Goal: Task Accomplishment & Management: Manage account settings

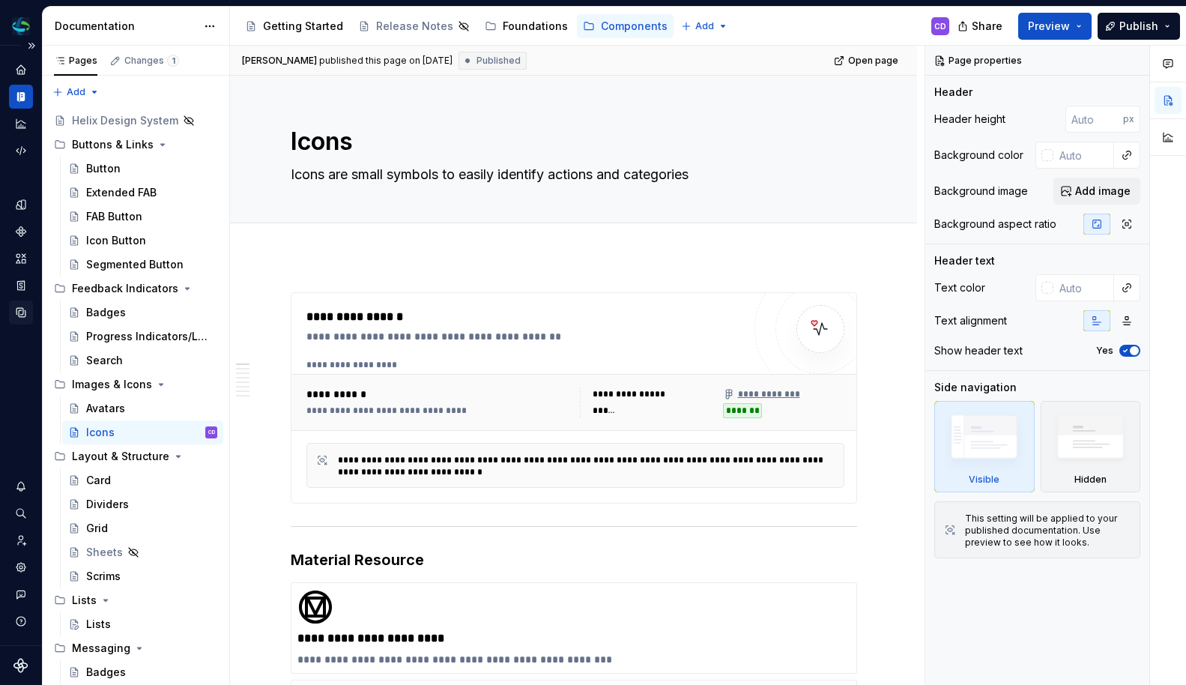
click at [20, 307] on icon "Data sources" at bounding box center [20, 312] width 13 height 13
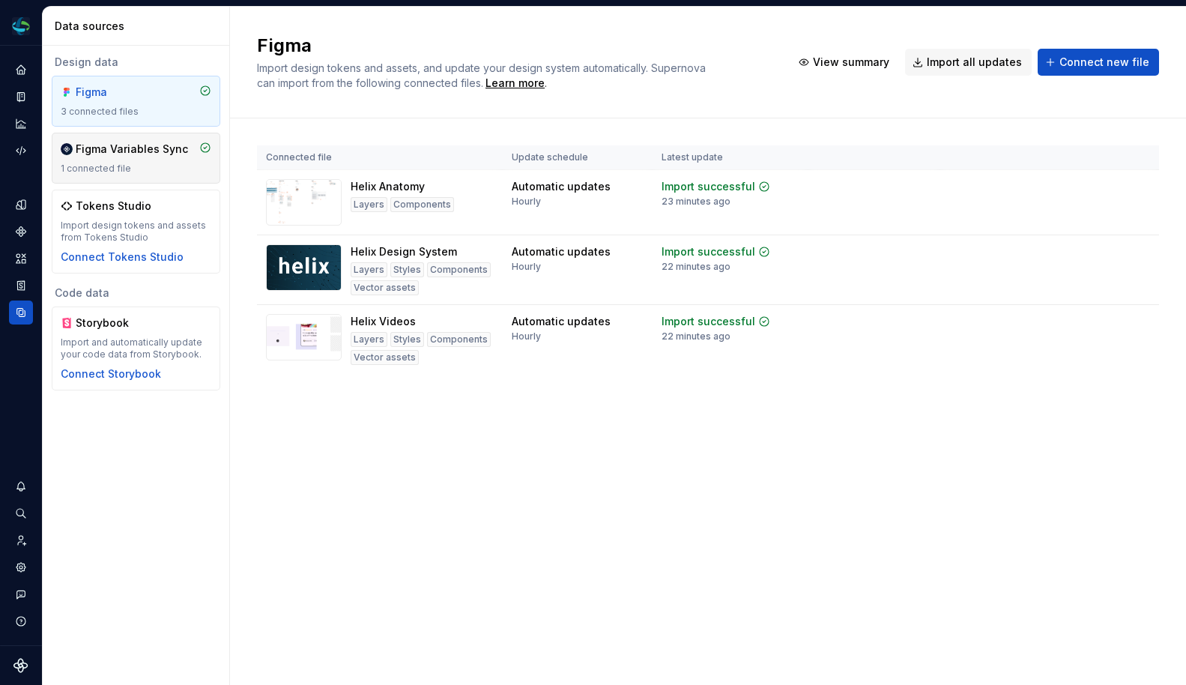
click at [123, 157] on div "Figma Variables Sync 1 connected file" at bounding box center [136, 158] width 151 height 33
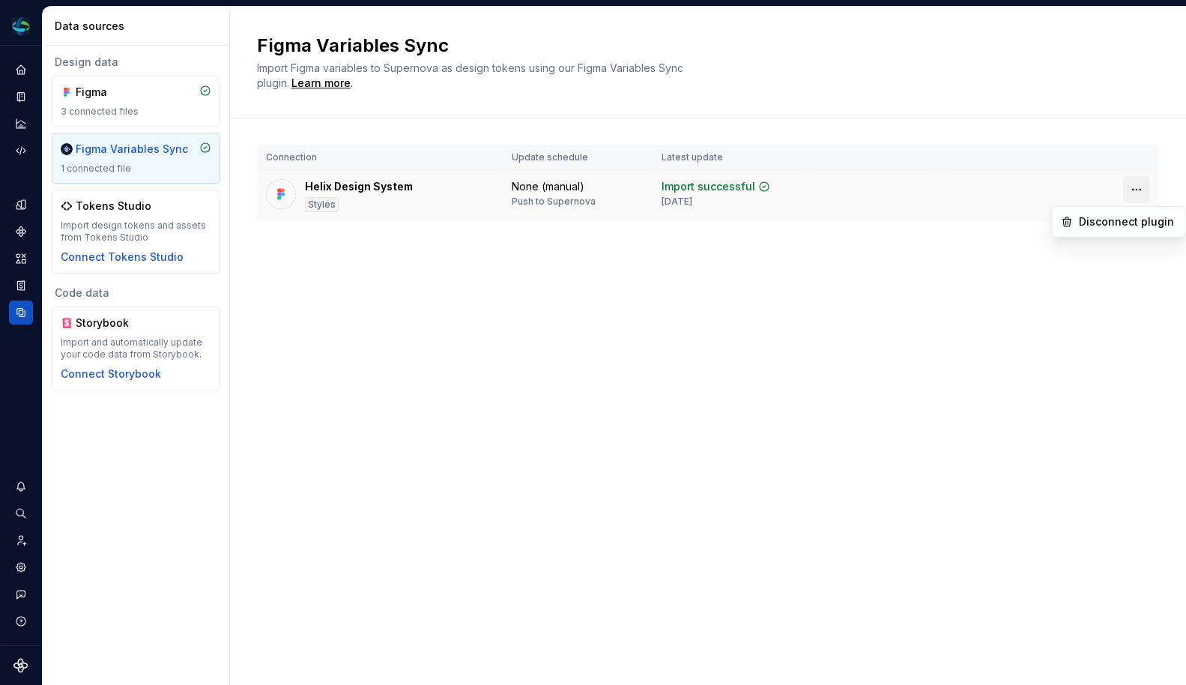
click at [1138, 192] on html "Helix CD Design system data Data sources Design data Figma 3 connected files Fi…" at bounding box center [593, 342] width 1186 height 685
click at [827, 284] on html "Helix CD Design system data Data sources Design data Figma 3 connected files Fi…" at bounding box center [593, 342] width 1186 height 685
click at [1148, 191] on html "Helix CD Design system data Data sources Design data Figma 3 connected files Fi…" at bounding box center [593, 342] width 1186 height 685
click at [810, 273] on html "Helix CD Design system data Data sources Design data Figma 3 connected files Fi…" at bounding box center [593, 342] width 1186 height 685
click at [36, 46] on button "Expand sidebar" at bounding box center [31, 45] width 21 height 21
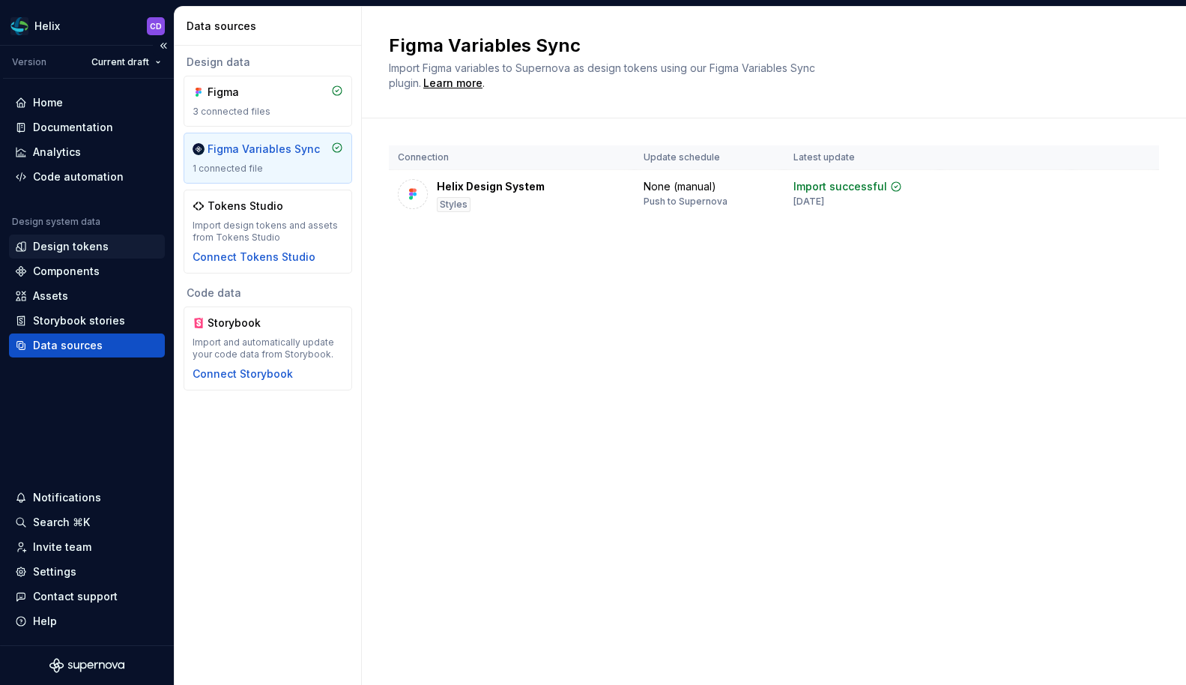
click at [85, 242] on div "Design tokens" at bounding box center [71, 246] width 76 height 15
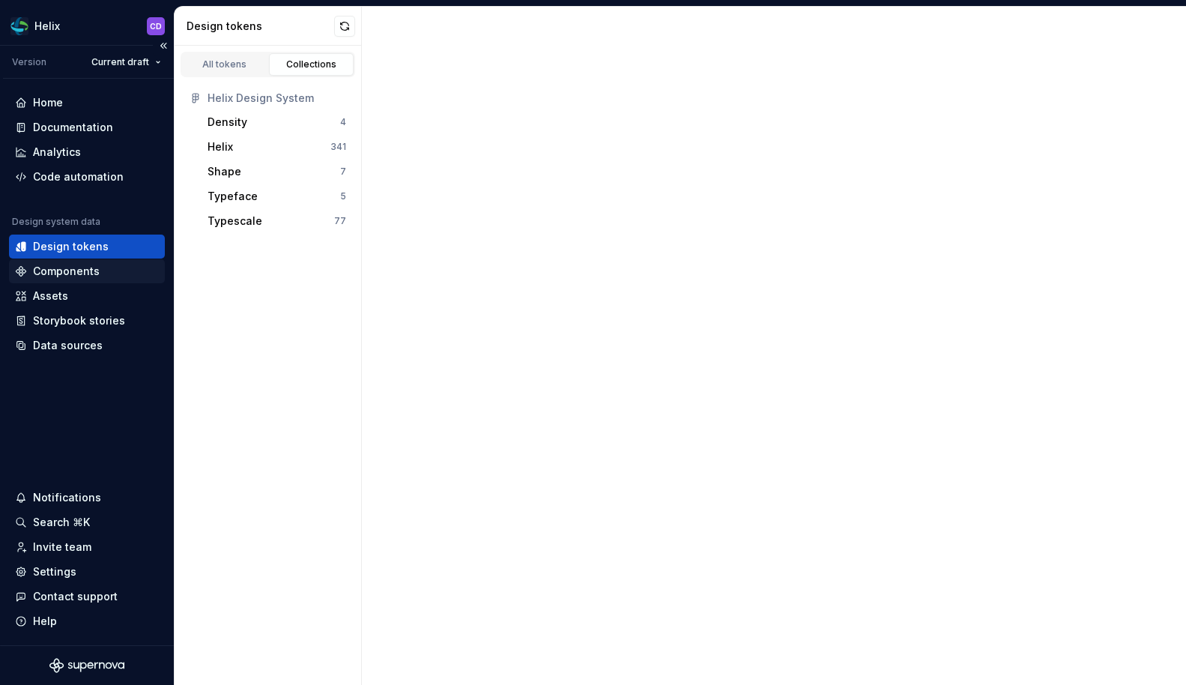
click at [85, 263] on div "Components" at bounding box center [87, 271] width 156 height 24
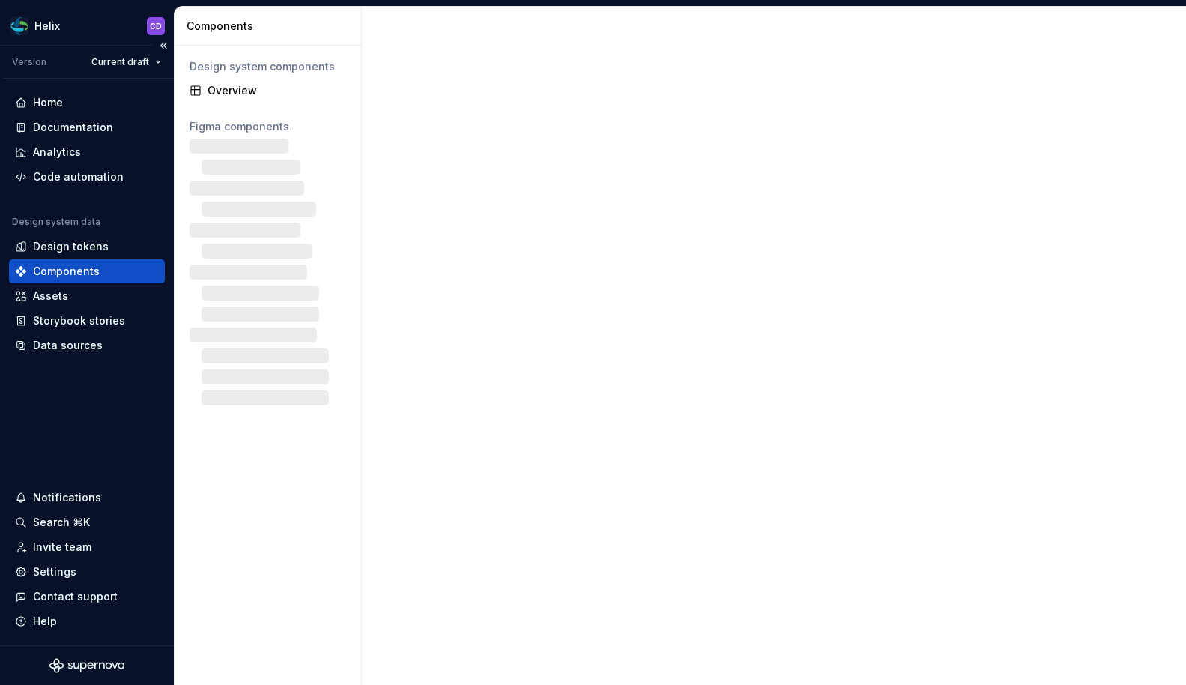
click at [83, 269] on div "Components" at bounding box center [66, 271] width 67 height 15
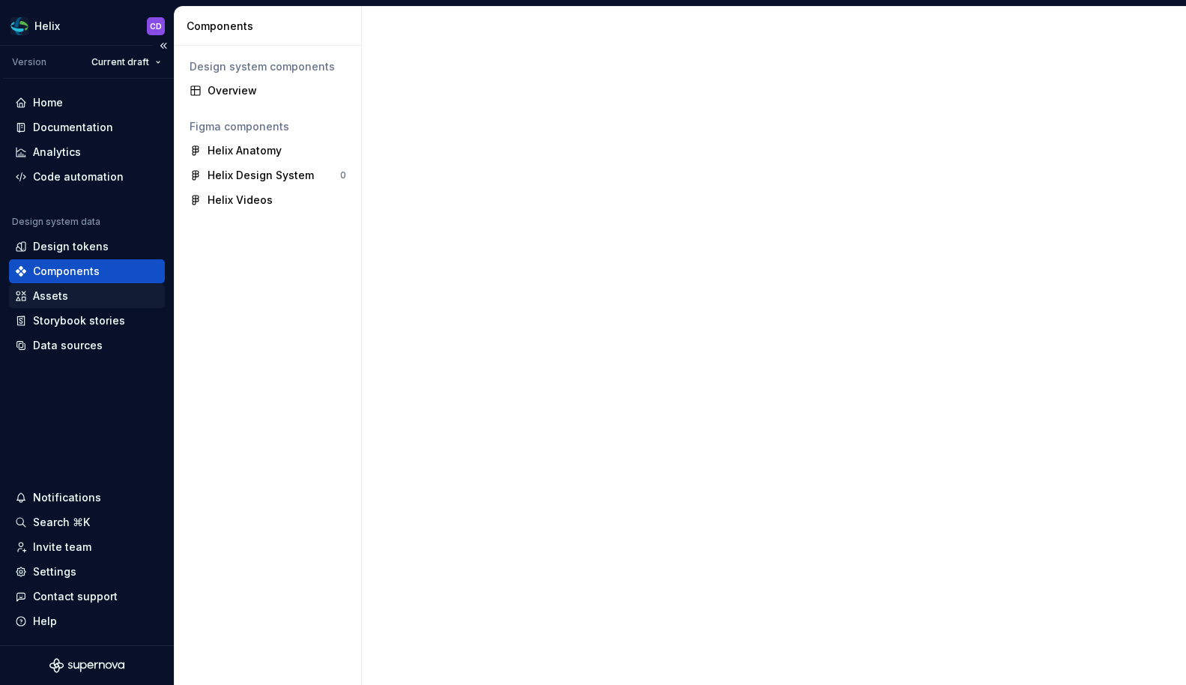
click at [88, 300] on div "Assets" at bounding box center [87, 296] width 144 height 15
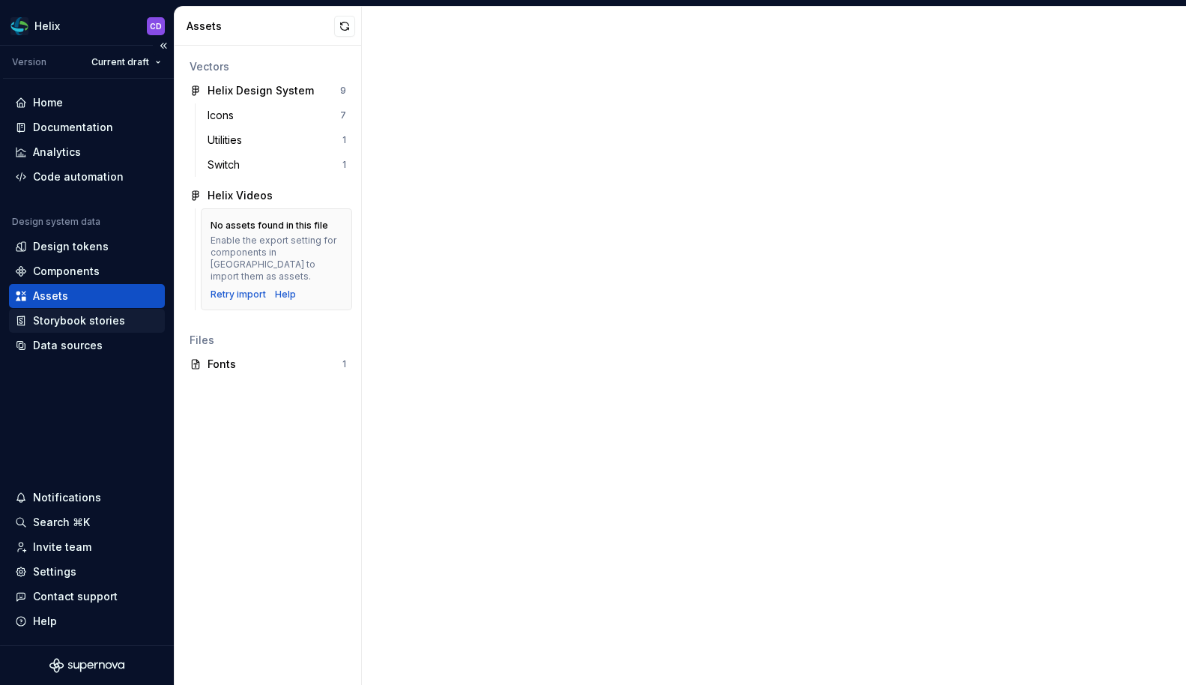
click at [88, 321] on div "Storybook stories" at bounding box center [79, 320] width 92 height 15
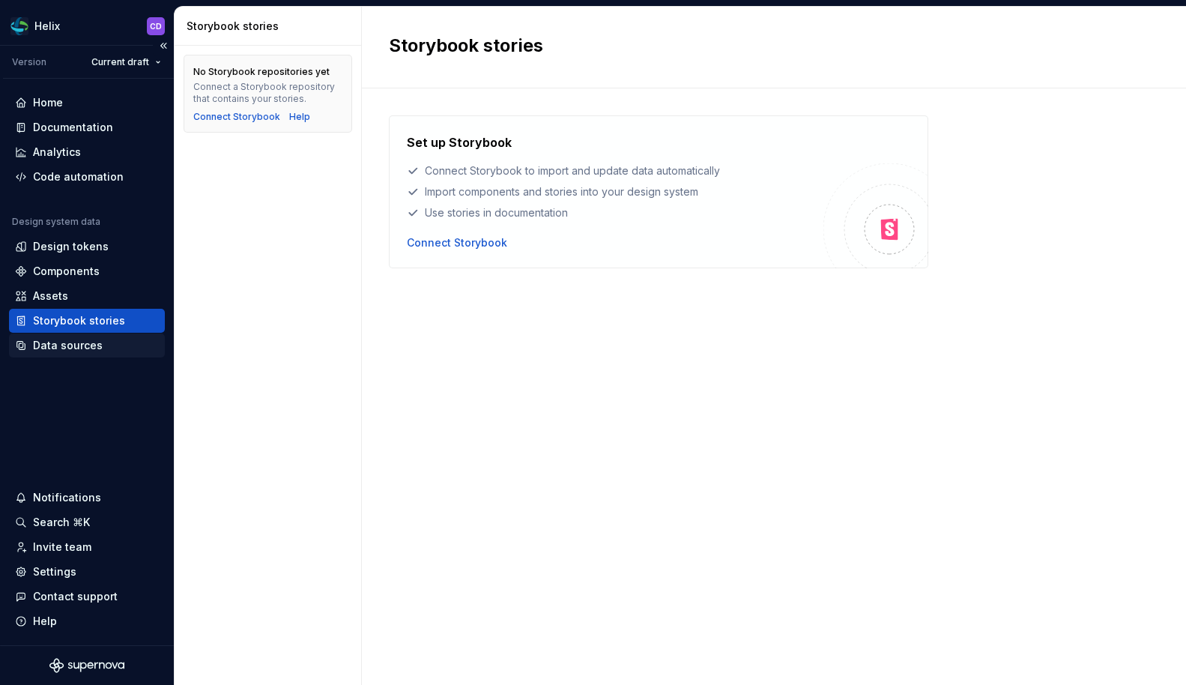
click at [56, 341] on div "Data sources" at bounding box center [68, 345] width 70 height 15
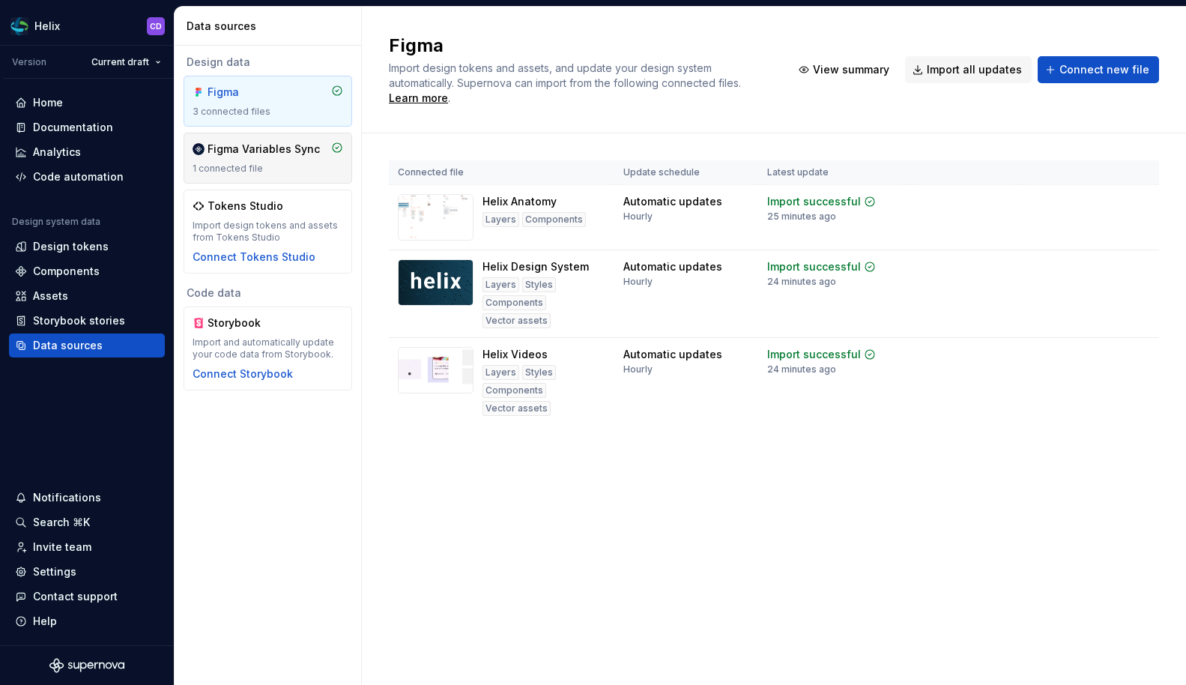
click at [284, 152] on div "Figma Variables Sync" at bounding box center [264, 149] width 112 height 15
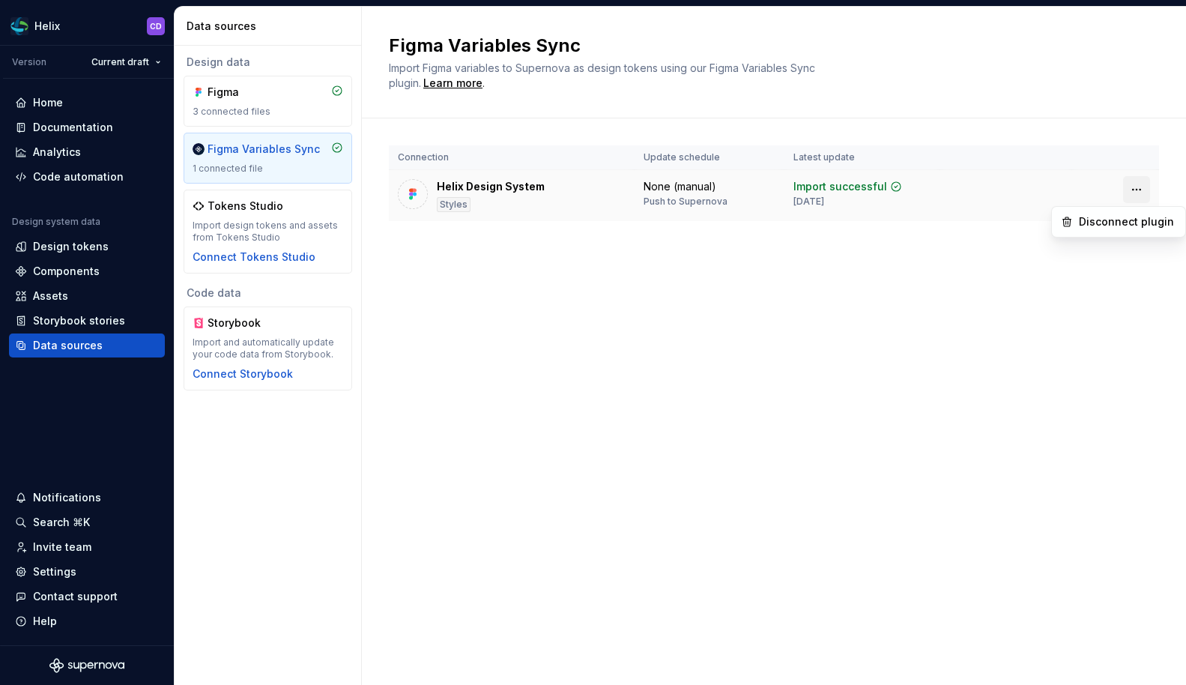
click at [1130, 188] on html "Helix CD Version Current draft Home Documentation Analytics Code automation Des…" at bounding box center [593, 342] width 1186 height 685
click at [876, 245] on html "Helix CD Version Current draft Home Documentation Analytics Code automation Des…" at bounding box center [593, 342] width 1186 height 685
click at [1140, 184] on html "Helix CD Version Current draft Home Documentation Analytics Code automation Des…" at bounding box center [593, 342] width 1186 height 685
click at [1099, 153] on html "Helix CD Version Current draft Home Documentation Analytics Code automation Des…" at bounding box center [593, 342] width 1186 height 685
click at [477, 297] on div "Figma Variables Sync Import Figma variables to Supernova as design tokens using…" at bounding box center [774, 346] width 824 height 678
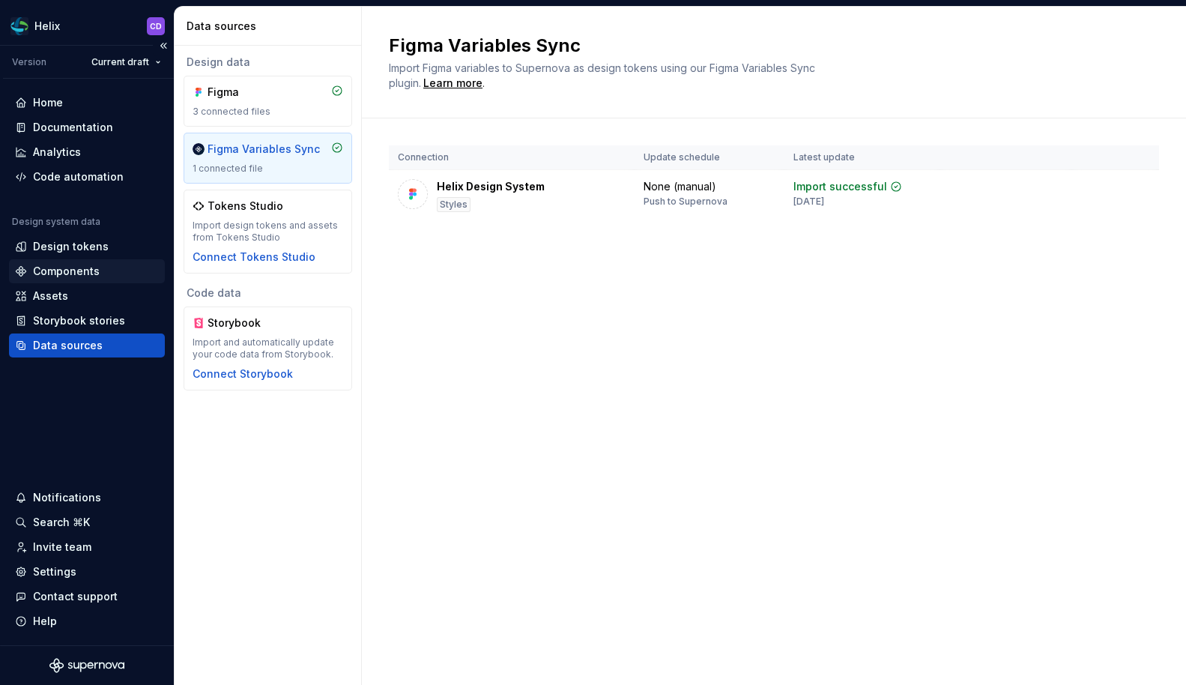
click at [74, 273] on div "Components" at bounding box center [66, 271] width 67 height 15
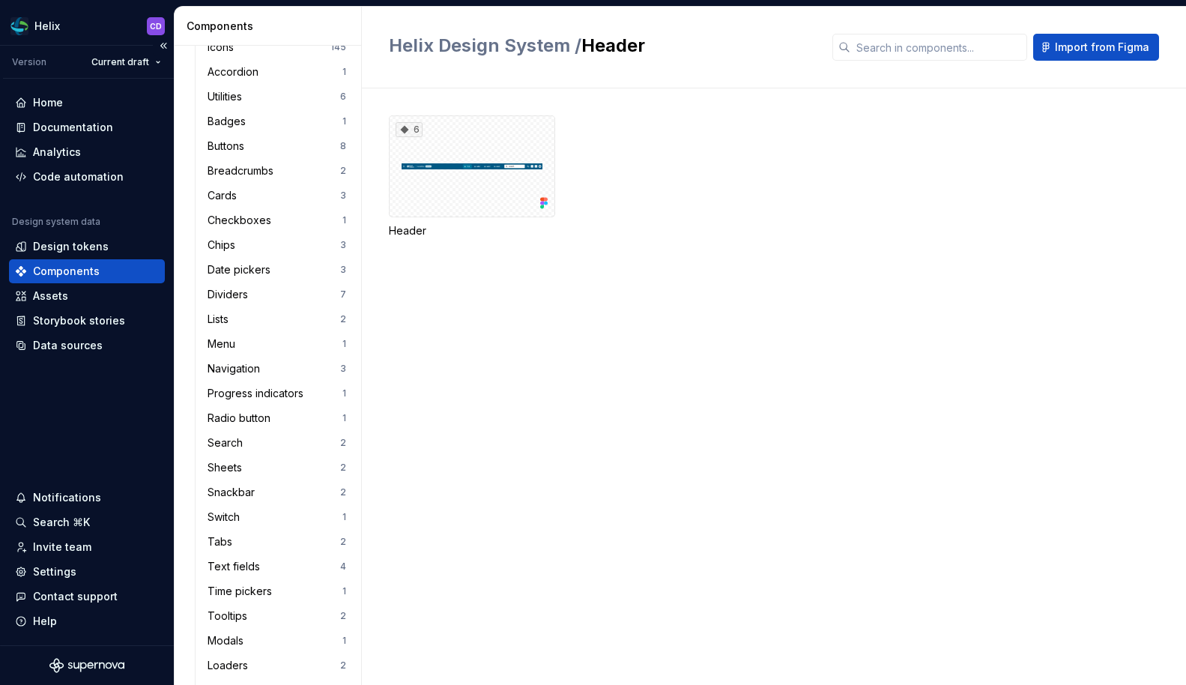
scroll to position [90, 0]
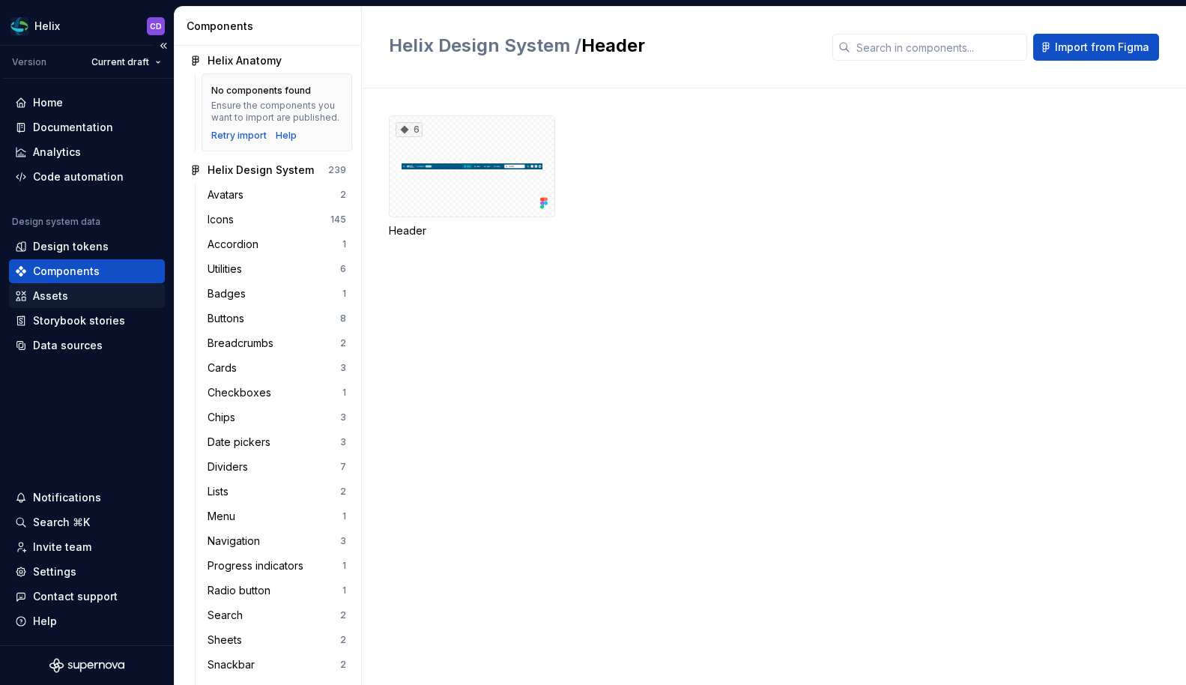
click at [83, 299] on div "Assets" at bounding box center [87, 296] width 144 height 15
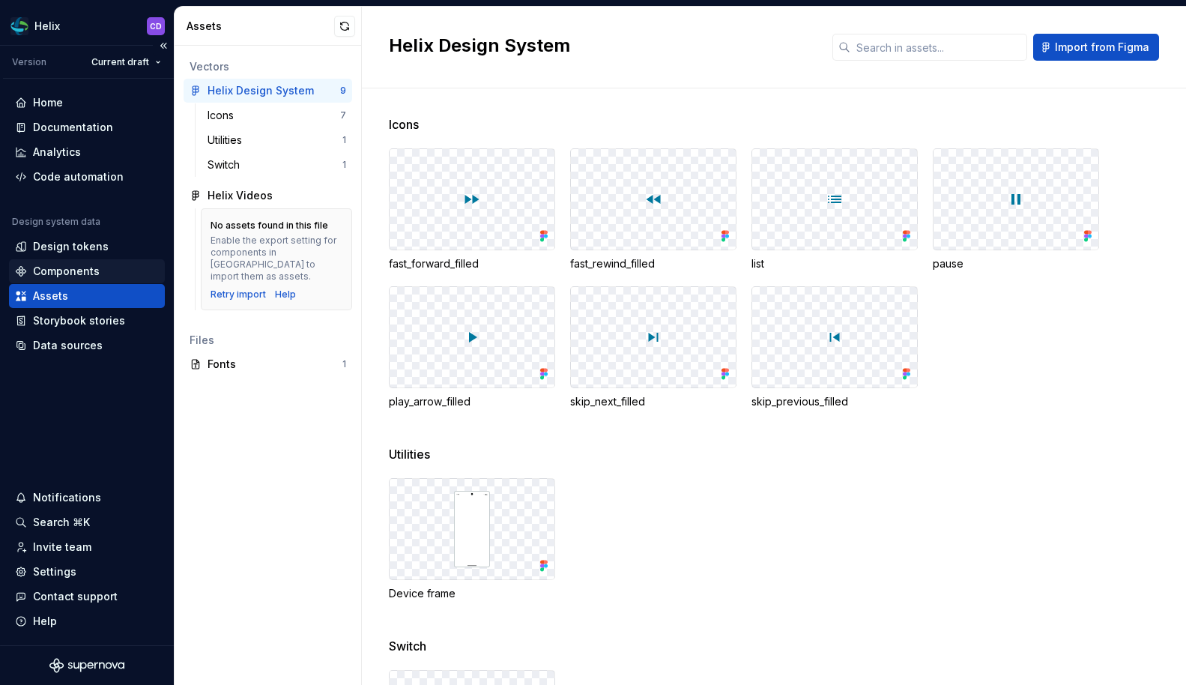
click at [66, 273] on div "Components" at bounding box center [66, 271] width 67 height 15
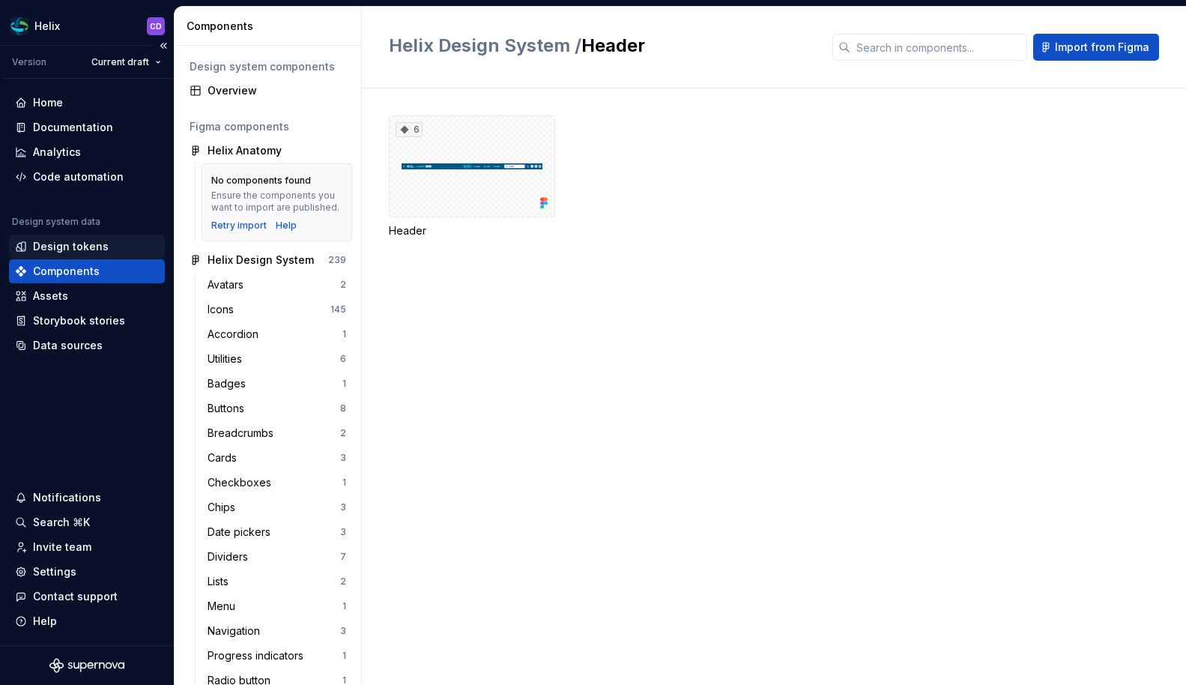
click at [79, 250] on div "Design tokens" at bounding box center [71, 246] width 76 height 15
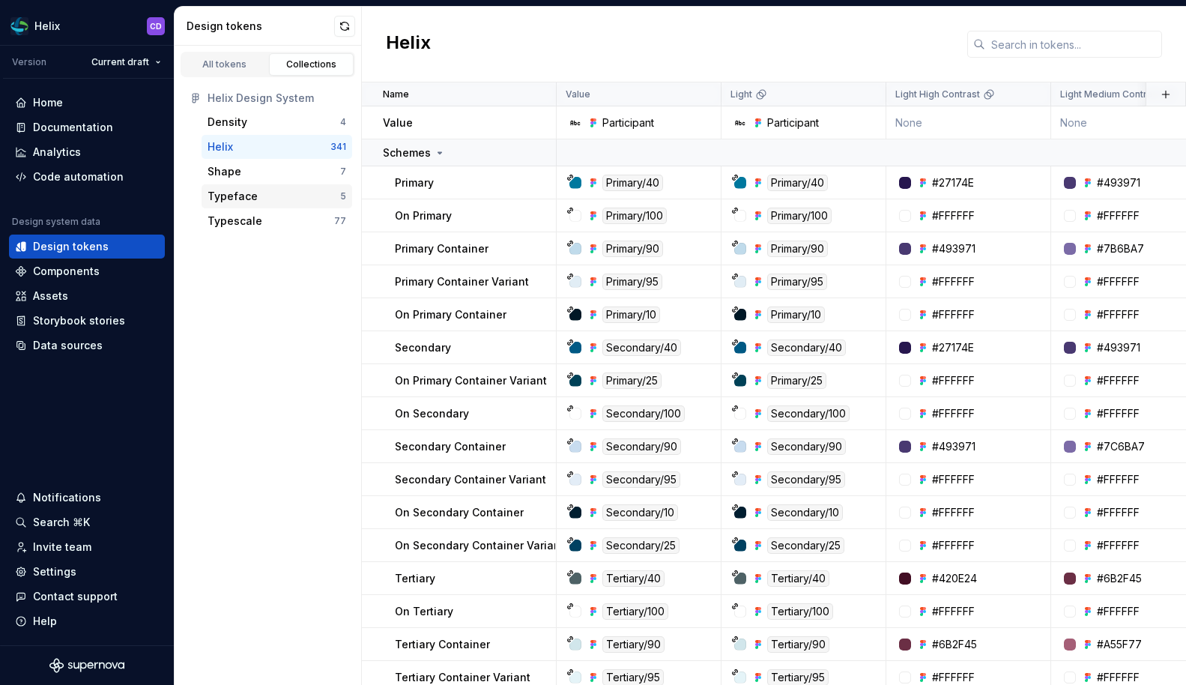
click at [255, 197] on div "Typeface" at bounding box center [274, 196] width 133 height 15
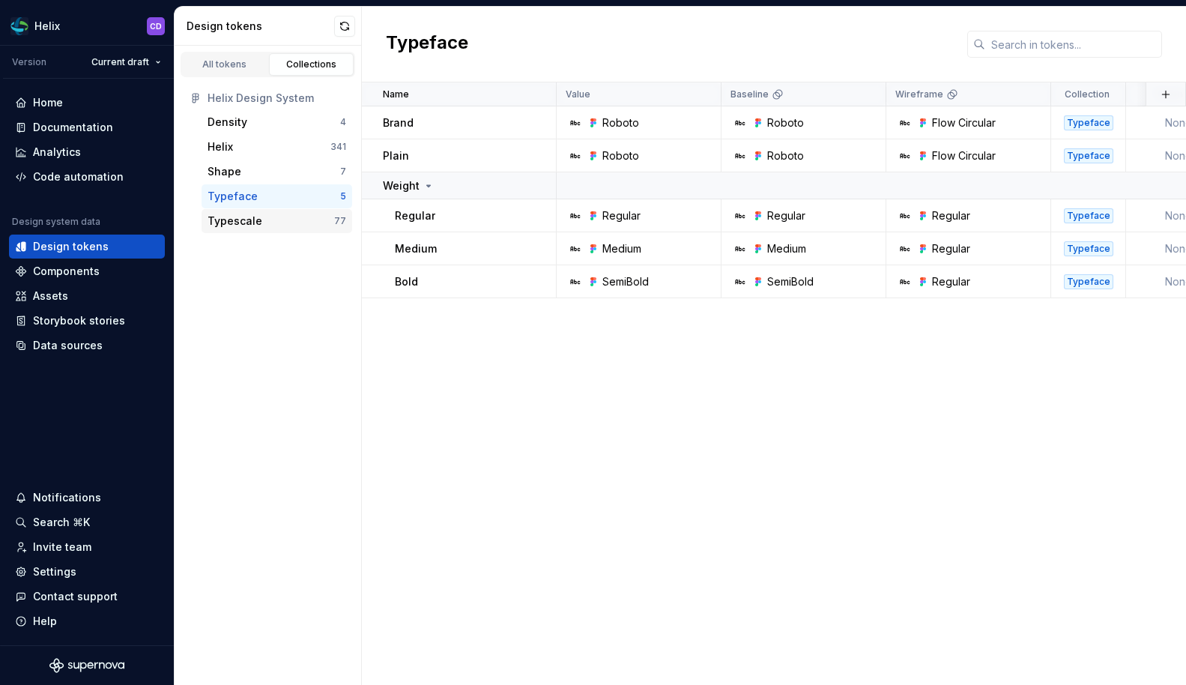
click at [254, 219] on div "Typescale" at bounding box center [235, 221] width 55 height 15
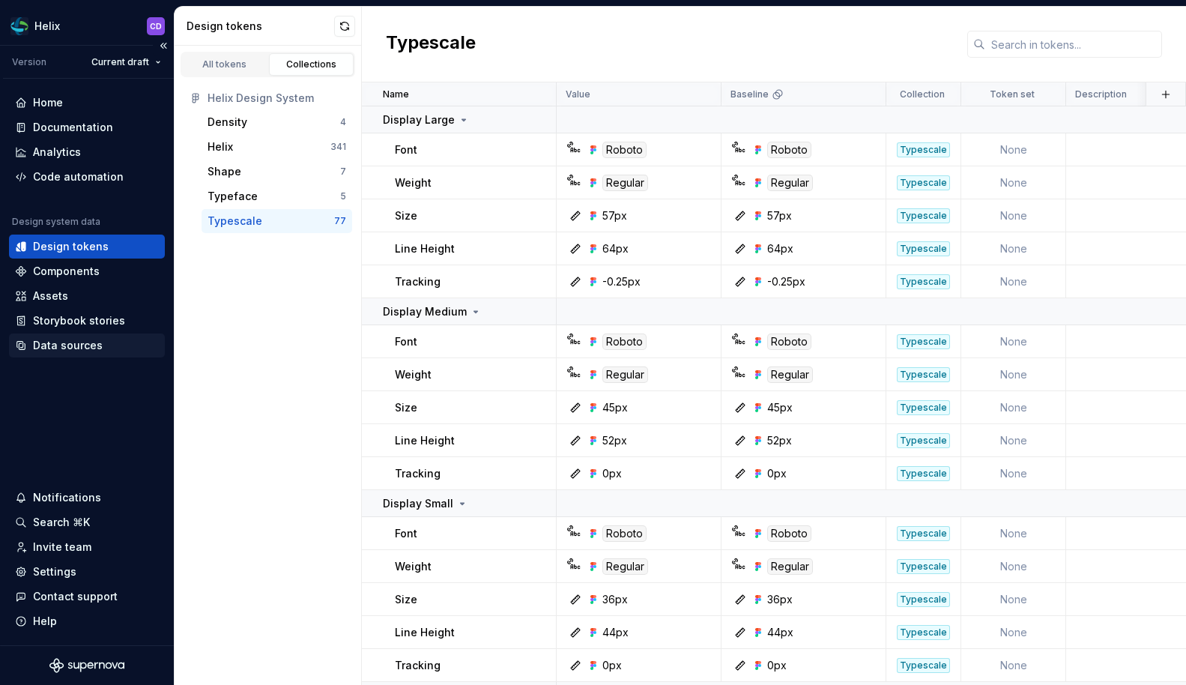
click at [84, 338] on div "Data sources" at bounding box center [68, 345] width 70 height 15
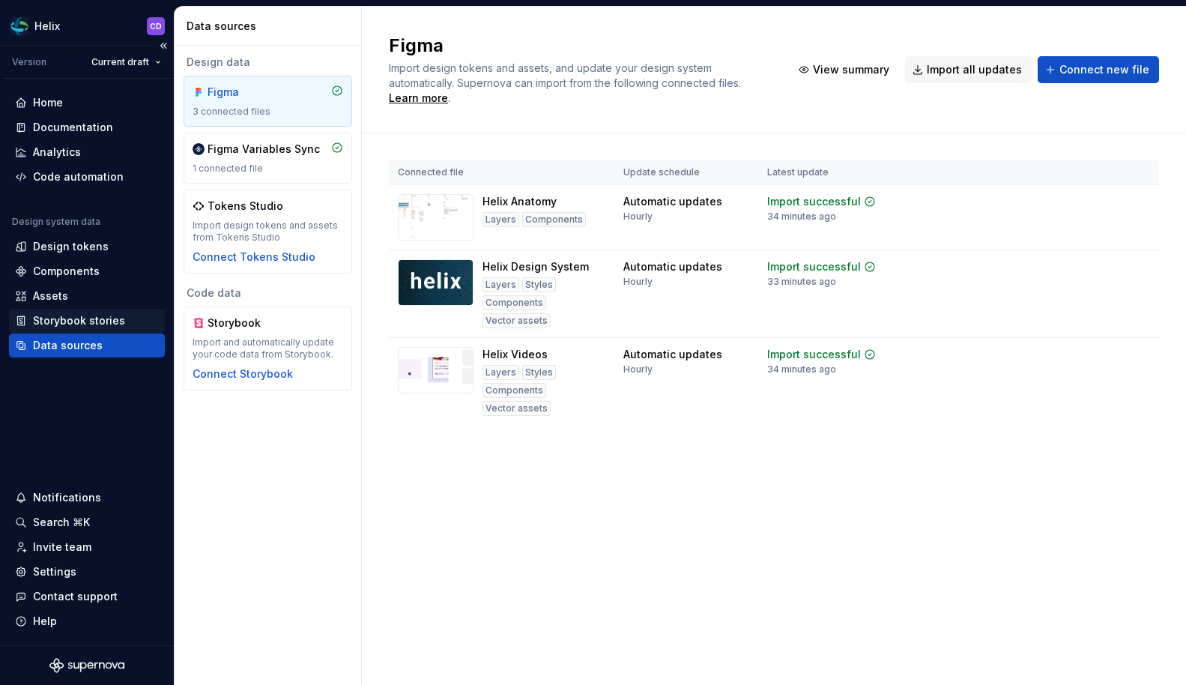
click at [82, 324] on div "Storybook stories" at bounding box center [79, 320] width 92 height 15
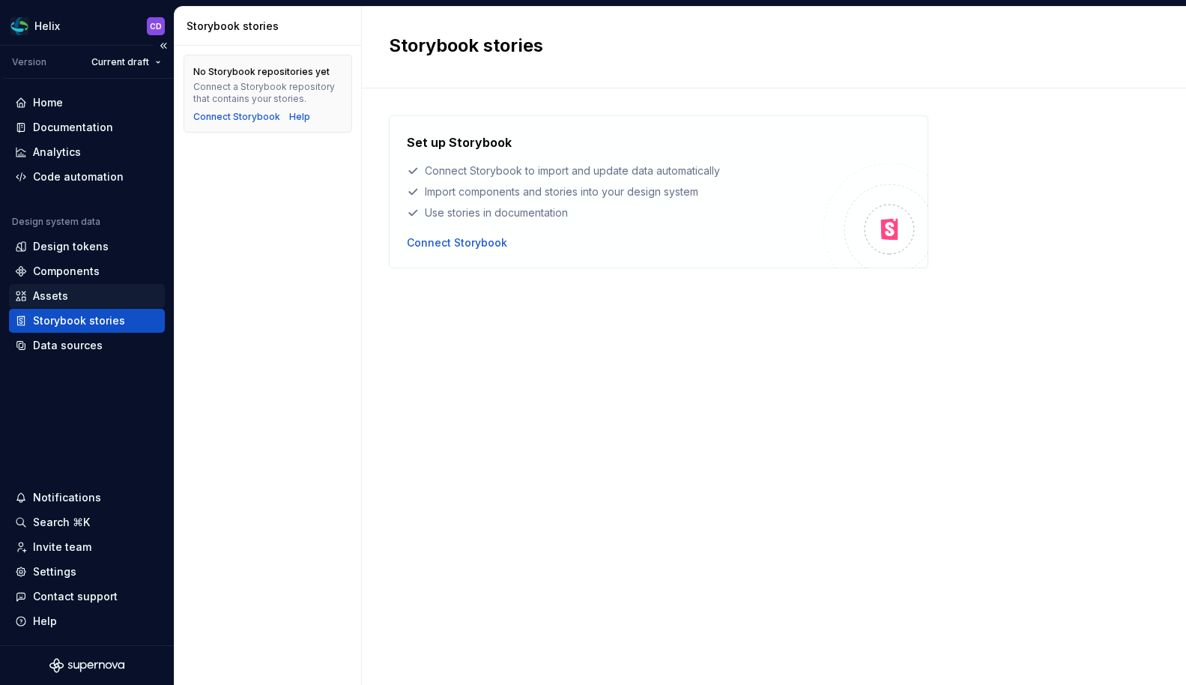
click at [80, 293] on div "Assets" at bounding box center [87, 296] width 144 height 15
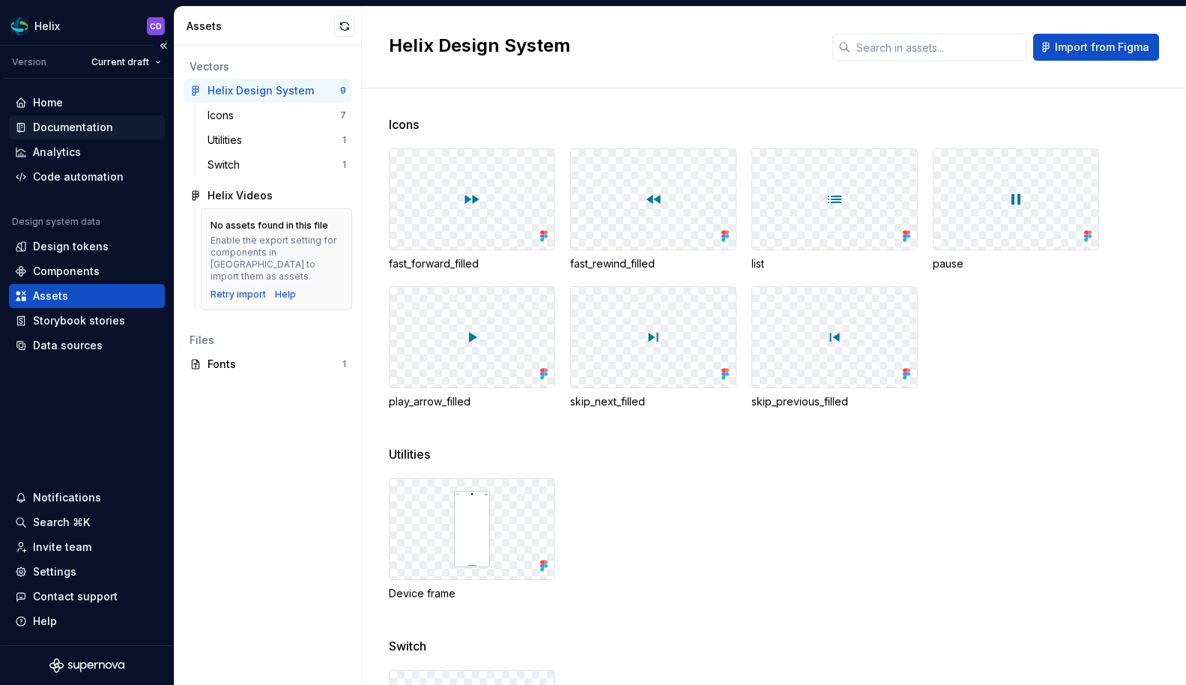
click at [105, 121] on div "Documentation" at bounding box center [73, 127] width 80 height 15
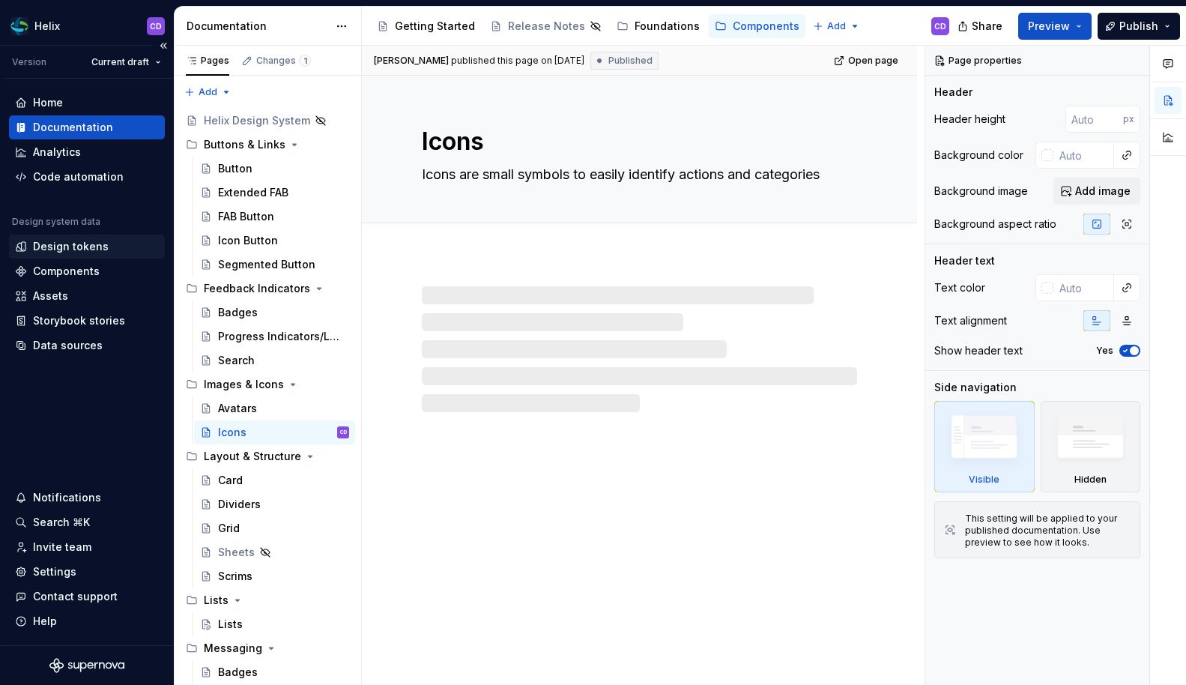
click at [71, 248] on div "Design tokens" at bounding box center [71, 246] width 76 height 15
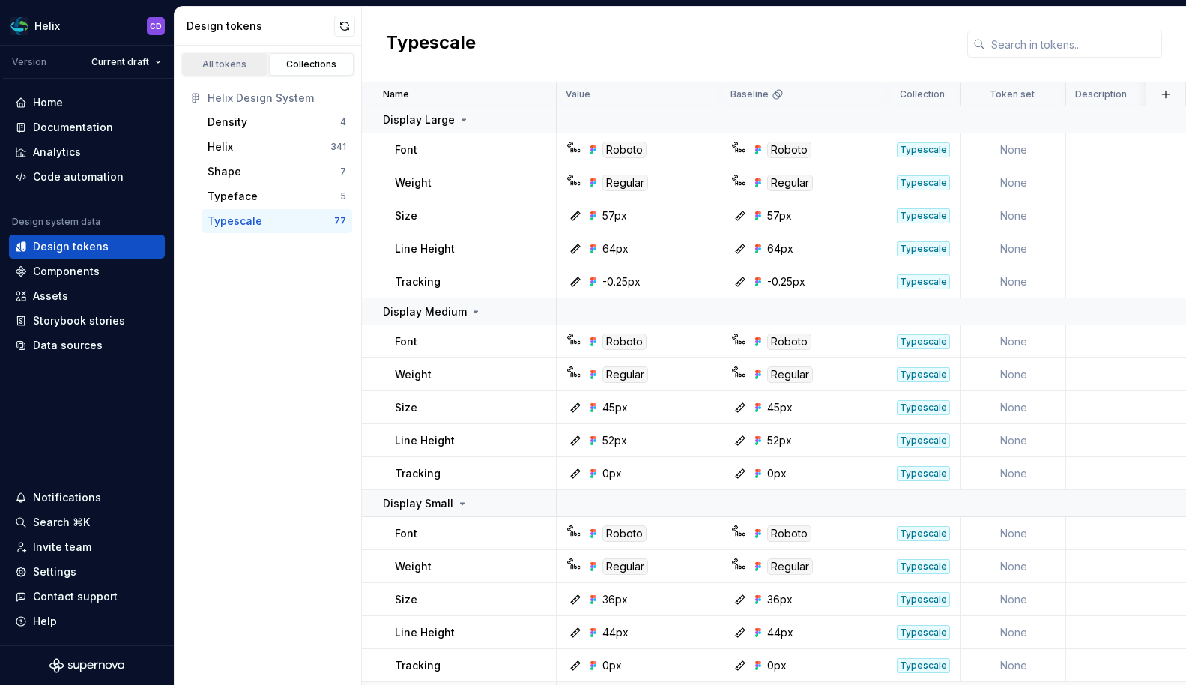
click at [232, 70] on link "All tokens" at bounding box center [224, 64] width 85 height 22
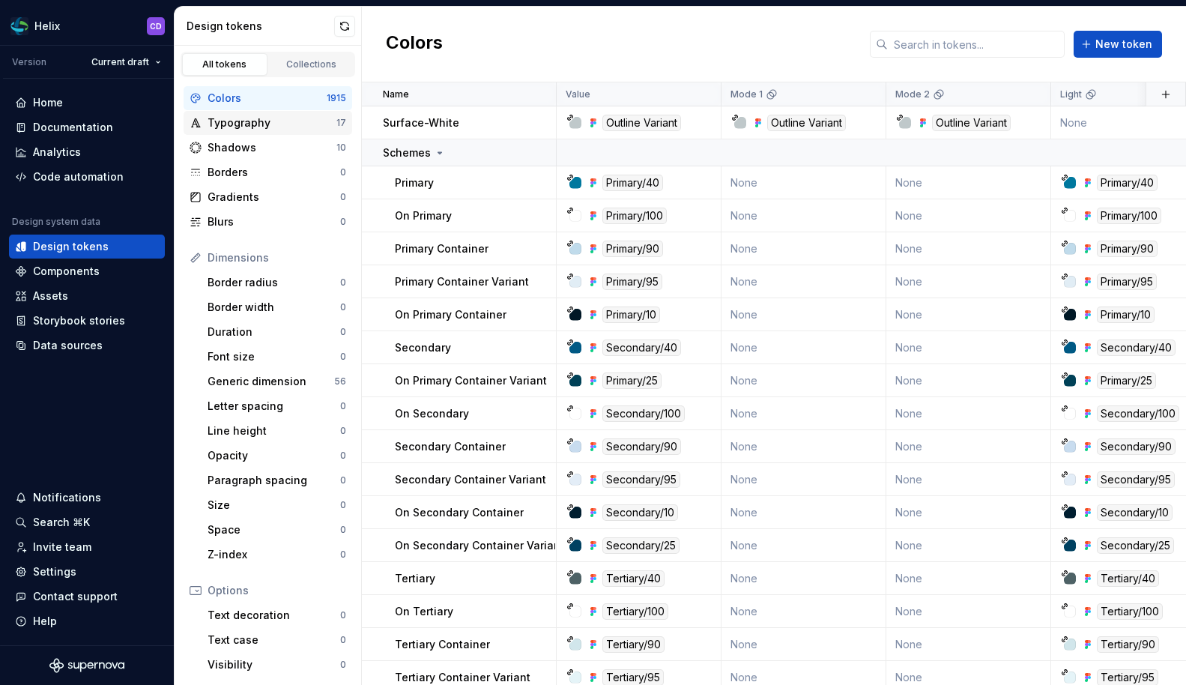
click at [259, 126] on div "Typography" at bounding box center [272, 122] width 129 height 15
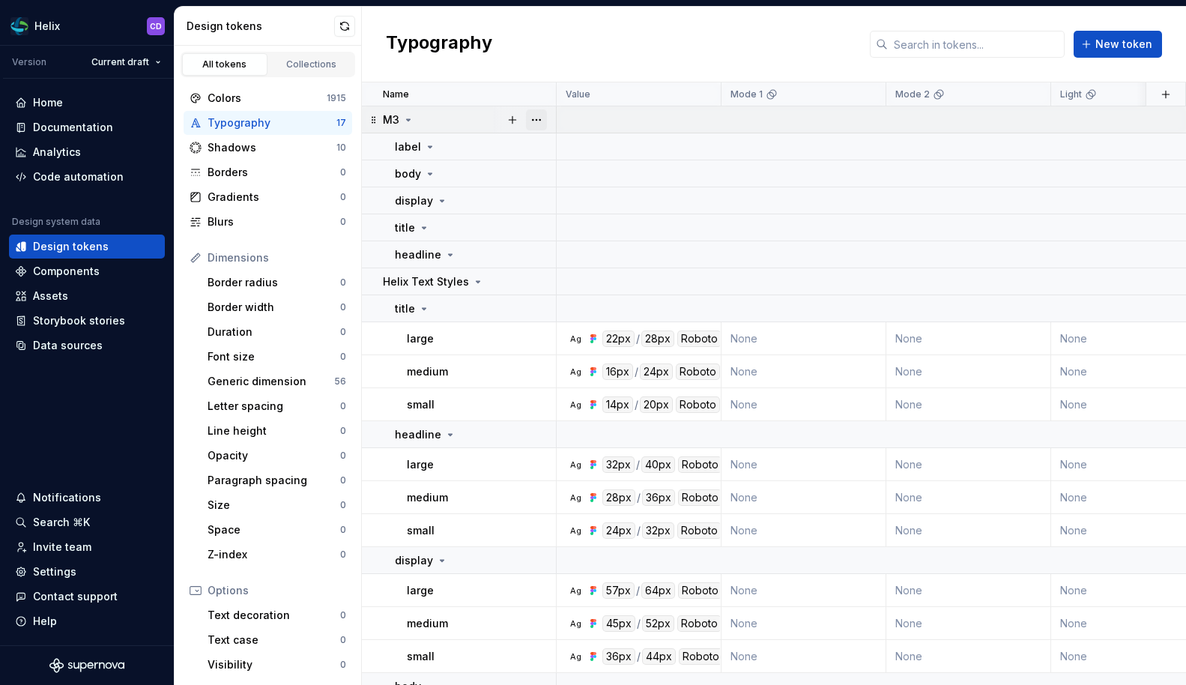
click at [537, 118] on button "button" at bounding box center [536, 119] width 21 height 21
click at [425, 303] on icon at bounding box center [424, 309] width 12 height 12
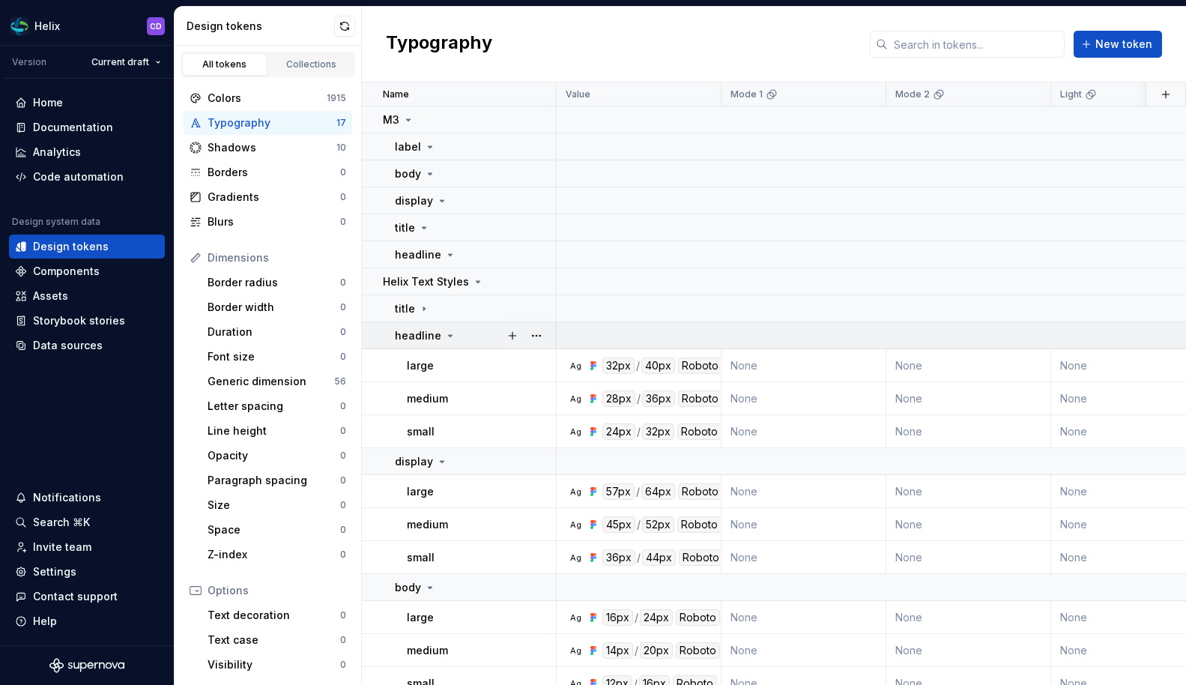
click at [449, 336] on icon at bounding box center [451, 335] width 4 height 1
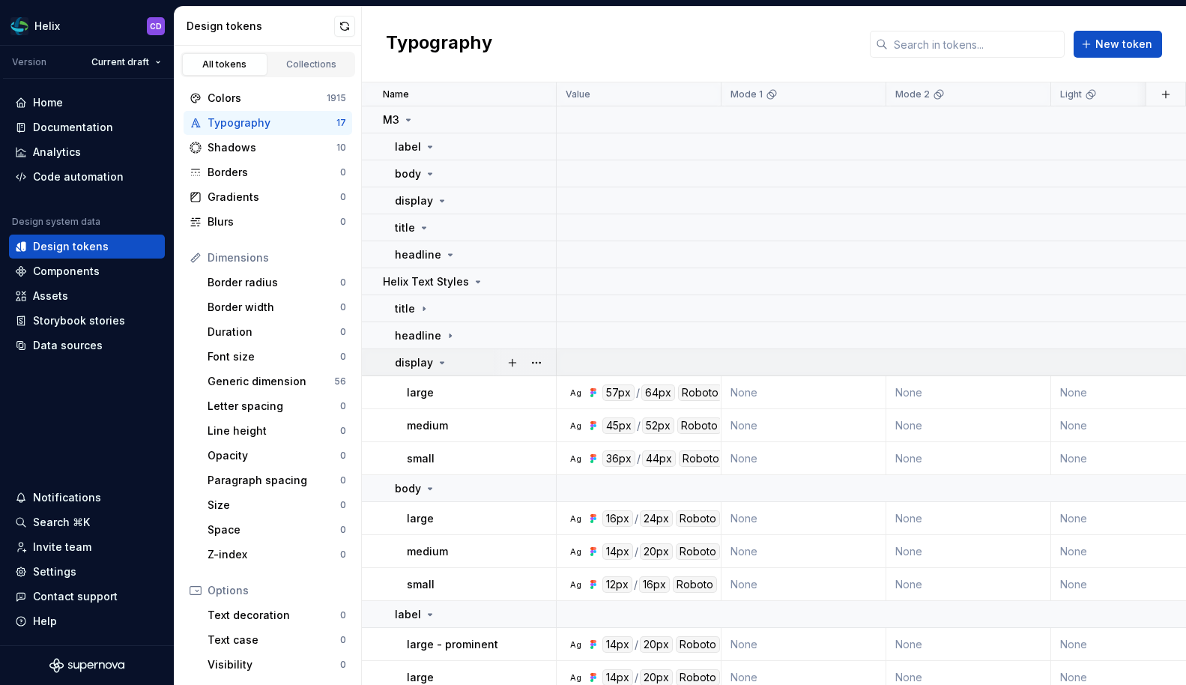
click at [444, 358] on icon at bounding box center [442, 363] width 12 height 12
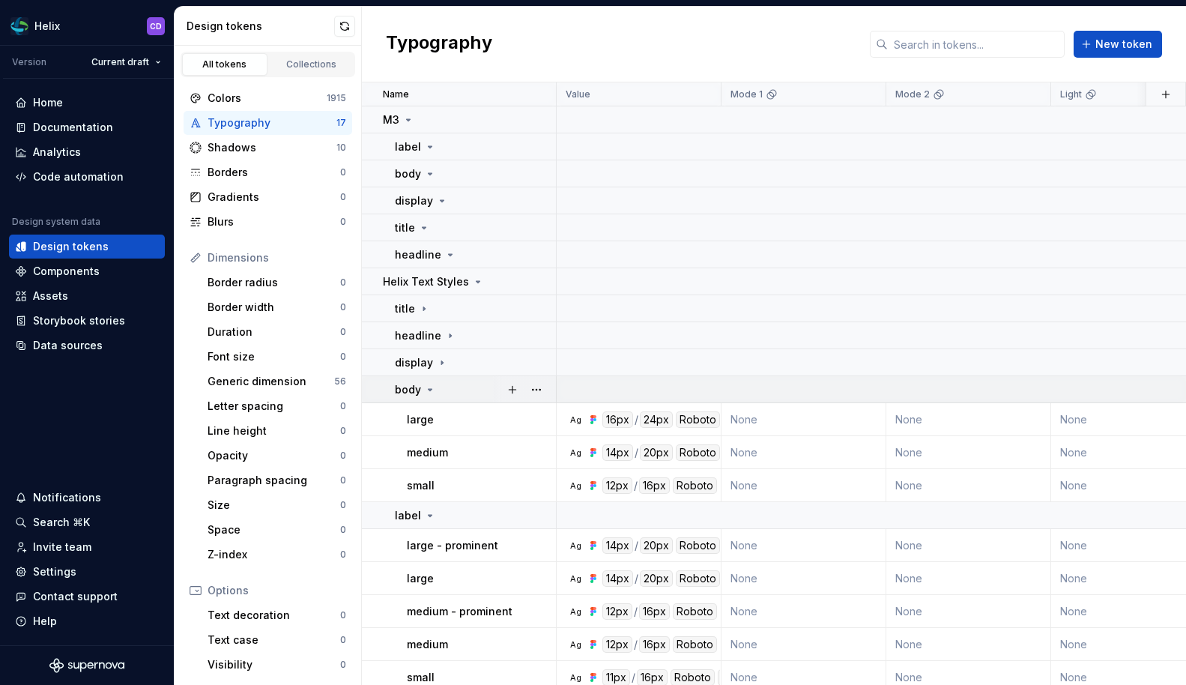
click at [435, 389] on icon at bounding box center [430, 390] width 12 height 12
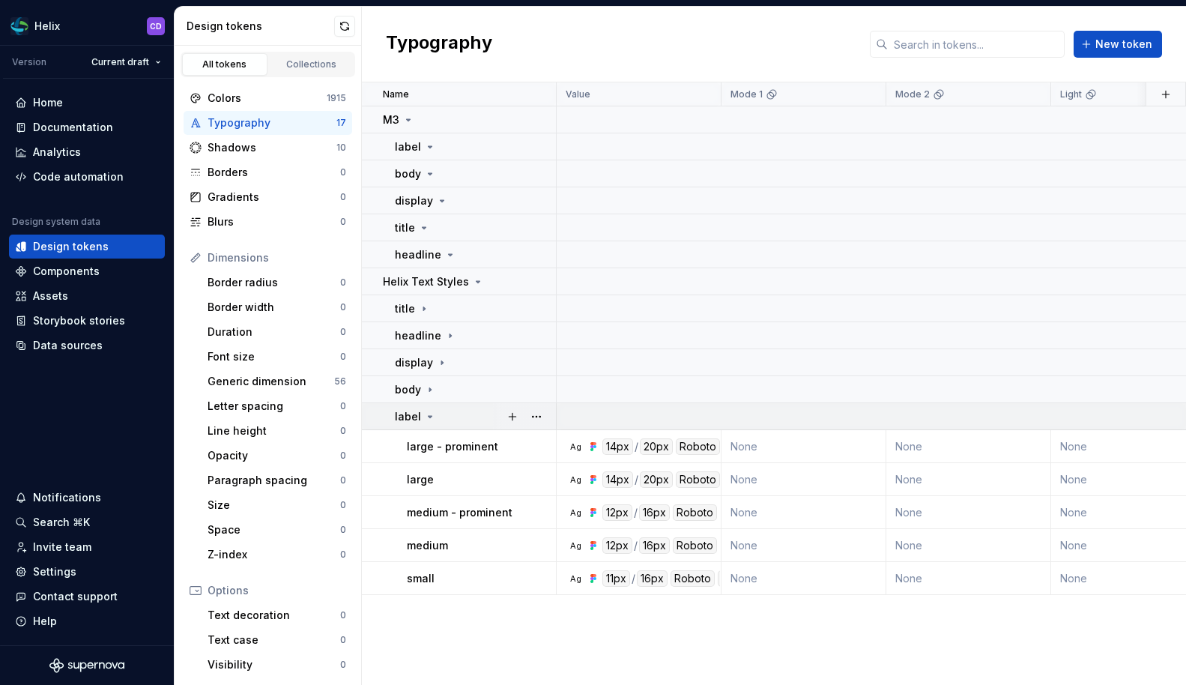
click at [435, 420] on div "label" at bounding box center [475, 416] width 160 height 15
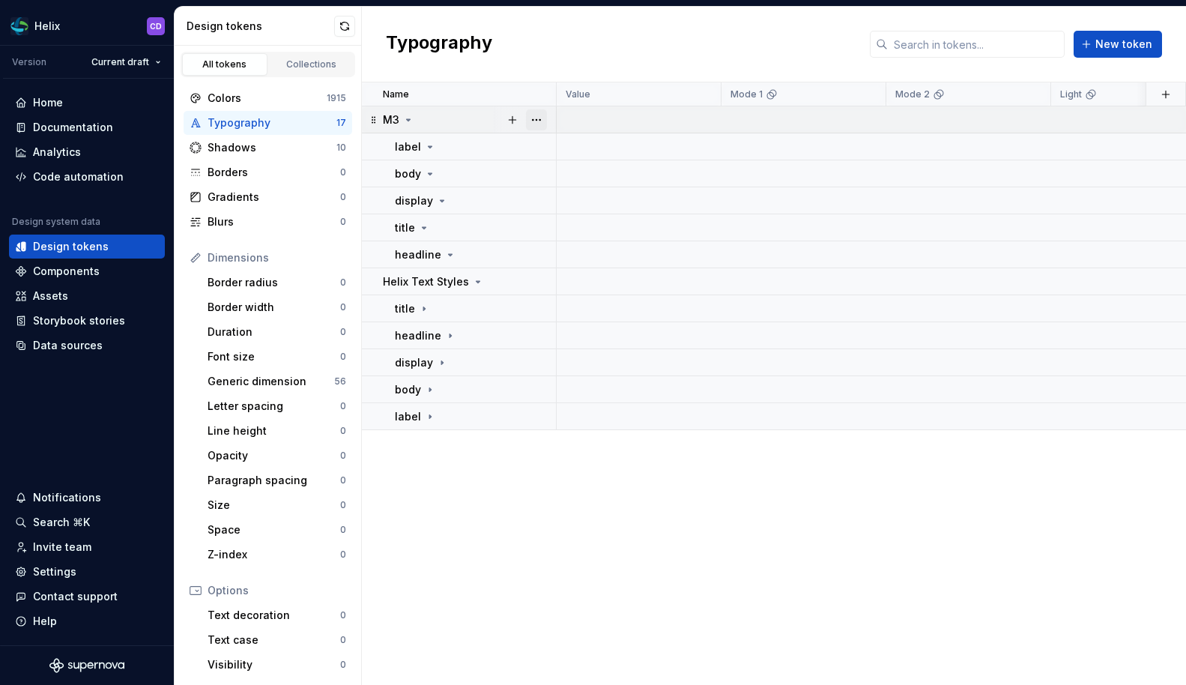
click at [539, 122] on button "button" at bounding box center [536, 119] width 21 height 21
click at [571, 69] on html "Helix CD Version Current draft Home Documentation Analytics Code automation Des…" at bounding box center [593, 342] width 1186 height 685
click at [532, 119] on button "button" at bounding box center [536, 119] width 21 height 21
click at [570, 284] on div "Delete group" at bounding box center [602, 289] width 97 height 15
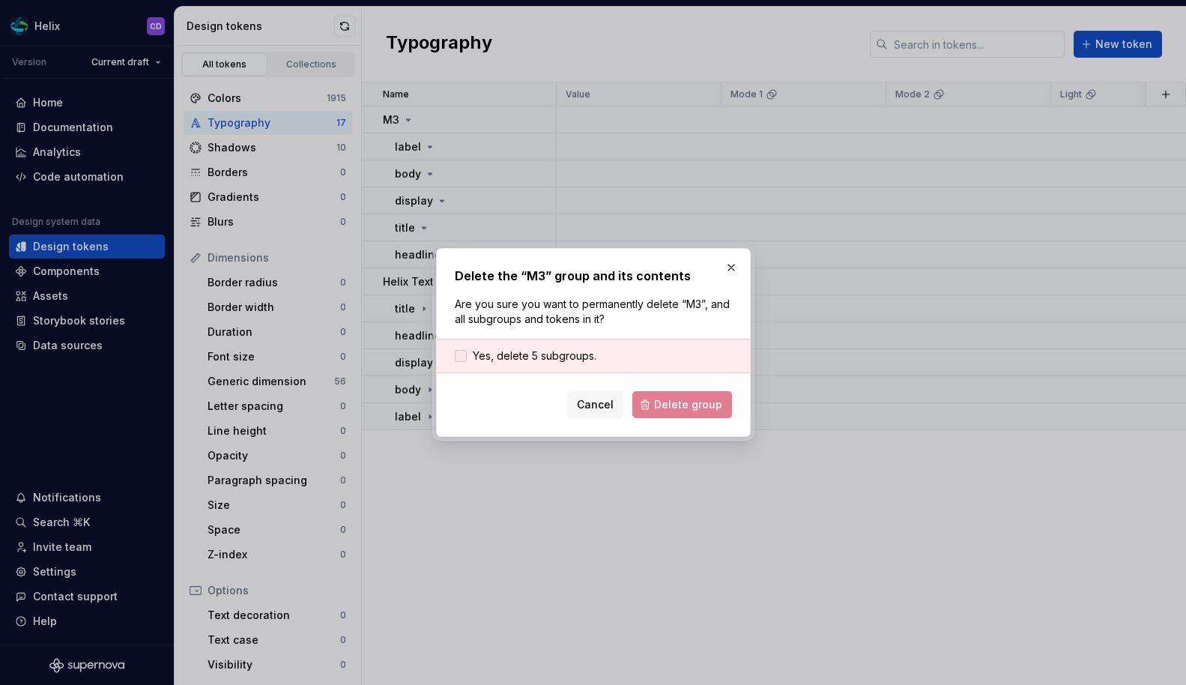
click at [463, 356] on div at bounding box center [461, 356] width 12 height 12
click at [695, 412] on button "Delete group" at bounding box center [682, 404] width 100 height 27
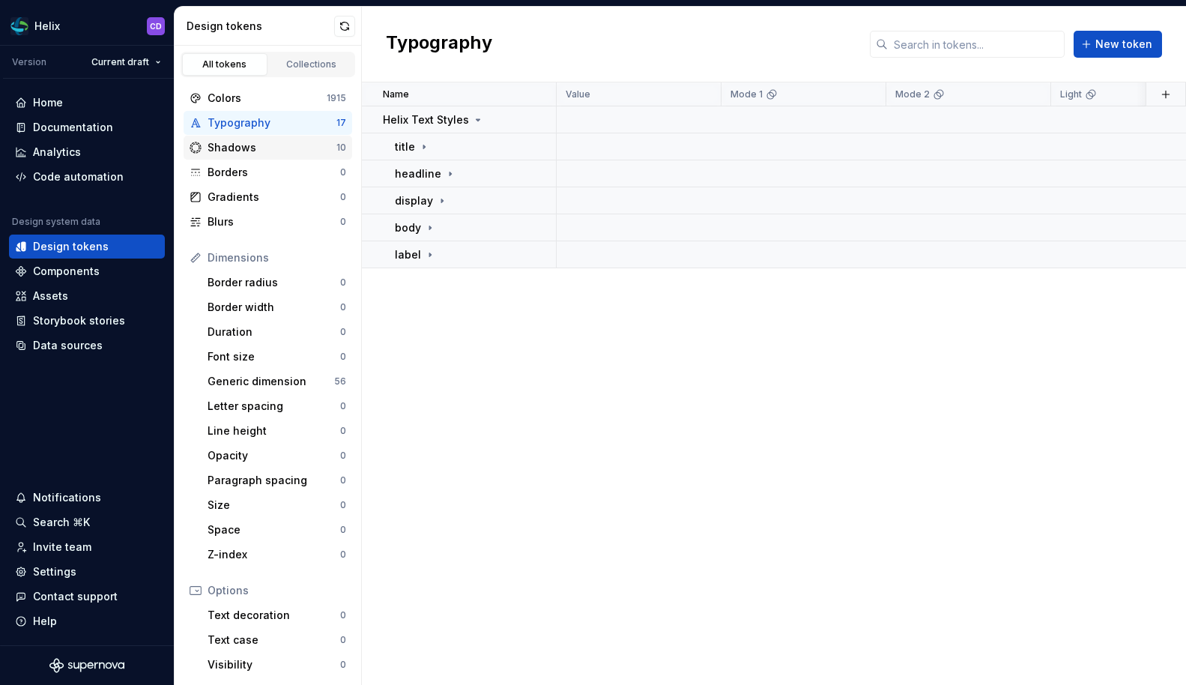
click at [236, 149] on div "Shadows" at bounding box center [272, 147] width 129 height 15
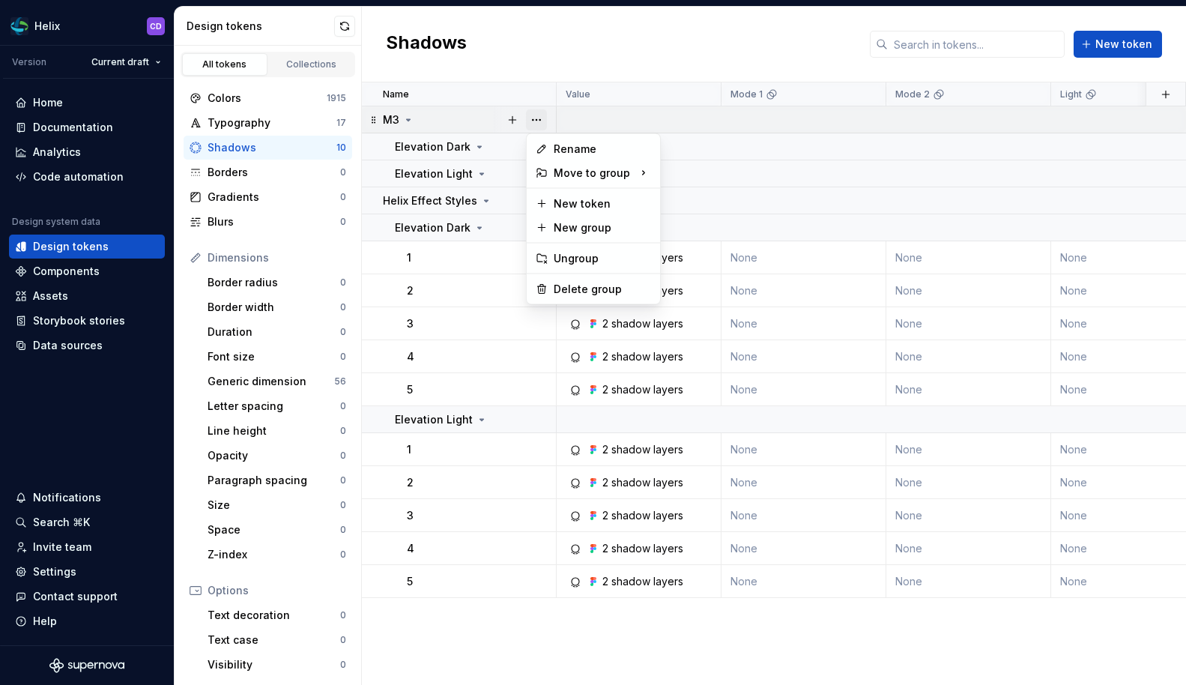
click at [537, 117] on button "button" at bounding box center [536, 119] width 21 height 21
click at [562, 286] on div "Delete group" at bounding box center [602, 289] width 97 height 15
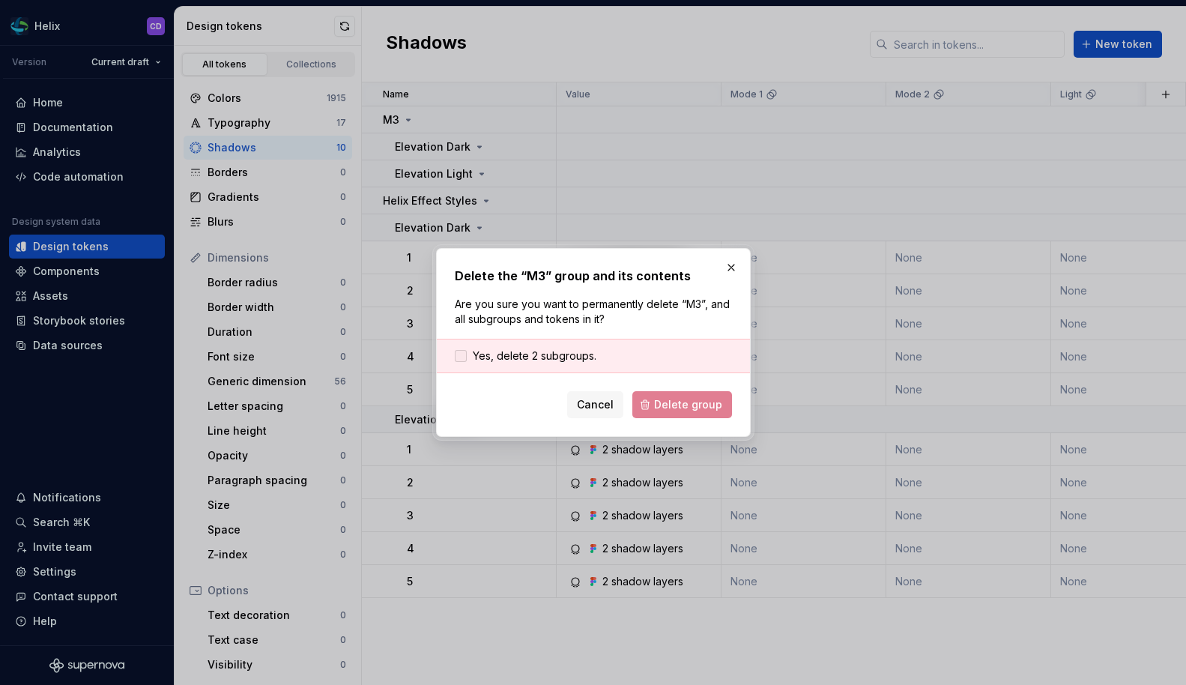
click at [495, 354] on span "Yes, delete 2 subgroups." at bounding box center [535, 355] width 124 height 15
click at [680, 411] on span "Delete group" at bounding box center [688, 404] width 68 height 15
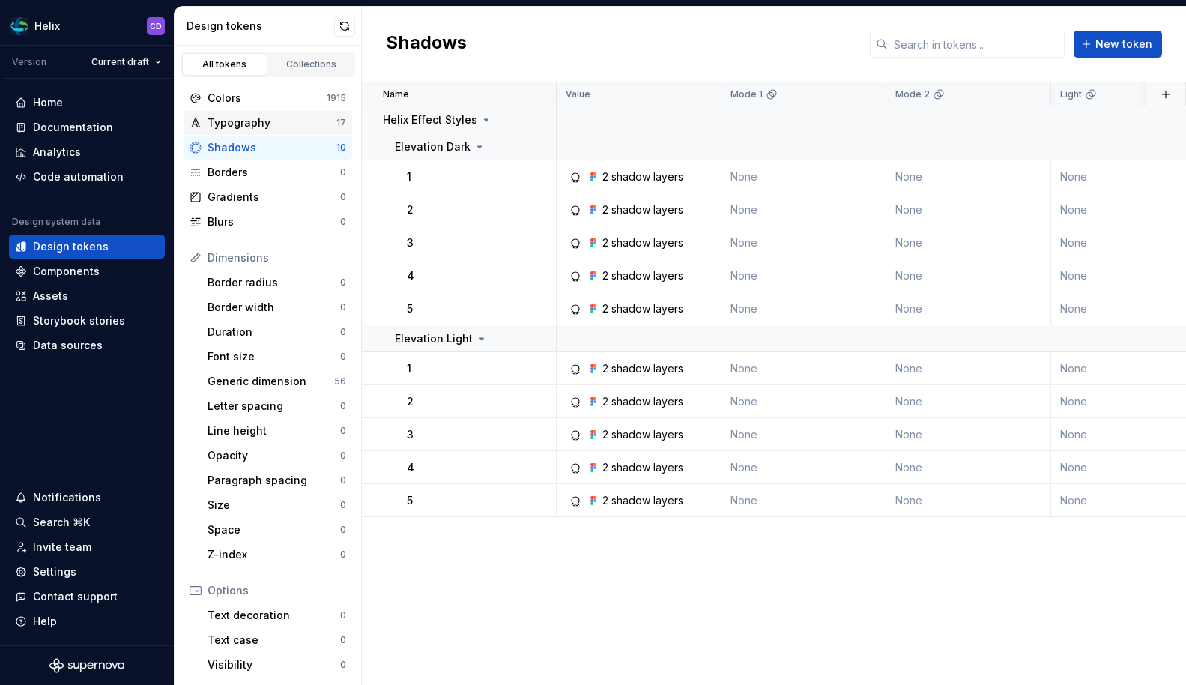
click at [308, 130] on div "Typography" at bounding box center [272, 122] width 129 height 15
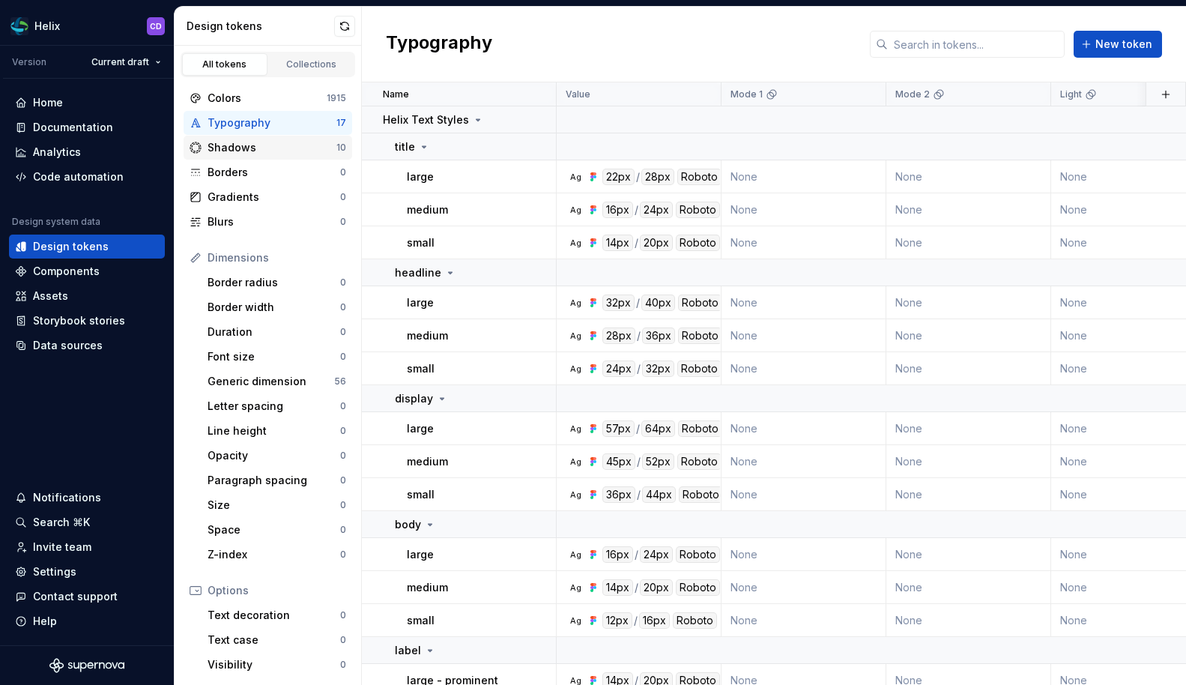
click at [293, 142] on div "Shadows" at bounding box center [272, 147] width 129 height 15
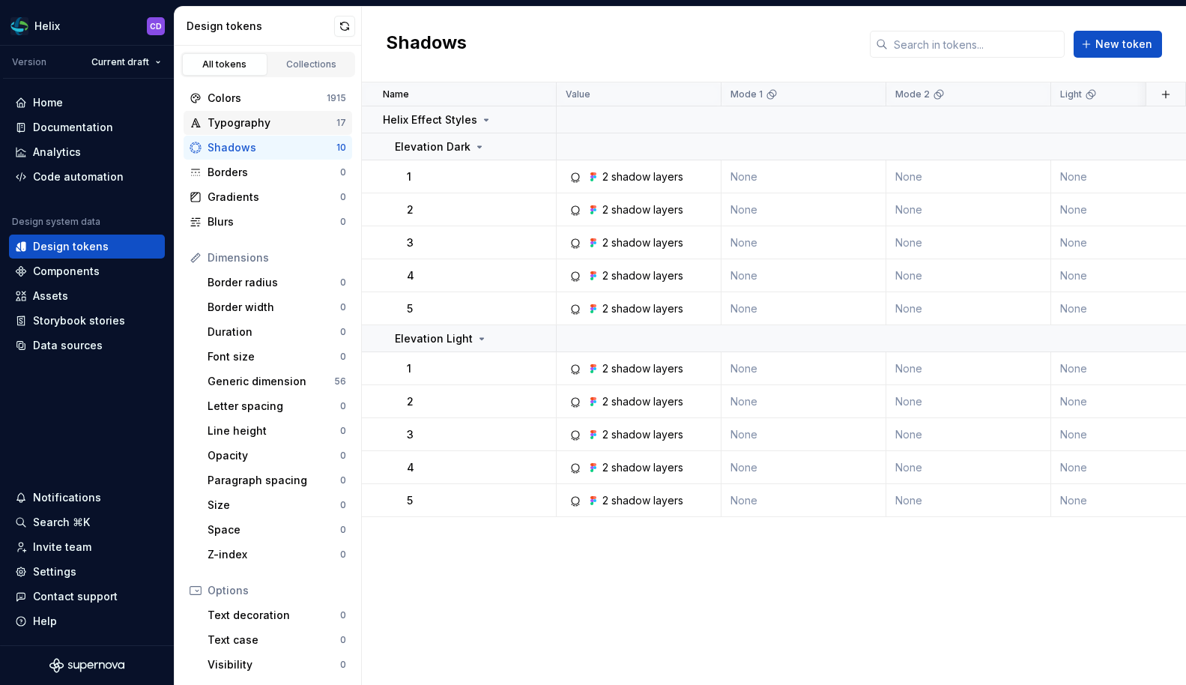
click at [266, 115] on div "Typography" at bounding box center [272, 122] width 129 height 15
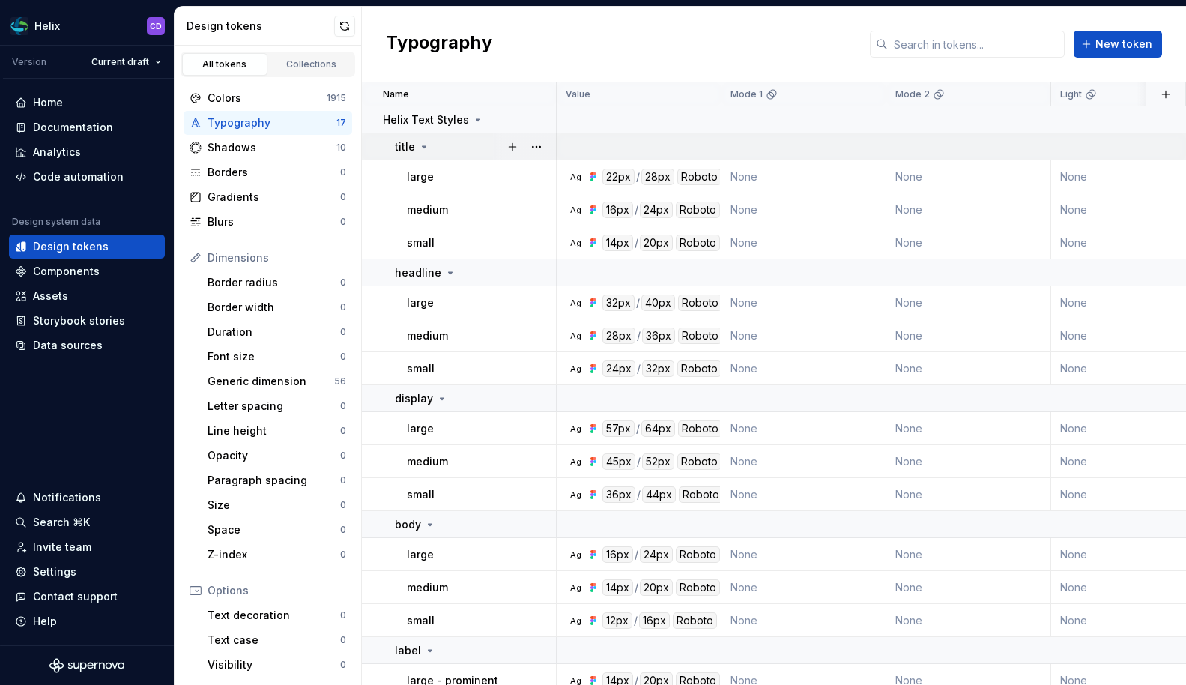
click at [426, 141] on icon at bounding box center [424, 147] width 12 height 12
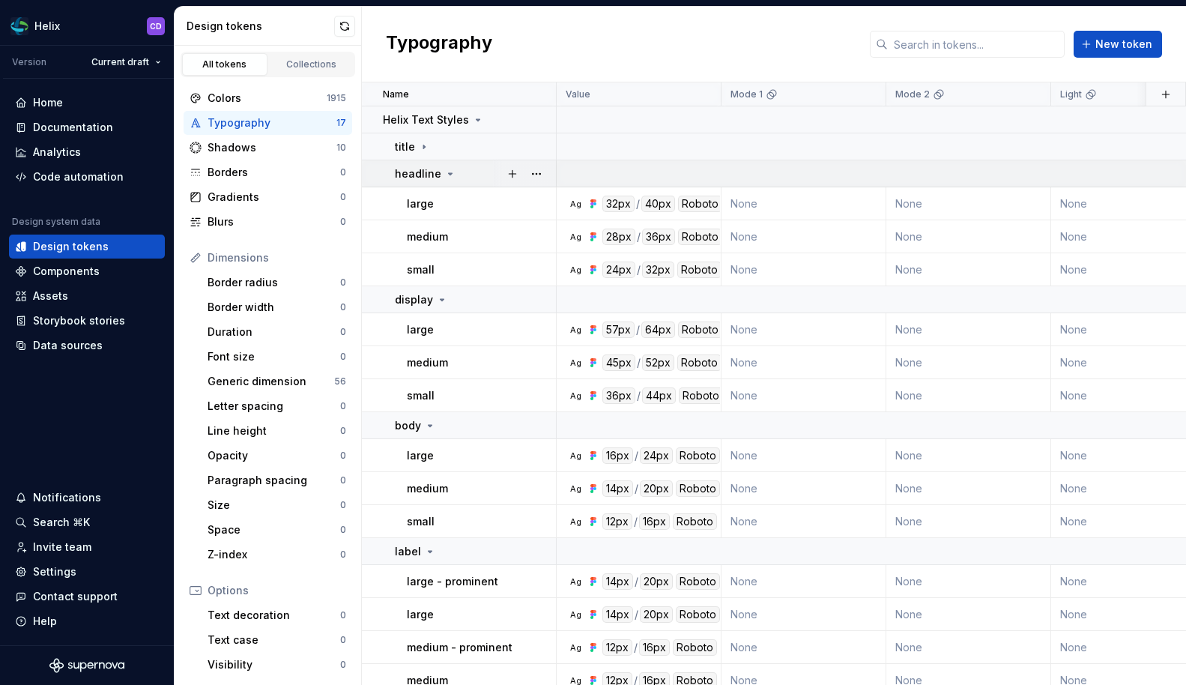
click at [446, 175] on icon at bounding box center [450, 174] width 12 height 12
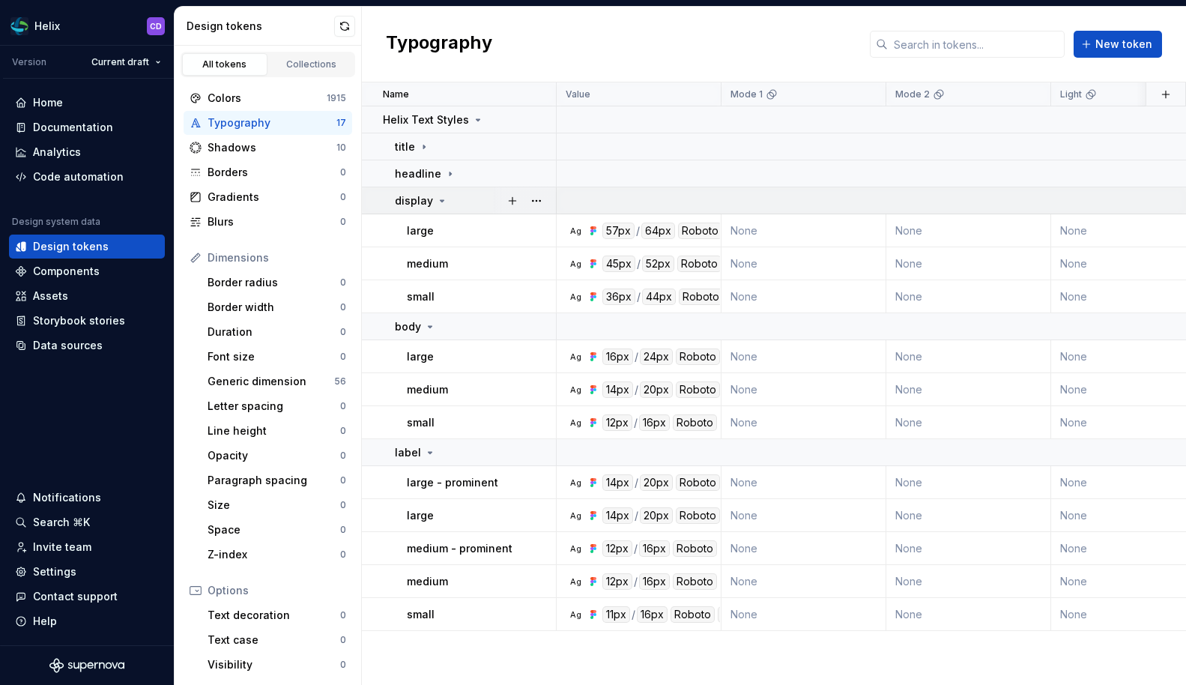
click at [447, 199] on div "display" at bounding box center [475, 200] width 160 height 15
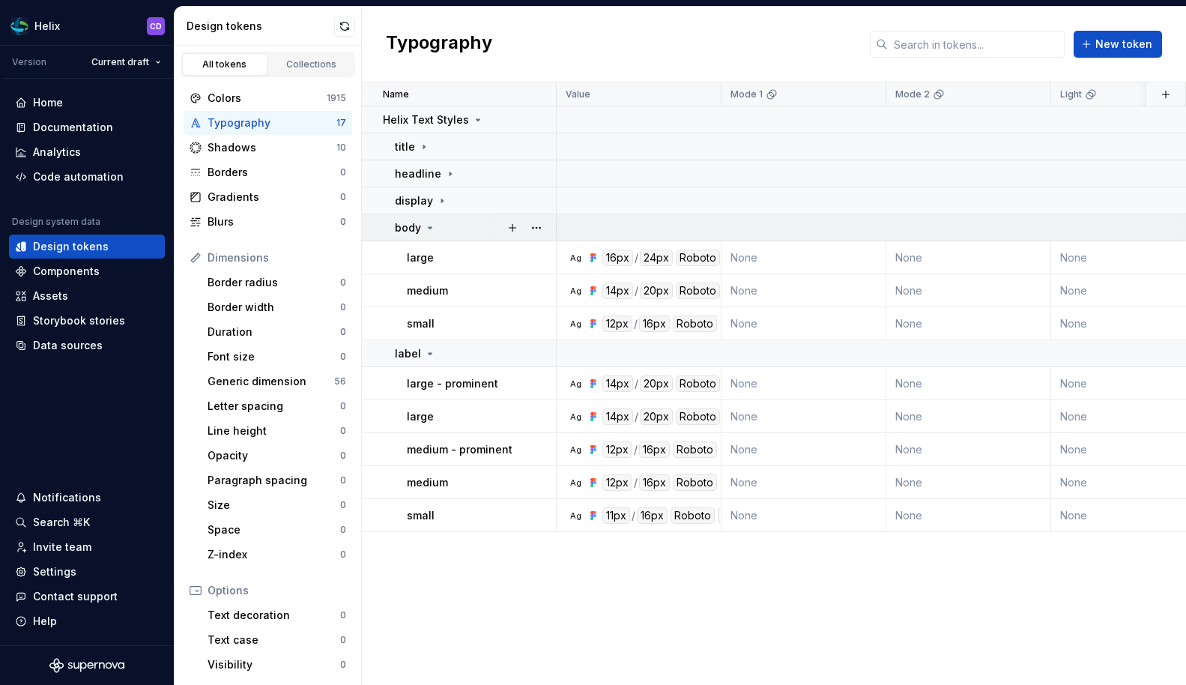
click at [440, 229] on div "body" at bounding box center [475, 227] width 160 height 15
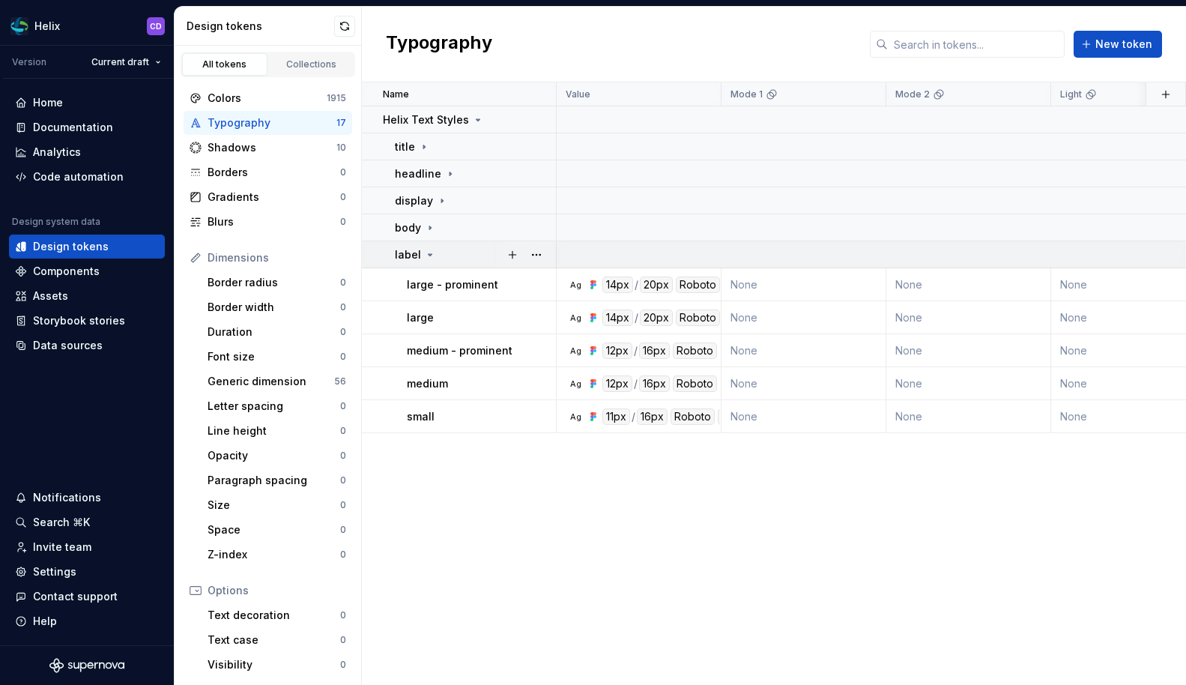
click at [447, 258] on div "label" at bounding box center [475, 254] width 160 height 15
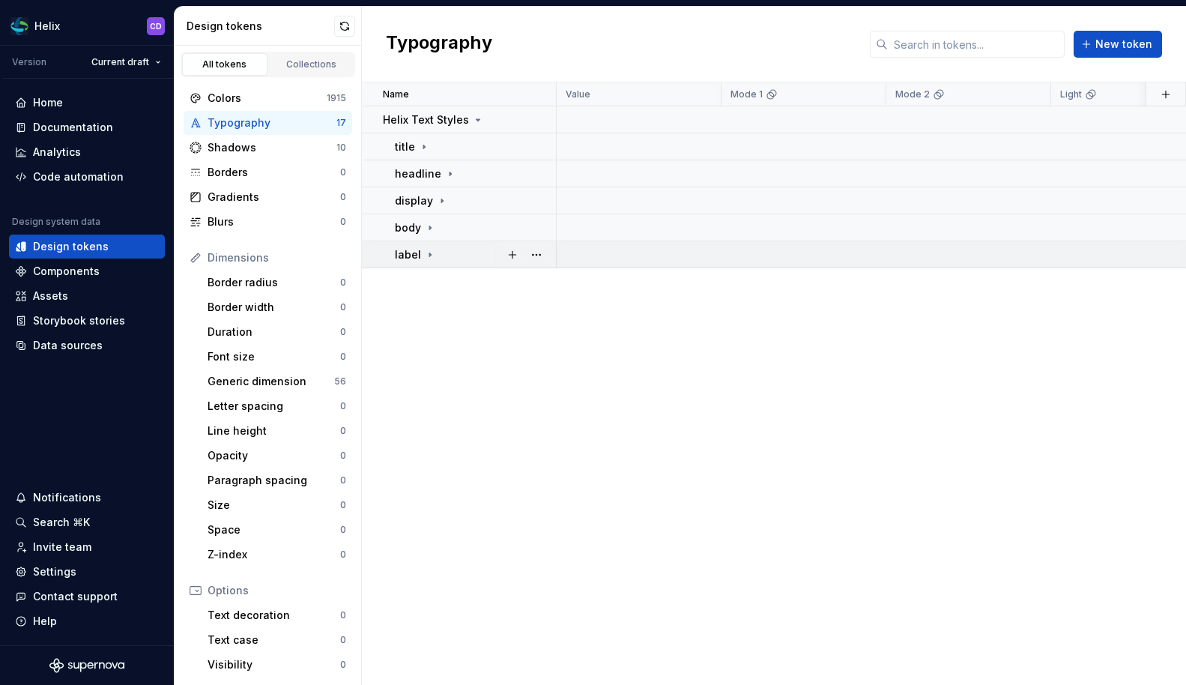
click at [447, 258] on div "label" at bounding box center [475, 254] width 160 height 15
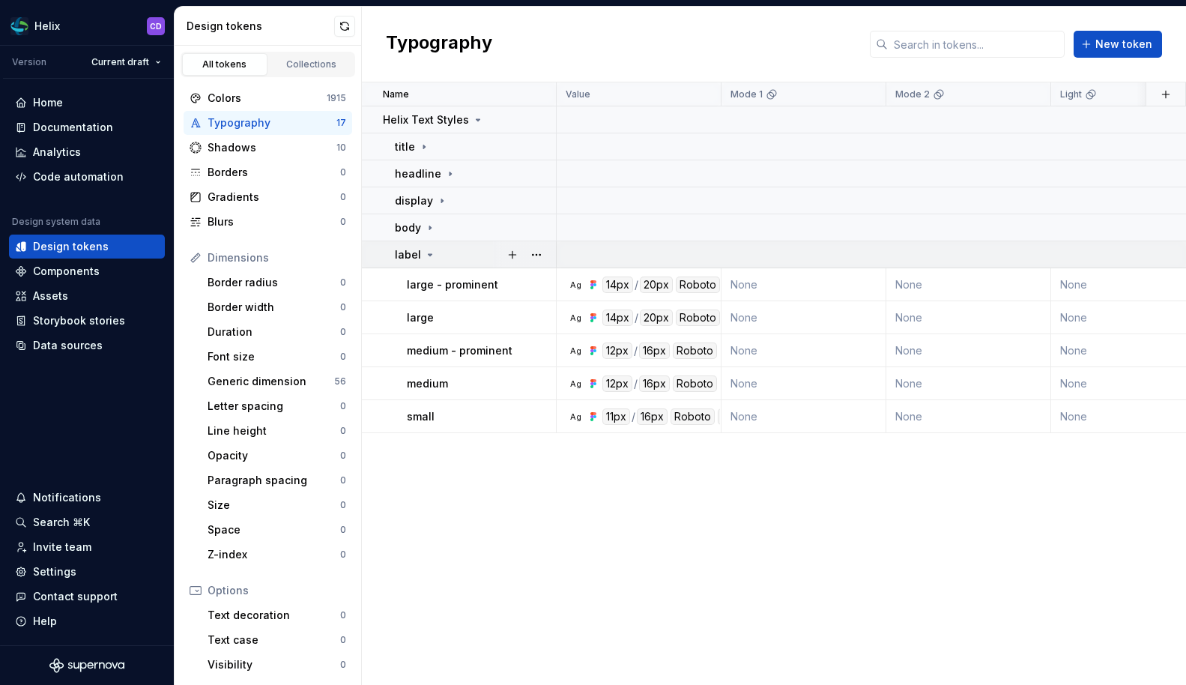
click at [447, 258] on div "label" at bounding box center [475, 254] width 160 height 15
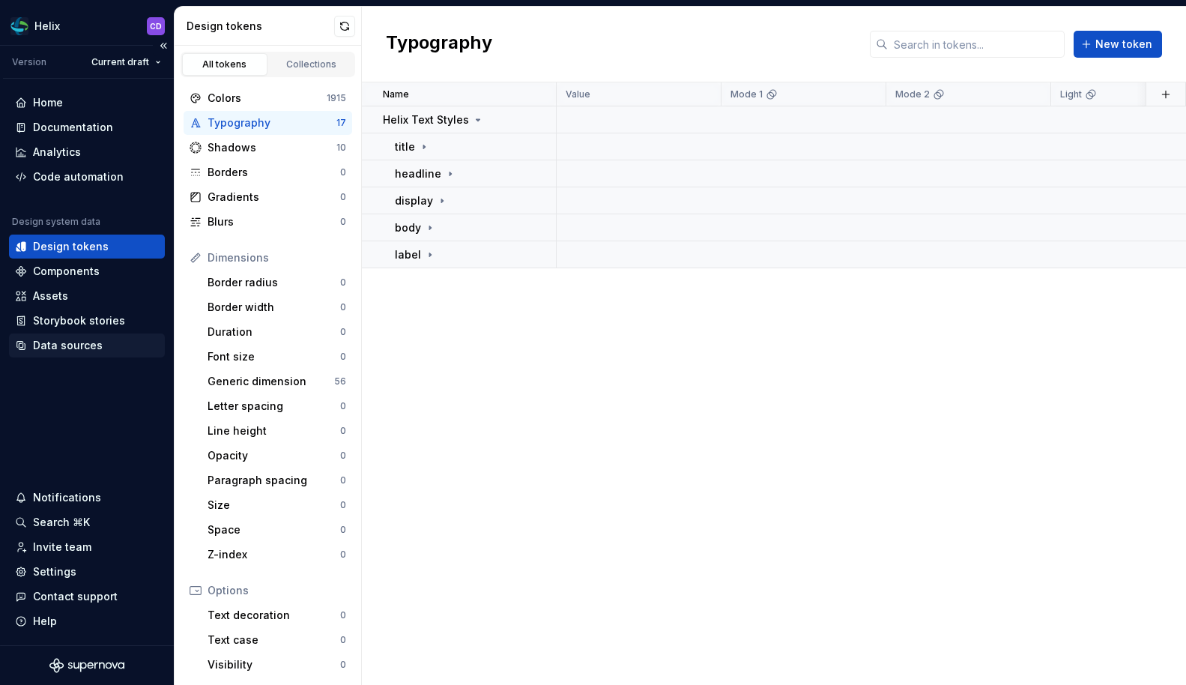
click at [67, 343] on div "Data sources" at bounding box center [68, 345] width 70 height 15
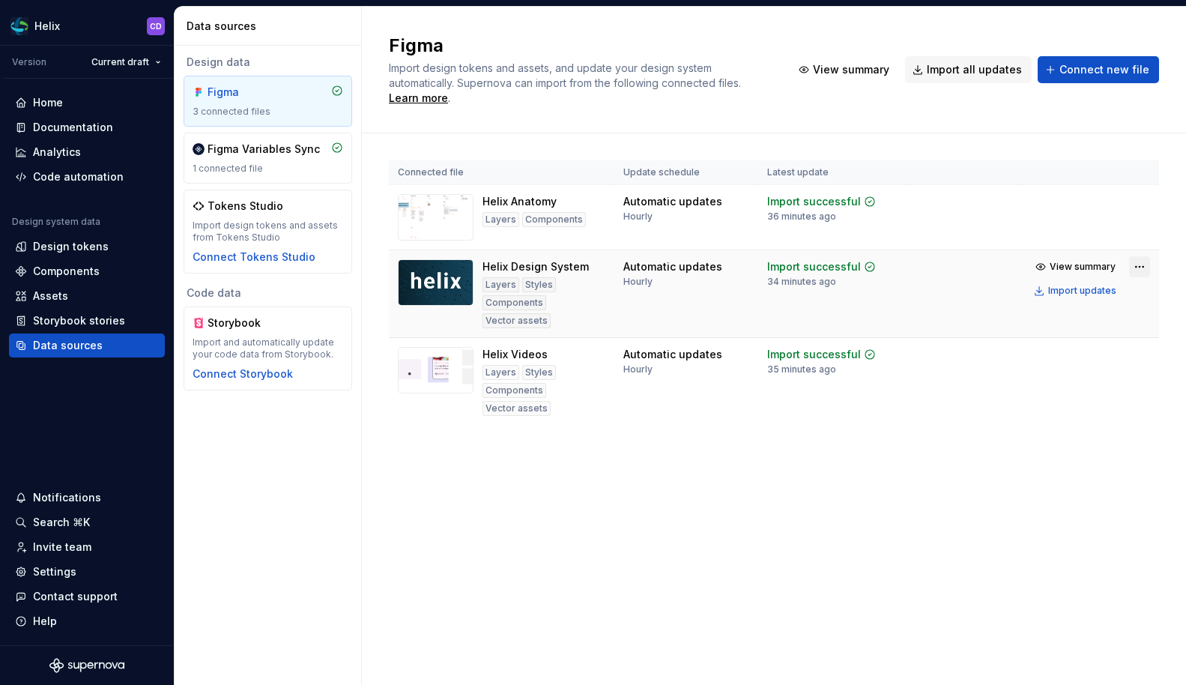
click at [1132, 250] on html "Helix CD Version Current draft Home Documentation Analytics Code automation Des…" at bounding box center [593, 342] width 1186 height 685
click at [1135, 250] on html "Helix CD Version Current draft Home Documentation Analytics Code automation Des…" at bounding box center [593, 342] width 1186 height 685
click at [310, 158] on div "Figma Variables Sync 1 connected file" at bounding box center [268, 158] width 151 height 33
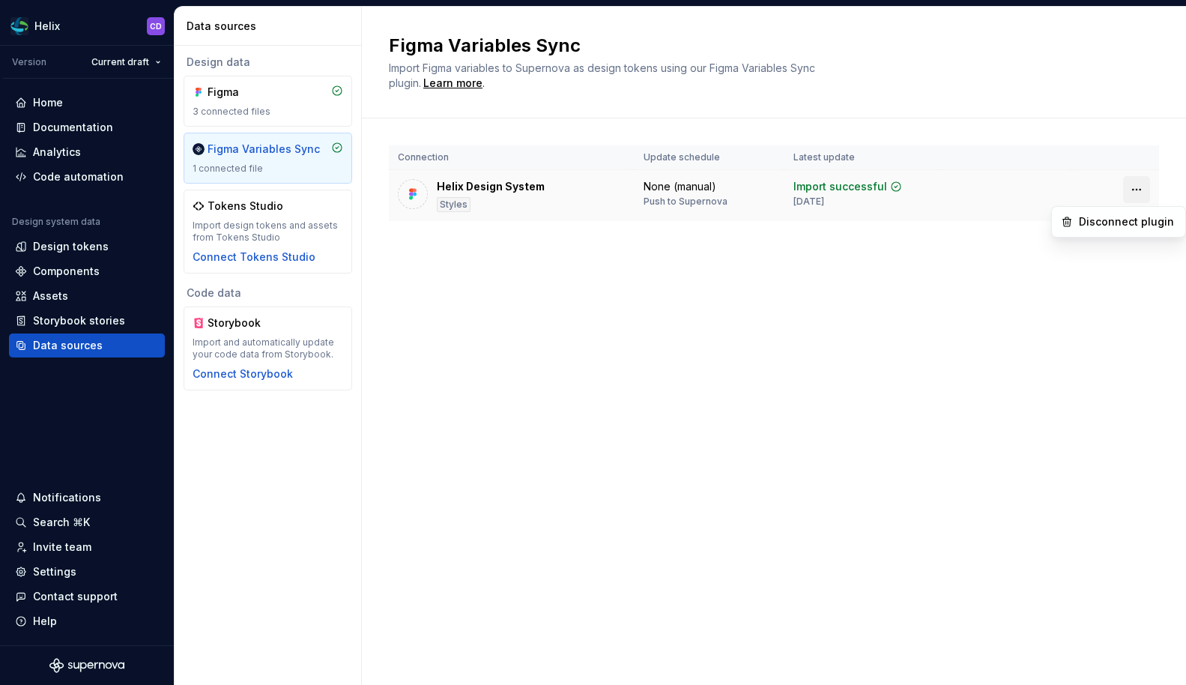
click at [1149, 191] on html "Helix CD Version Current draft Home Documentation Analytics Code automation Des…" at bounding box center [593, 342] width 1186 height 685
drag, startPoint x: 888, startPoint y: 280, endPoint x: 773, endPoint y: 265, distance: 116.3
click at [887, 280] on html "Helix CD Version Current draft Home Documentation Analytics Code automation Des…" at bounding box center [593, 342] width 1186 height 685
click at [58, 254] on div "Design tokens" at bounding box center [87, 247] width 156 height 24
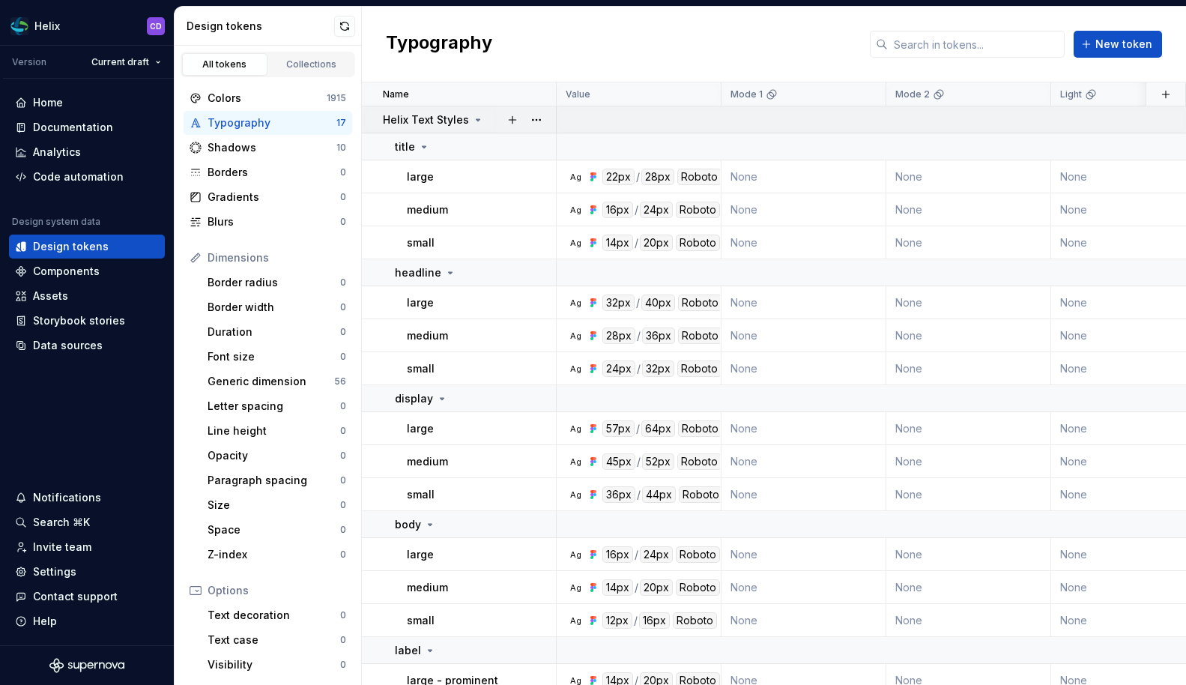
click at [474, 124] on icon at bounding box center [478, 120] width 12 height 12
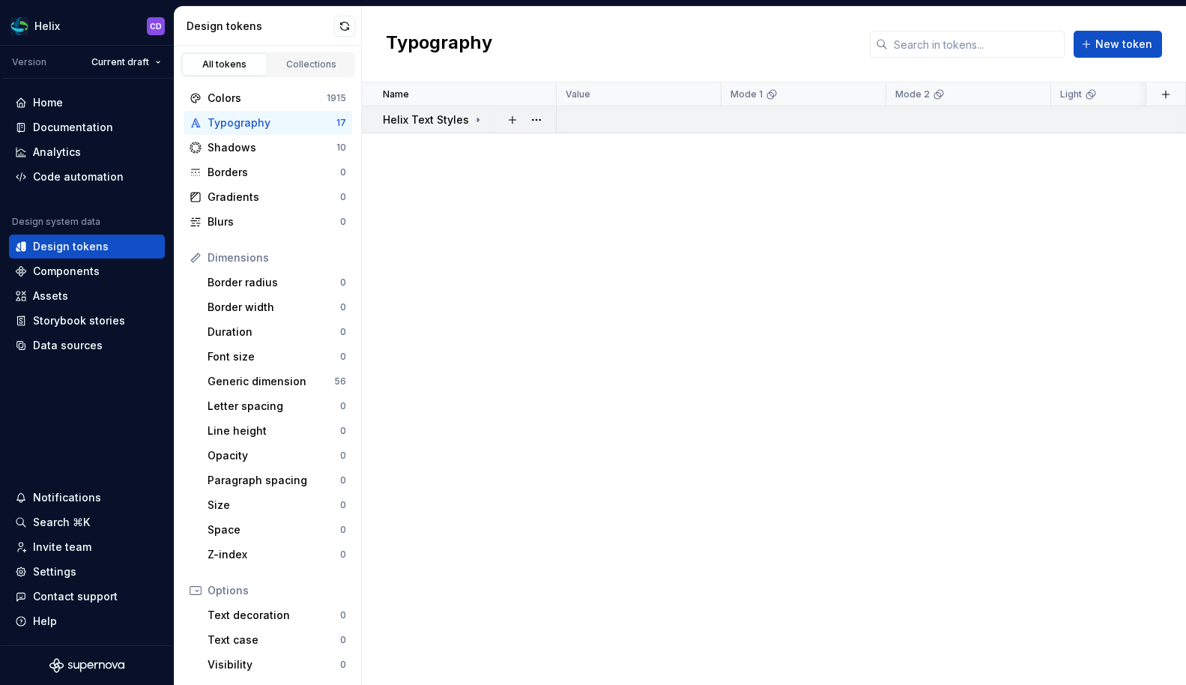
click at [472, 123] on icon at bounding box center [478, 120] width 12 height 12
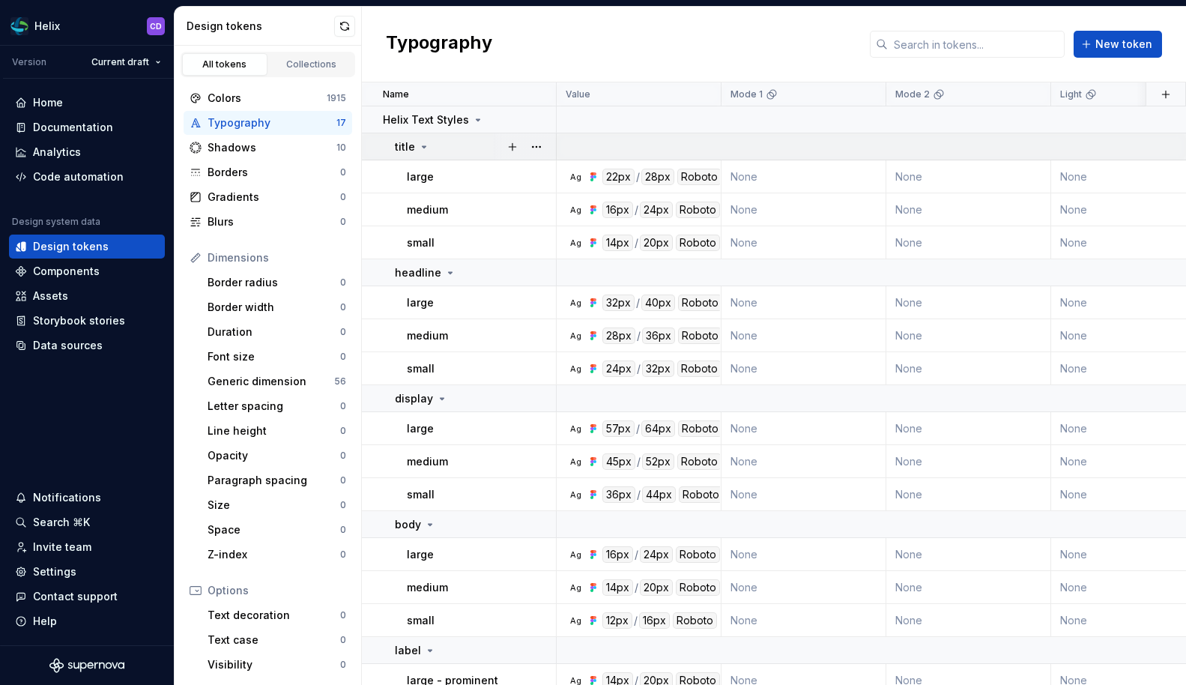
click at [429, 150] on div "title" at bounding box center [475, 146] width 160 height 15
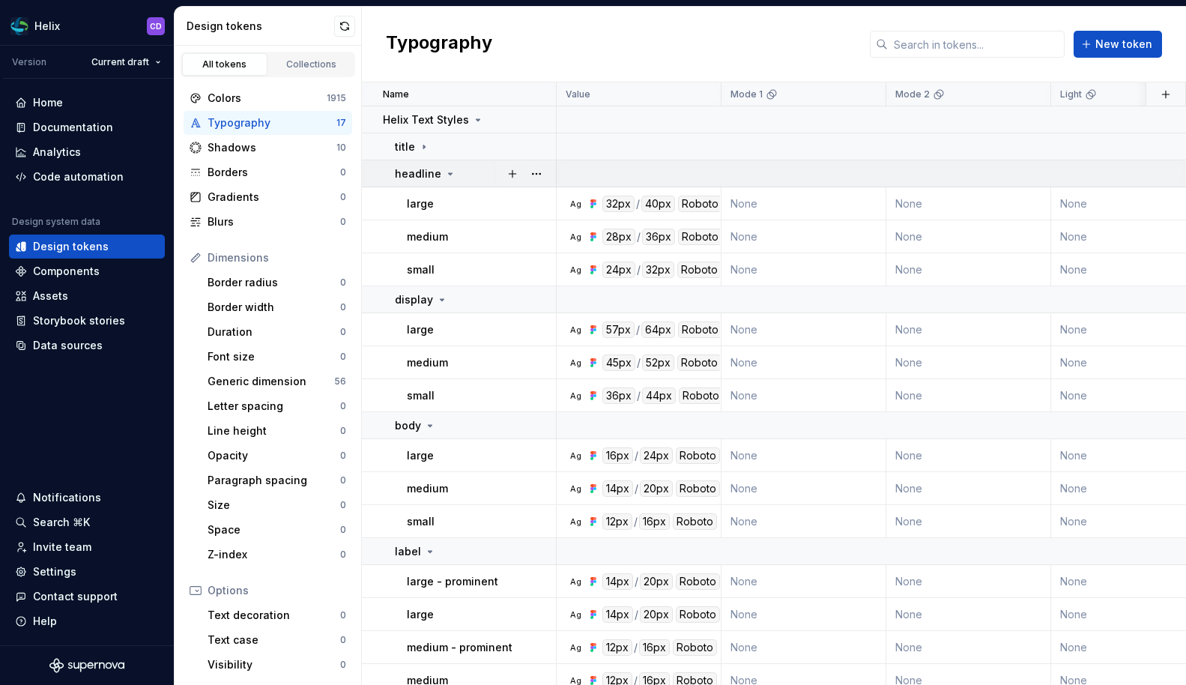
click at [453, 179] on div "headline" at bounding box center [475, 173] width 160 height 15
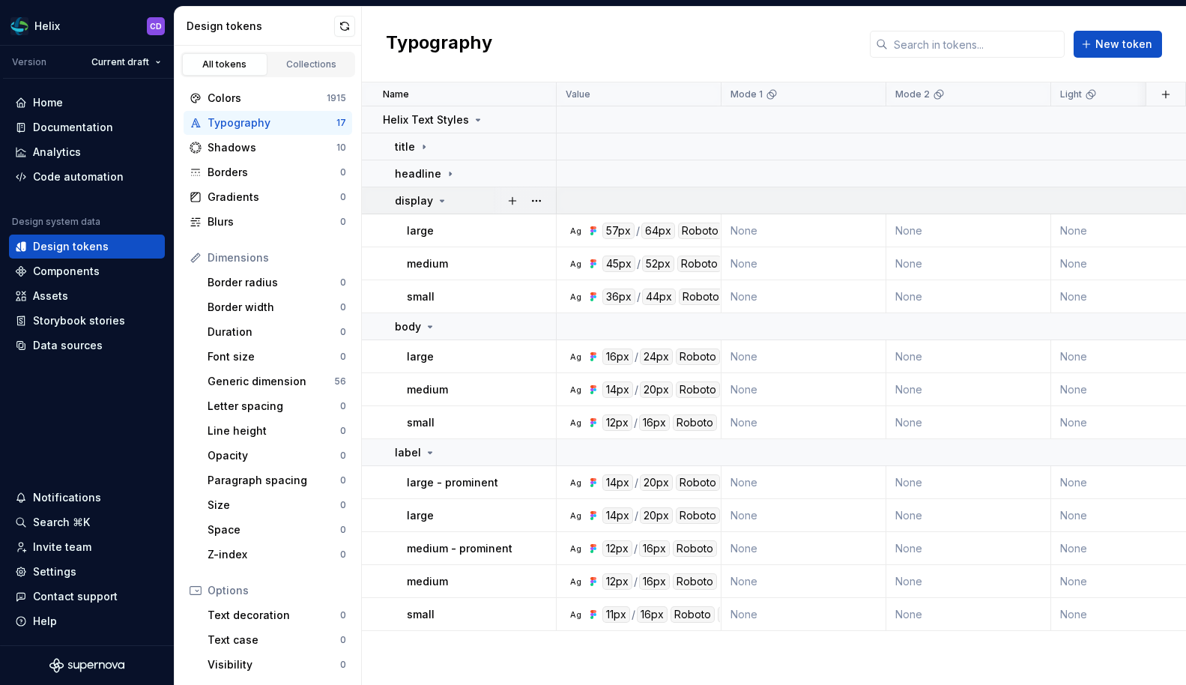
click at [465, 211] on td "display" at bounding box center [459, 200] width 195 height 27
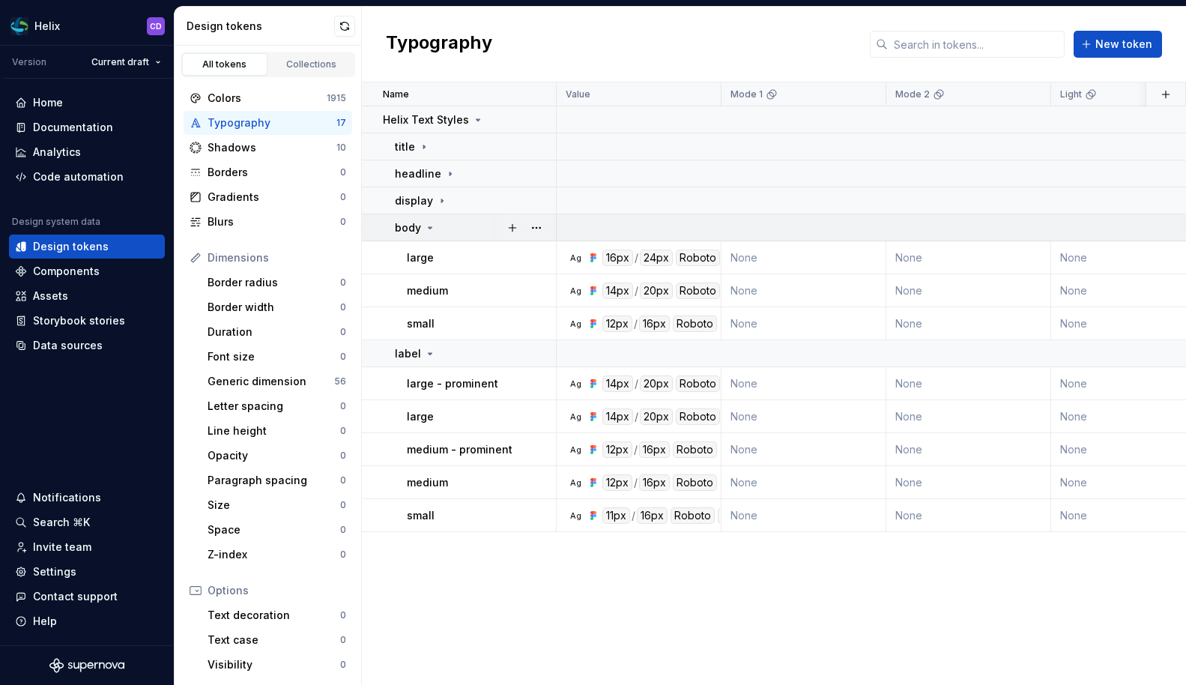
click at [474, 223] on div "body" at bounding box center [475, 227] width 160 height 15
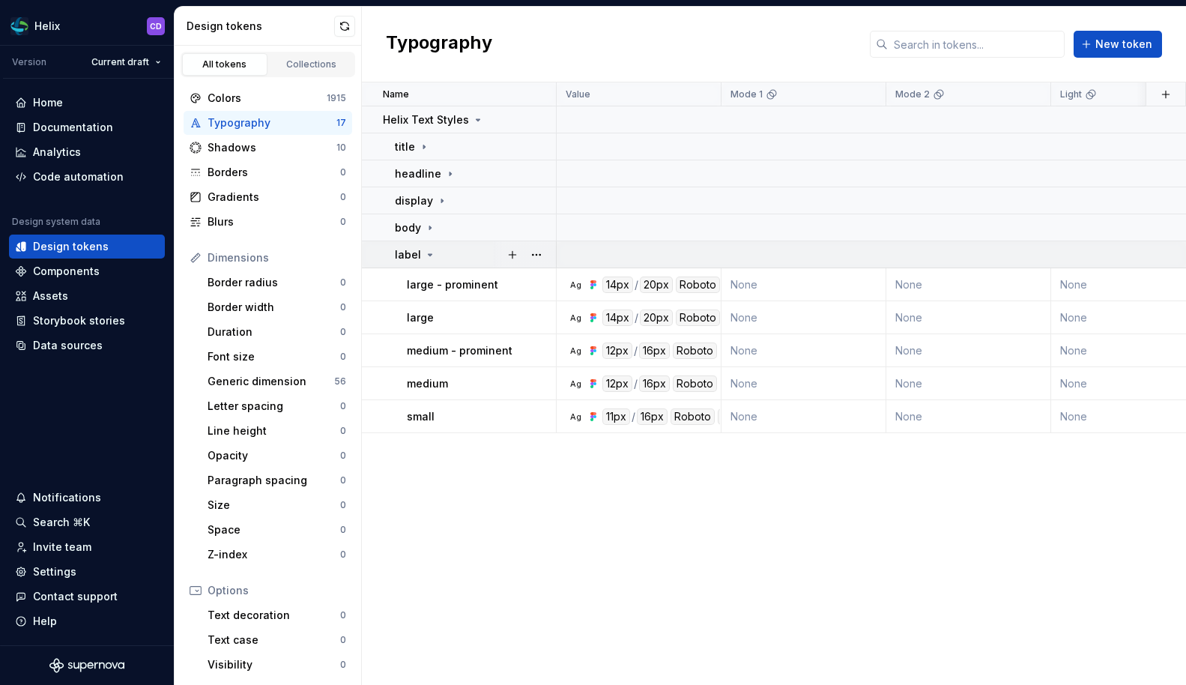
click at [467, 259] on div "label" at bounding box center [475, 254] width 160 height 15
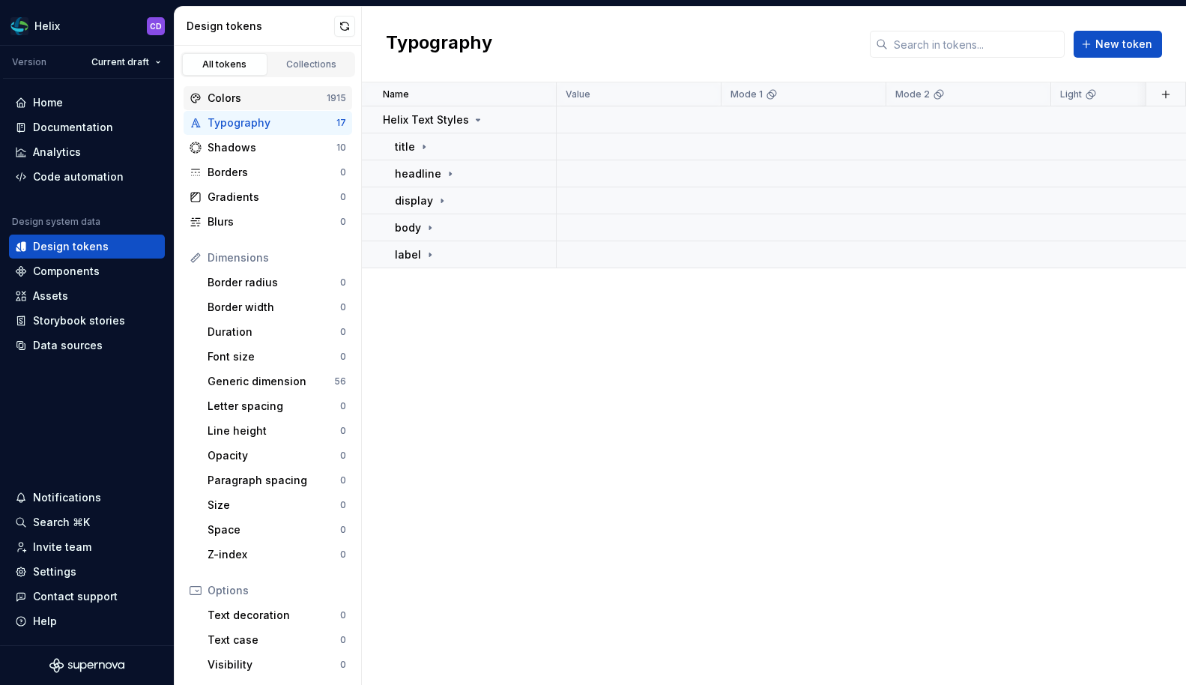
click at [259, 107] on div "Colors 1915" at bounding box center [268, 98] width 169 height 24
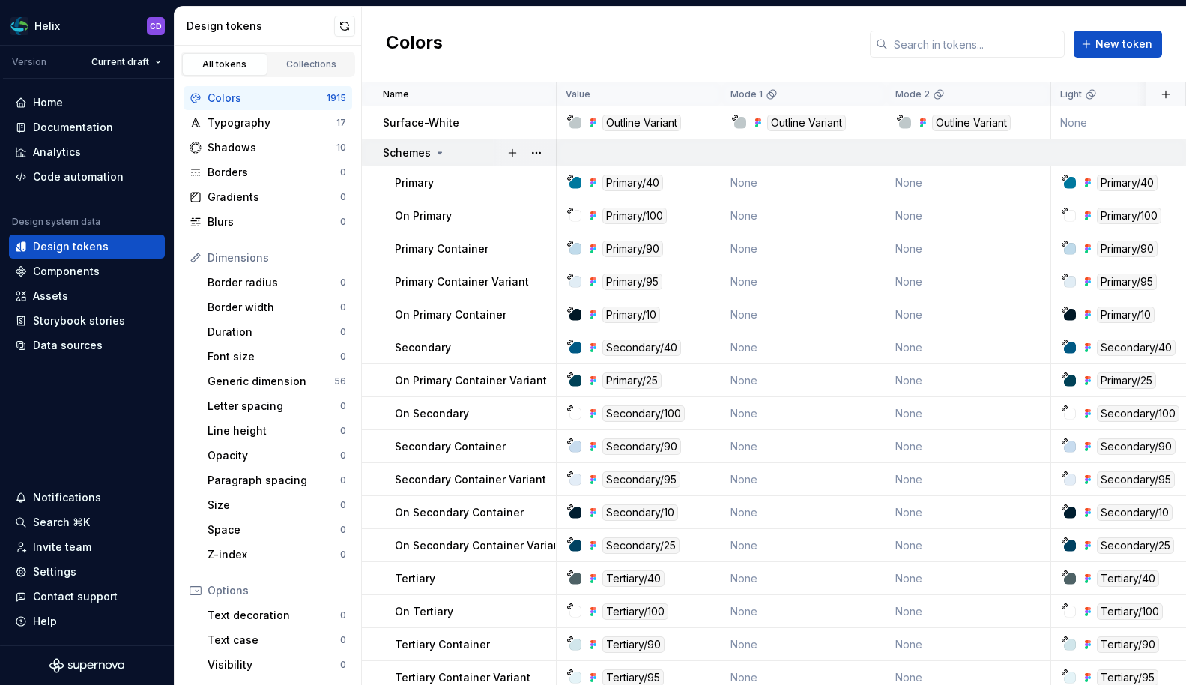
click at [473, 148] on div "Schemes" at bounding box center [469, 152] width 172 height 15
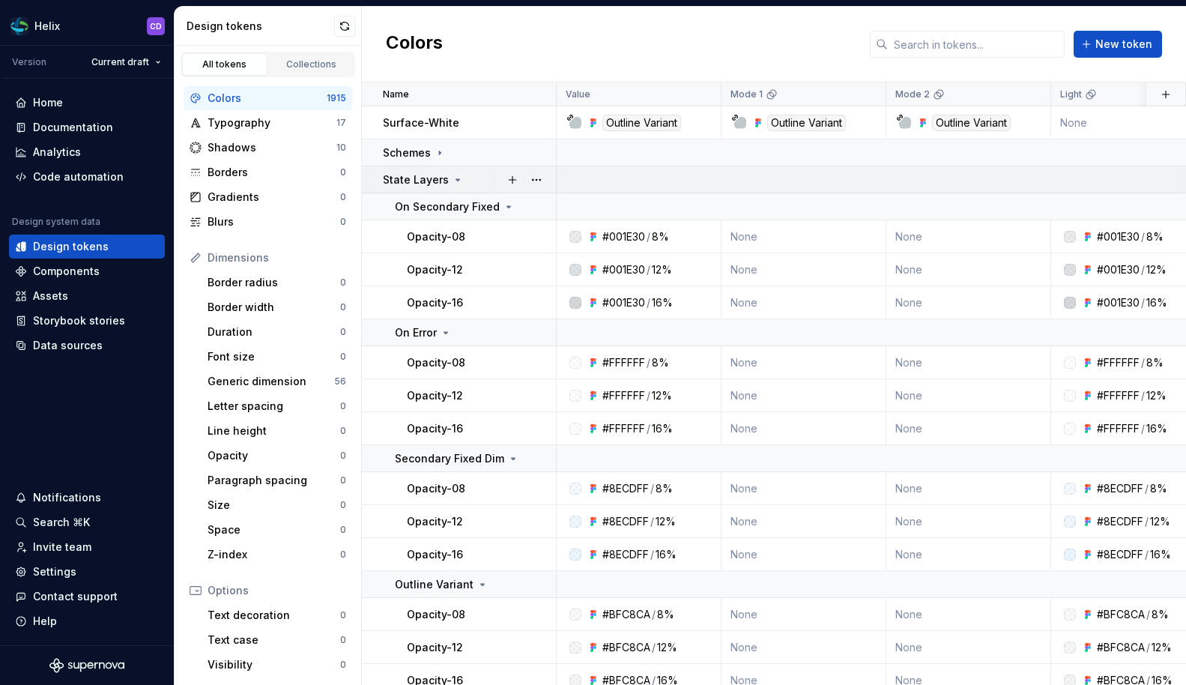
click at [470, 184] on div "State Layers" at bounding box center [469, 179] width 172 height 15
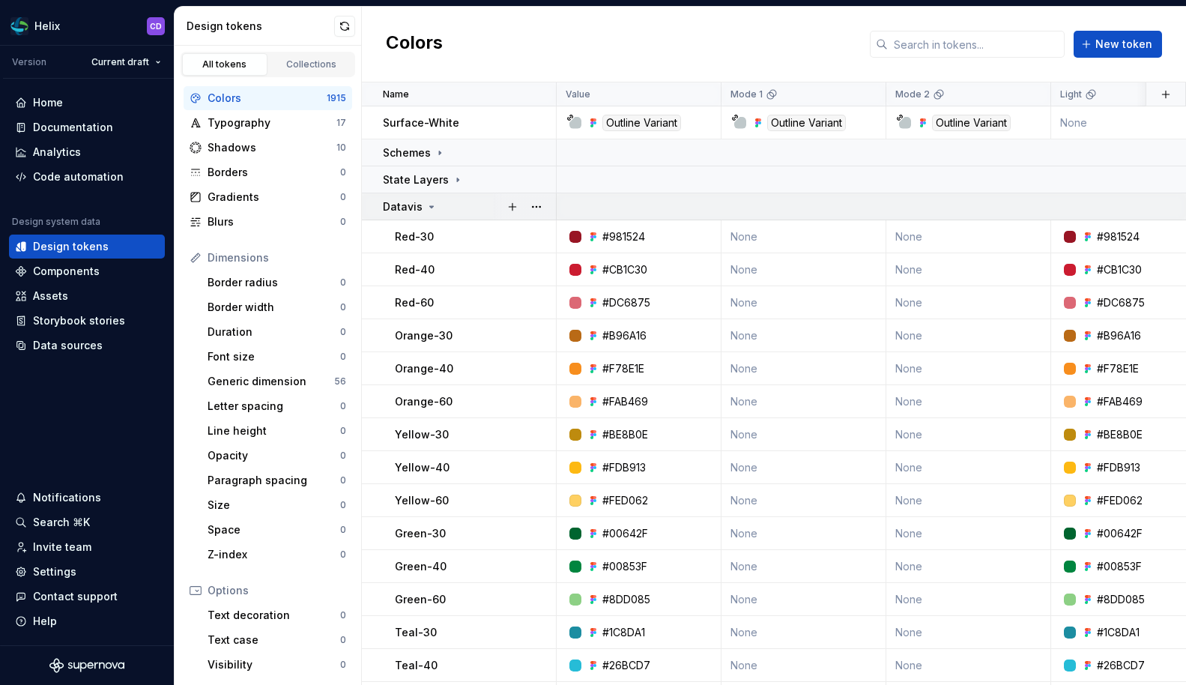
click at [468, 205] on div "Datavis" at bounding box center [469, 206] width 172 height 15
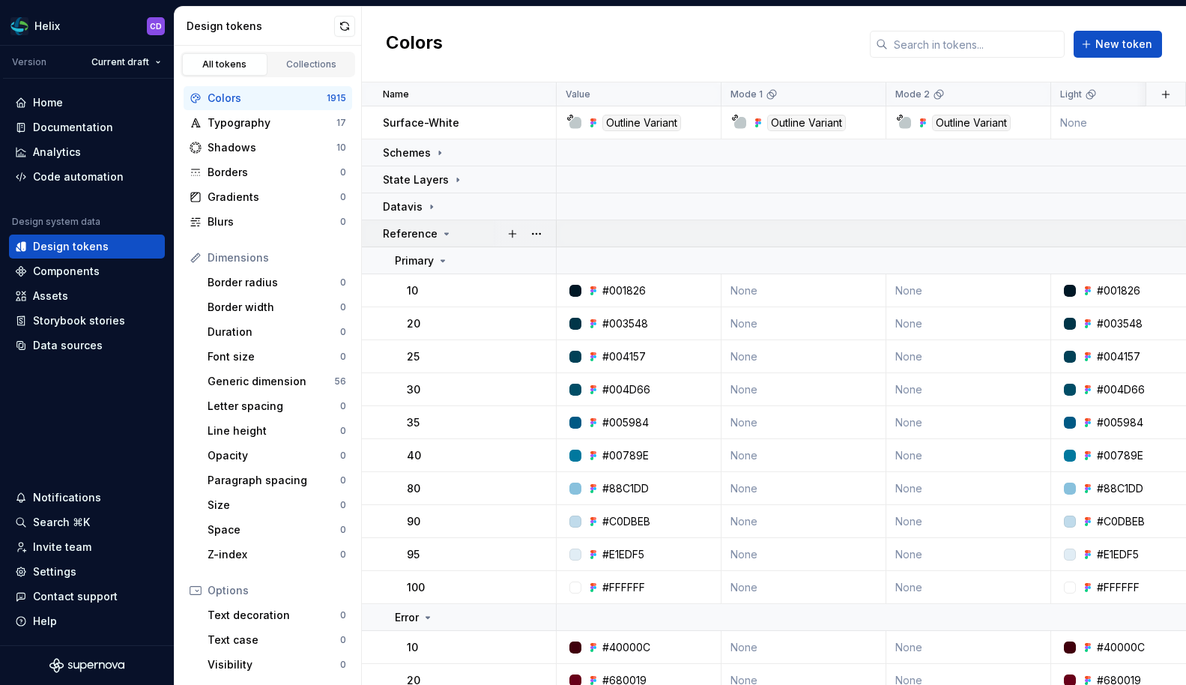
click at [468, 235] on div "Reference" at bounding box center [469, 233] width 172 height 15
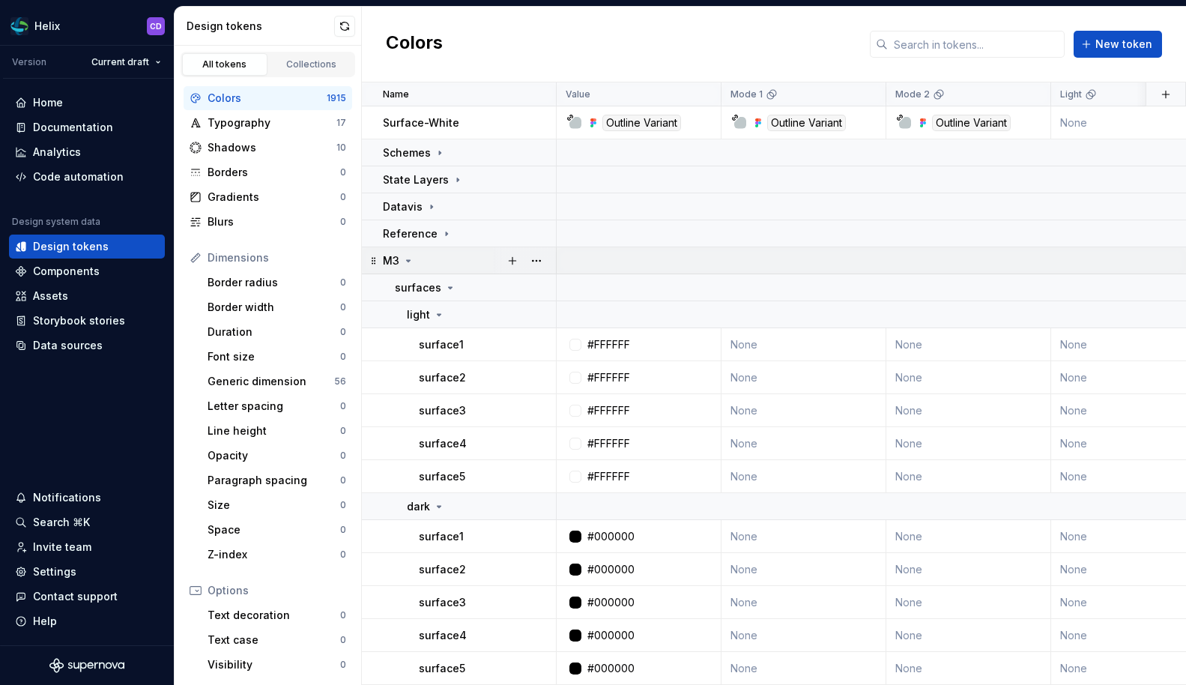
click at [468, 259] on div "M3" at bounding box center [469, 260] width 172 height 15
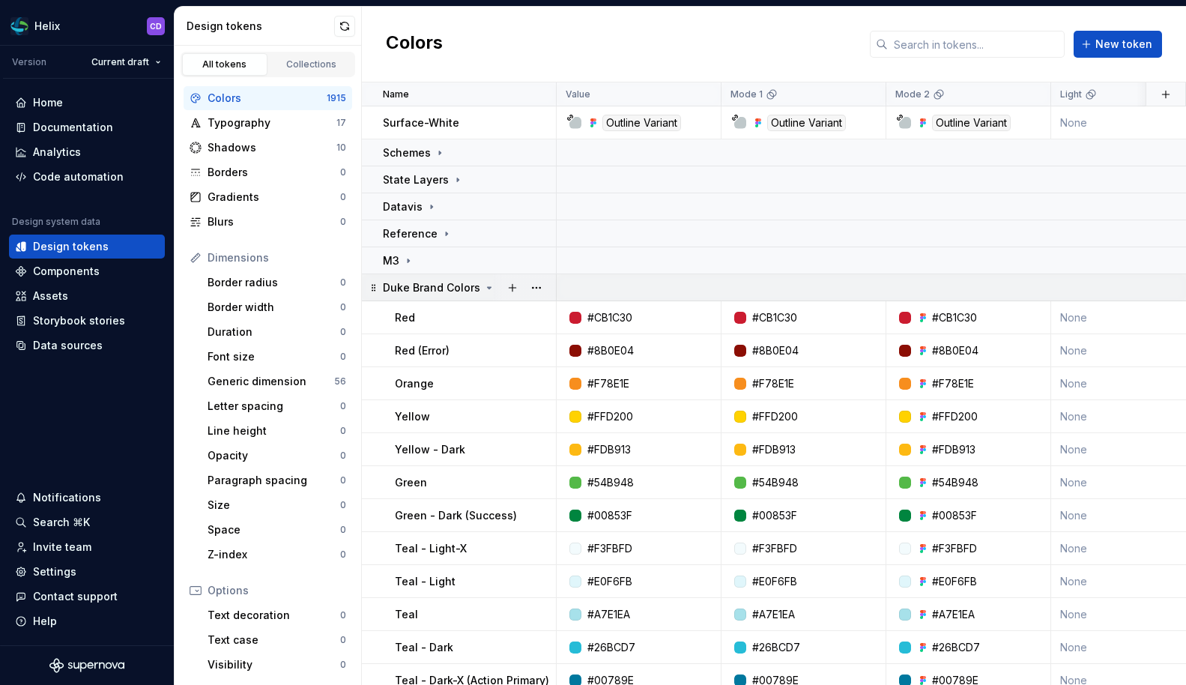
click at [499, 283] on div at bounding box center [524, 287] width 63 height 26
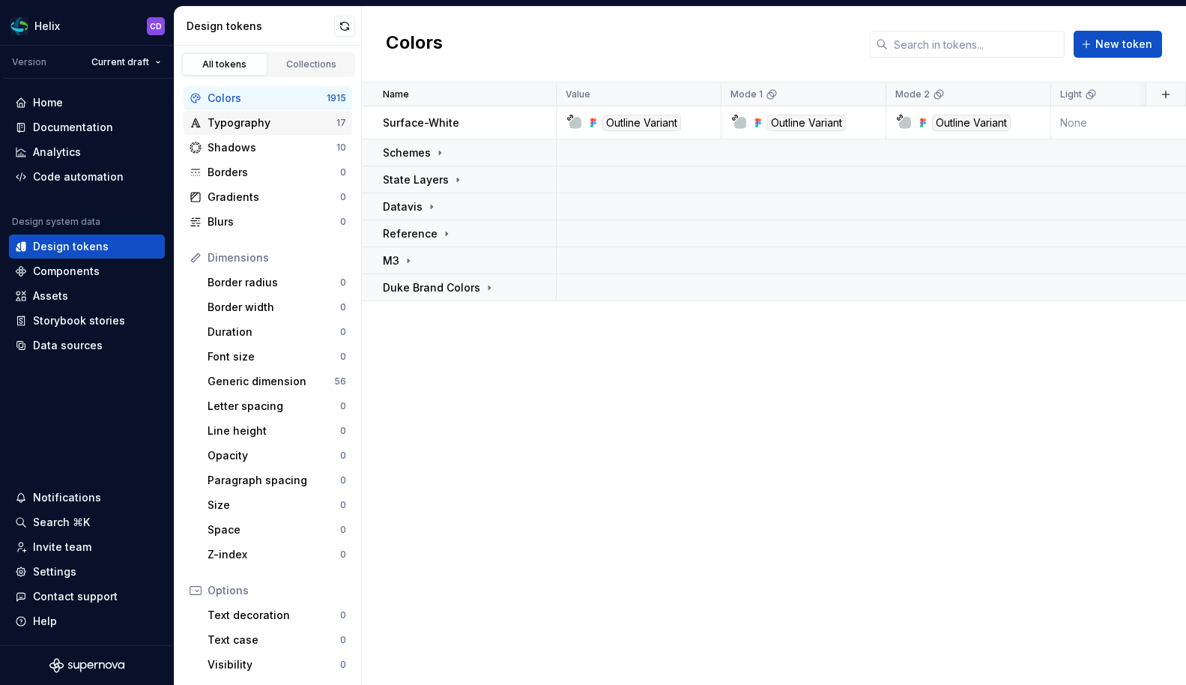
click at [257, 123] on div "Typography" at bounding box center [272, 122] width 129 height 15
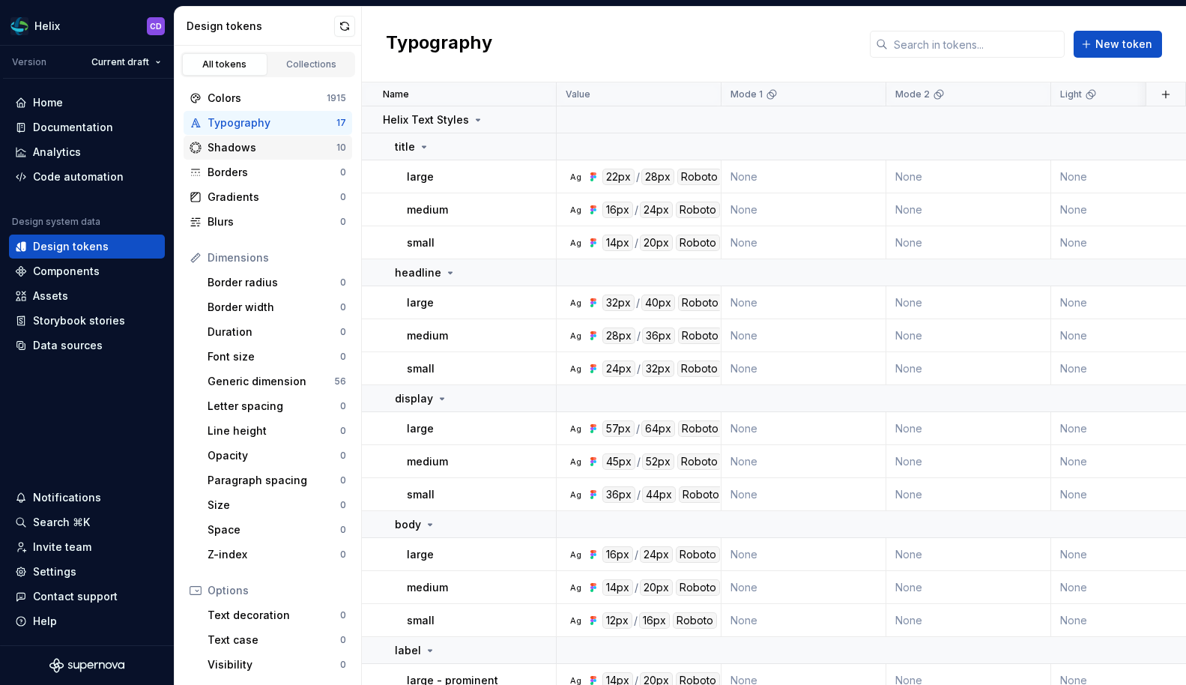
click at [259, 154] on div "Shadows" at bounding box center [272, 147] width 129 height 15
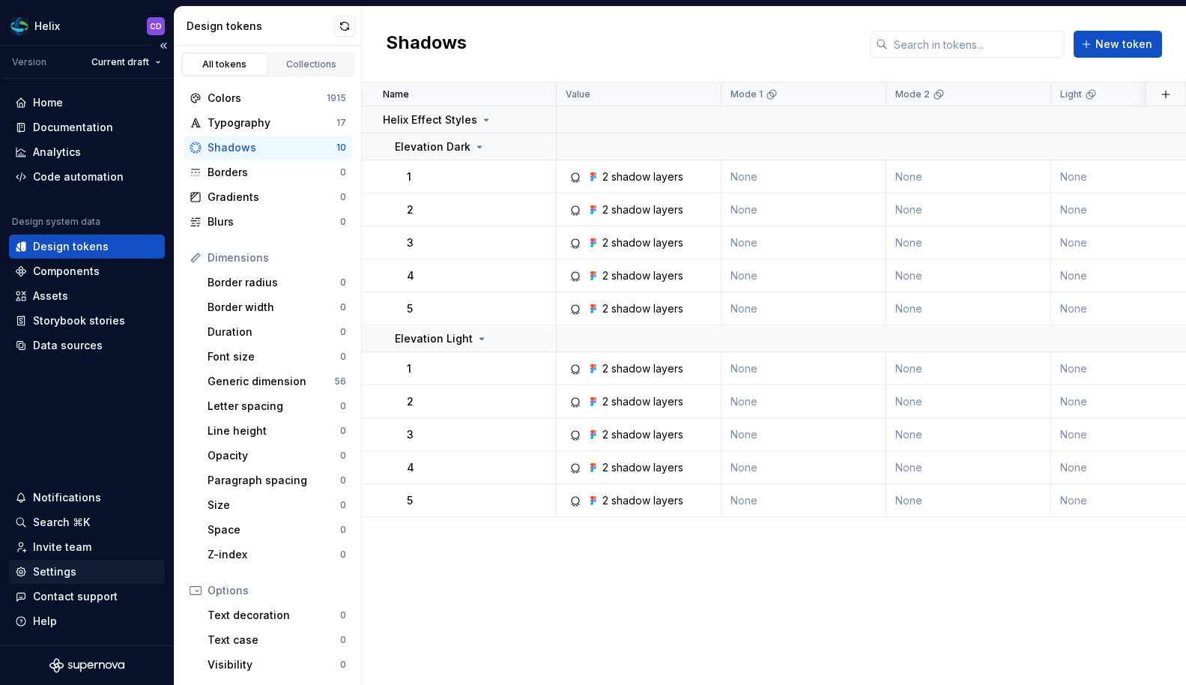
click at [55, 575] on div "Settings" at bounding box center [54, 571] width 43 height 15
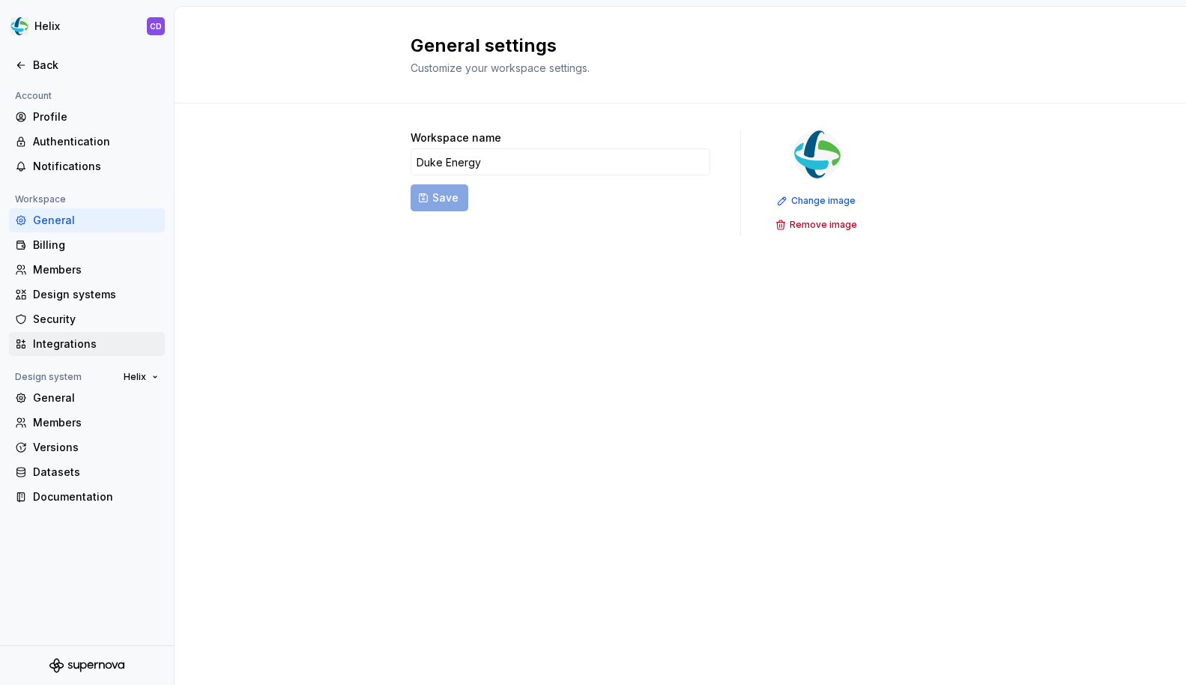
click at [64, 345] on div "Integrations" at bounding box center [96, 343] width 126 height 15
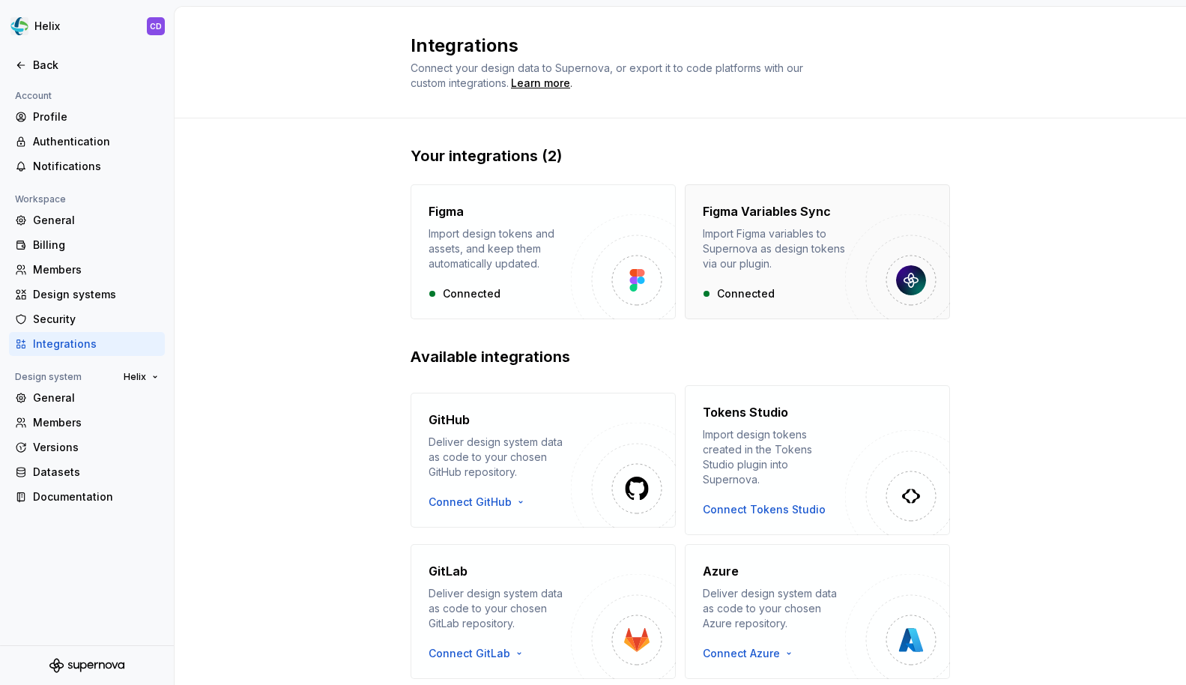
click at [779, 272] on div "Figma Variables Sync Import Figma variables to Supernova as design tokens via o…" at bounding box center [774, 251] width 142 height 99
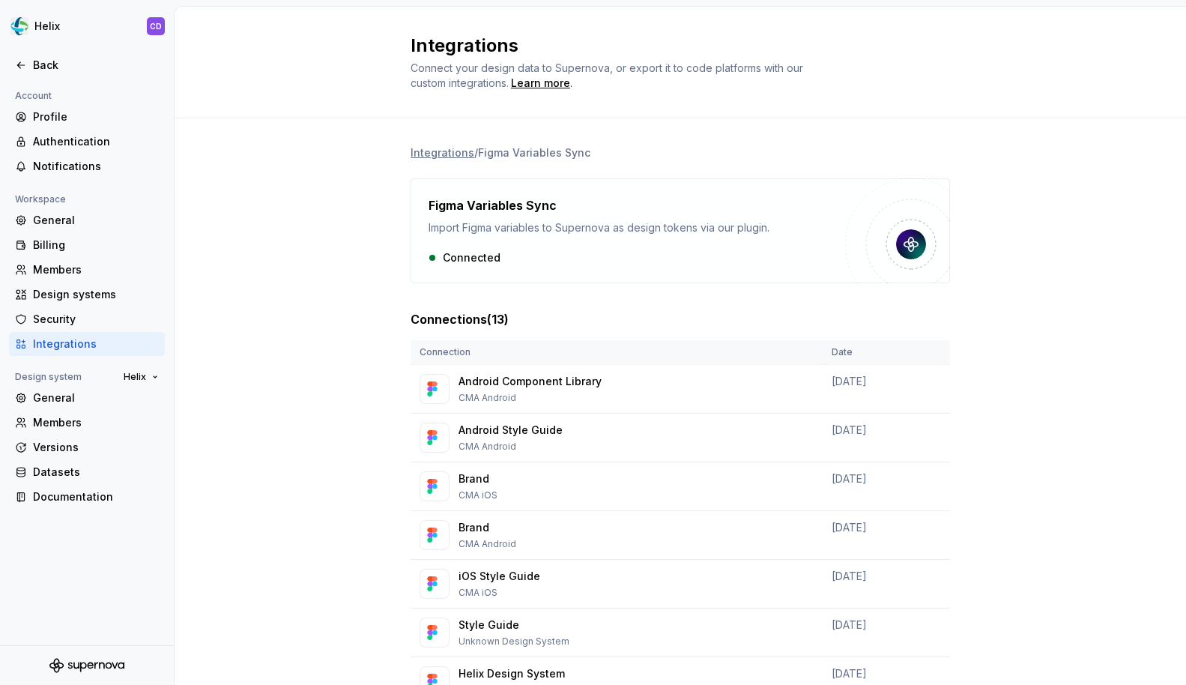
click at [64, 343] on div "Integrations" at bounding box center [96, 343] width 126 height 15
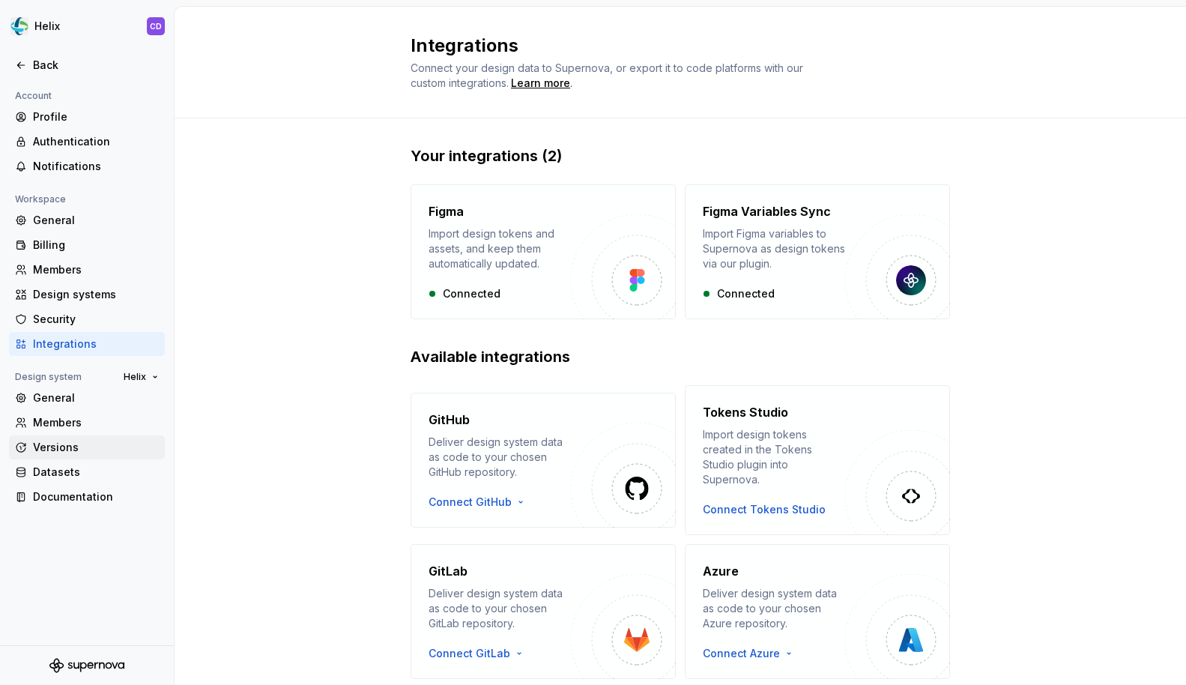
click at [57, 448] on div "Versions" at bounding box center [96, 447] width 126 height 15
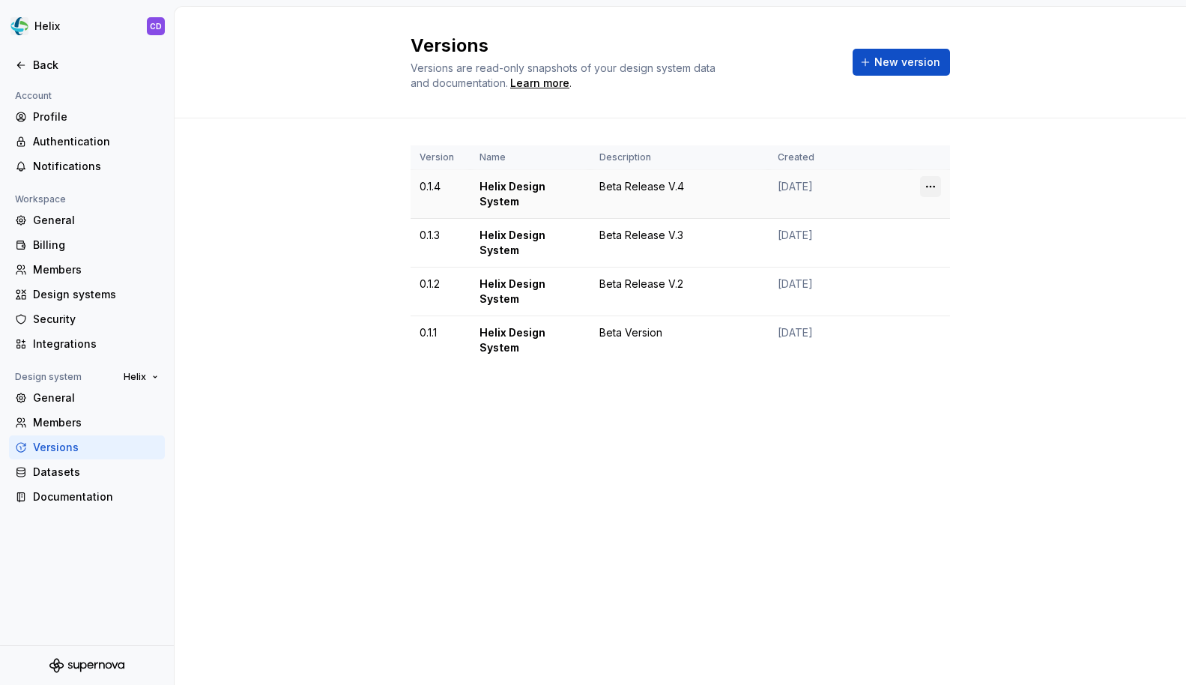
click at [934, 185] on html "Helix CD Back Account Profile Authentication Notifications Workspace General Bi…" at bounding box center [593, 342] width 1186 height 685
click at [1015, 166] on html "Helix CD Back Account Profile Authentication Notifications Workspace General Bi…" at bounding box center [593, 342] width 1186 height 685
click at [920, 71] on button "New version" at bounding box center [901, 62] width 97 height 27
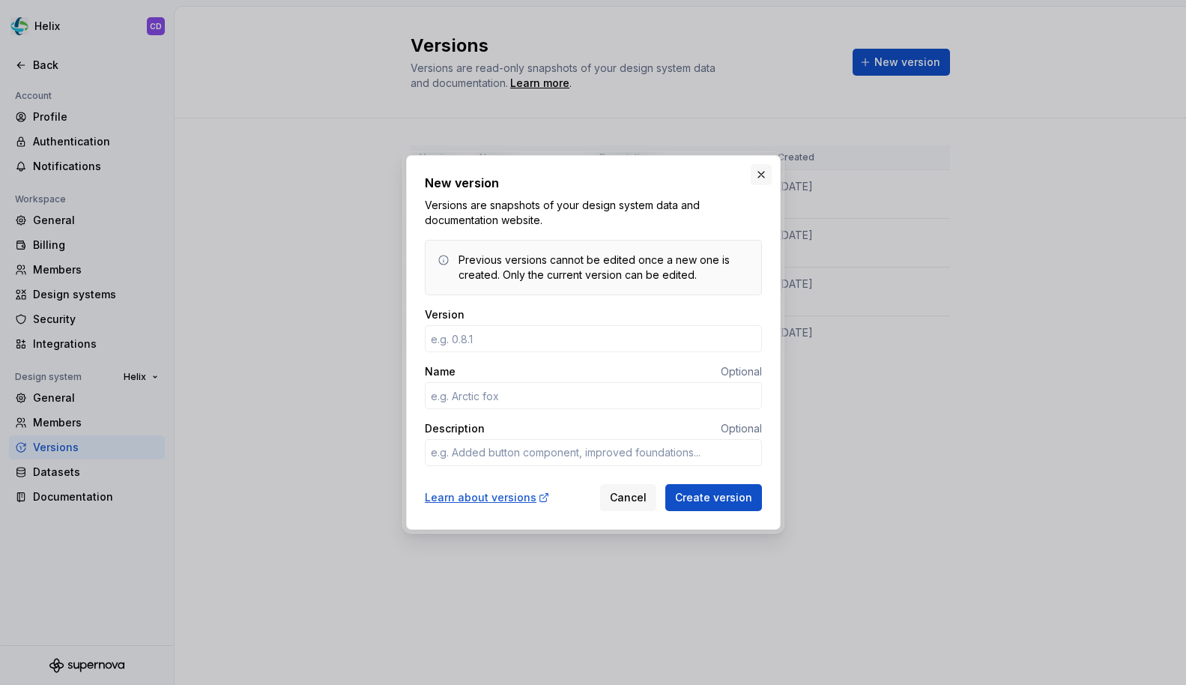
click at [764, 170] on button "button" at bounding box center [761, 174] width 21 height 21
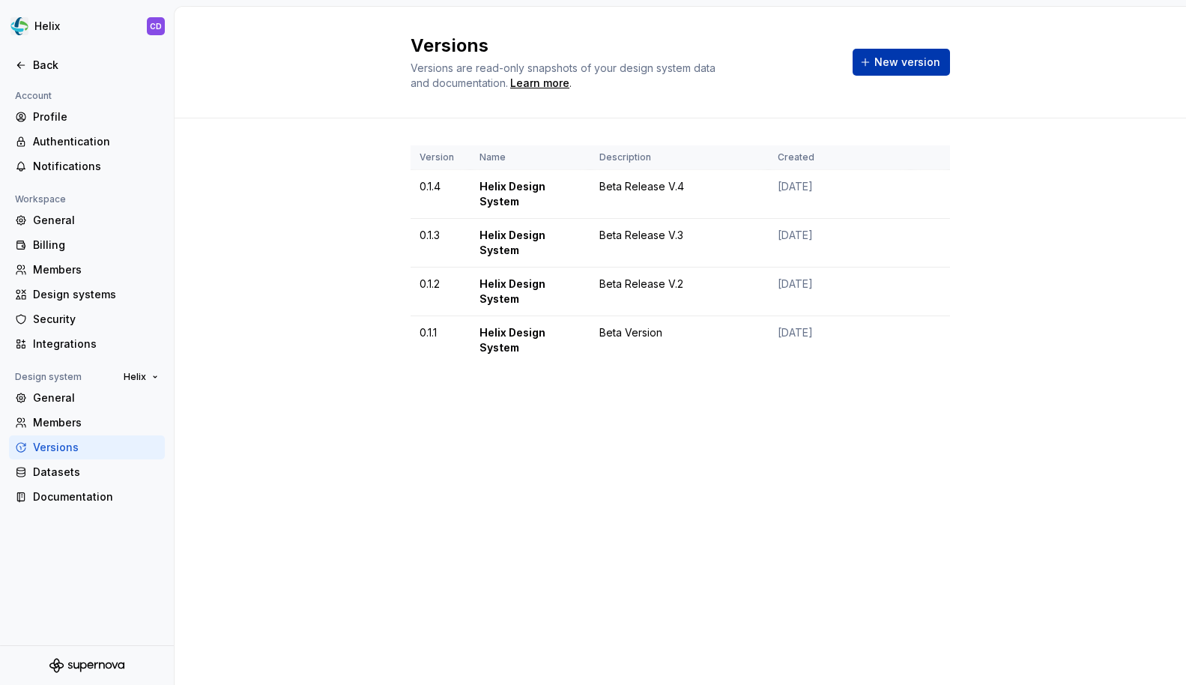
click at [885, 64] on span "New version" at bounding box center [908, 62] width 66 height 15
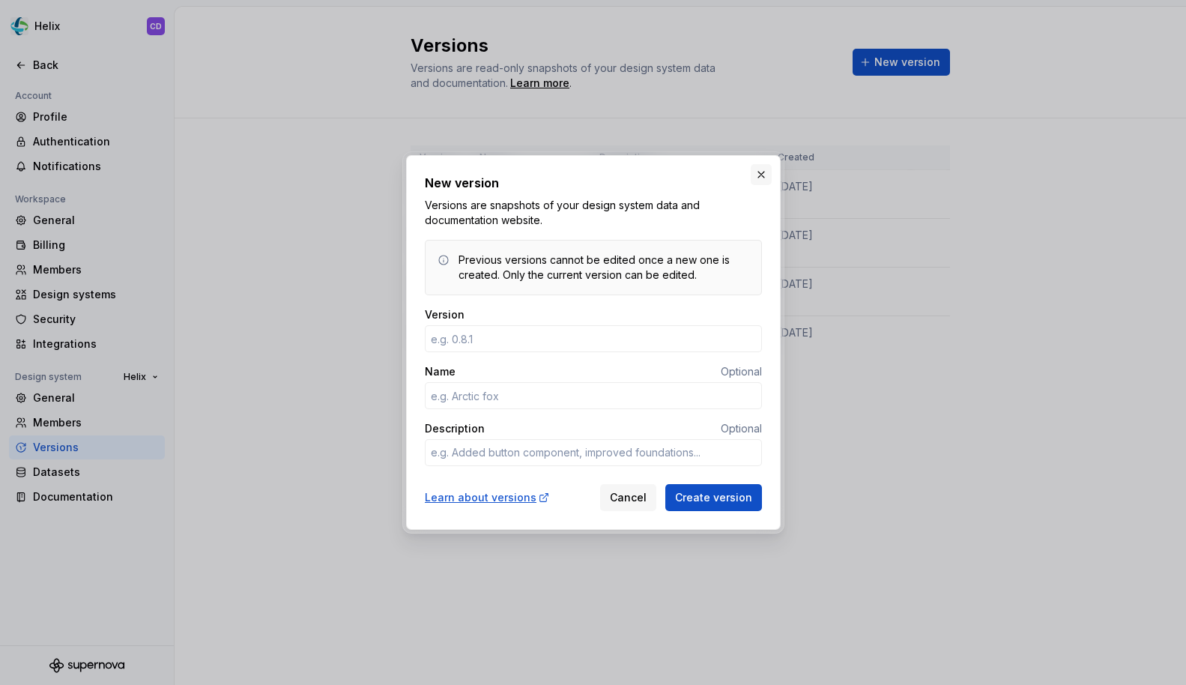
click at [762, 173] on button "button" at bounding box center [761, 174] width 21 height 21
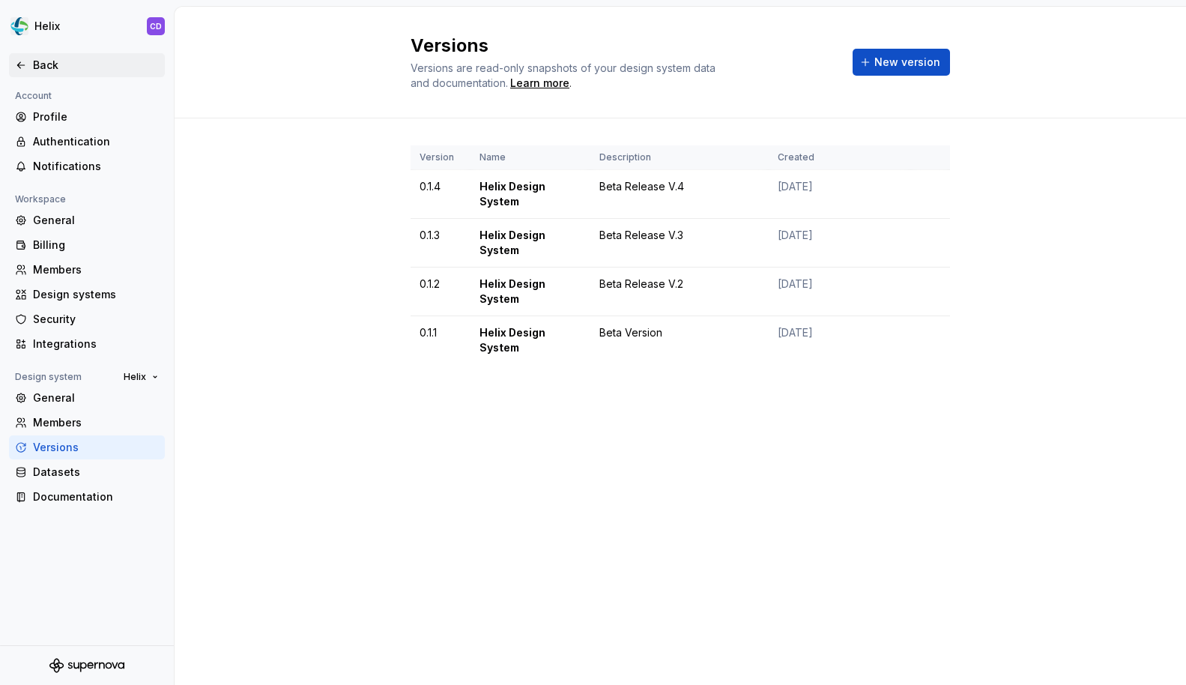
click at [43, 59] on div "Back" at bounding box center [96, 65] width 126 height 15
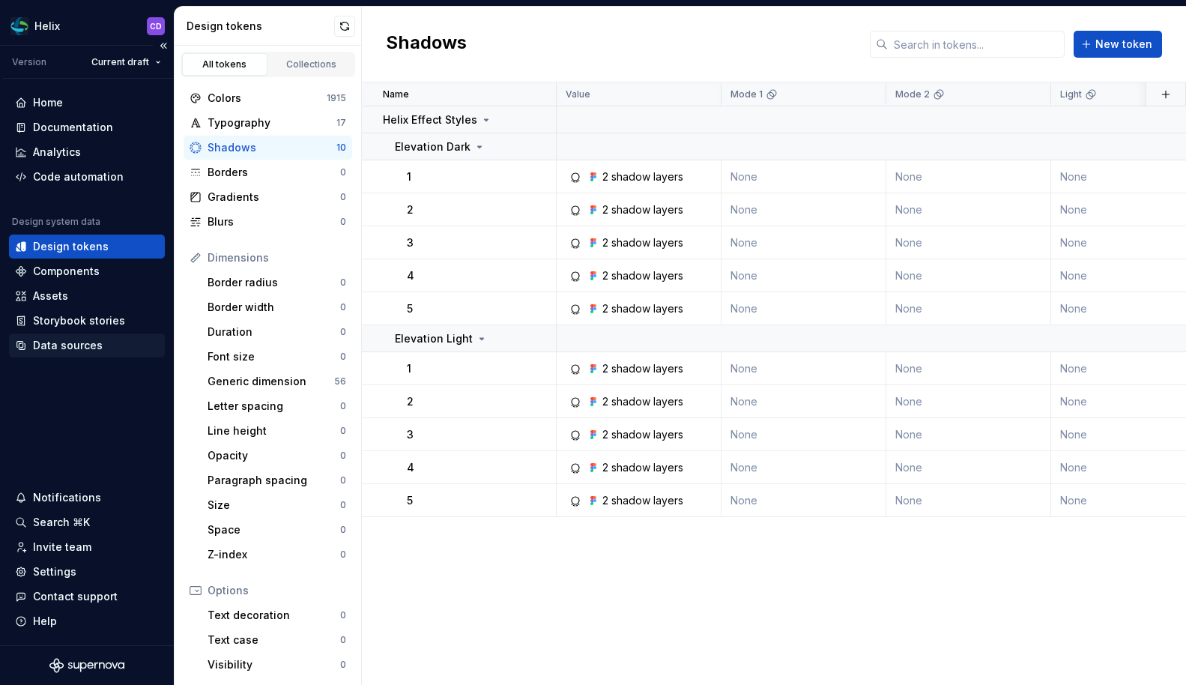
click at [52, 337] on div "Data sources" at bounding box center [87, 345] width 156 height 24
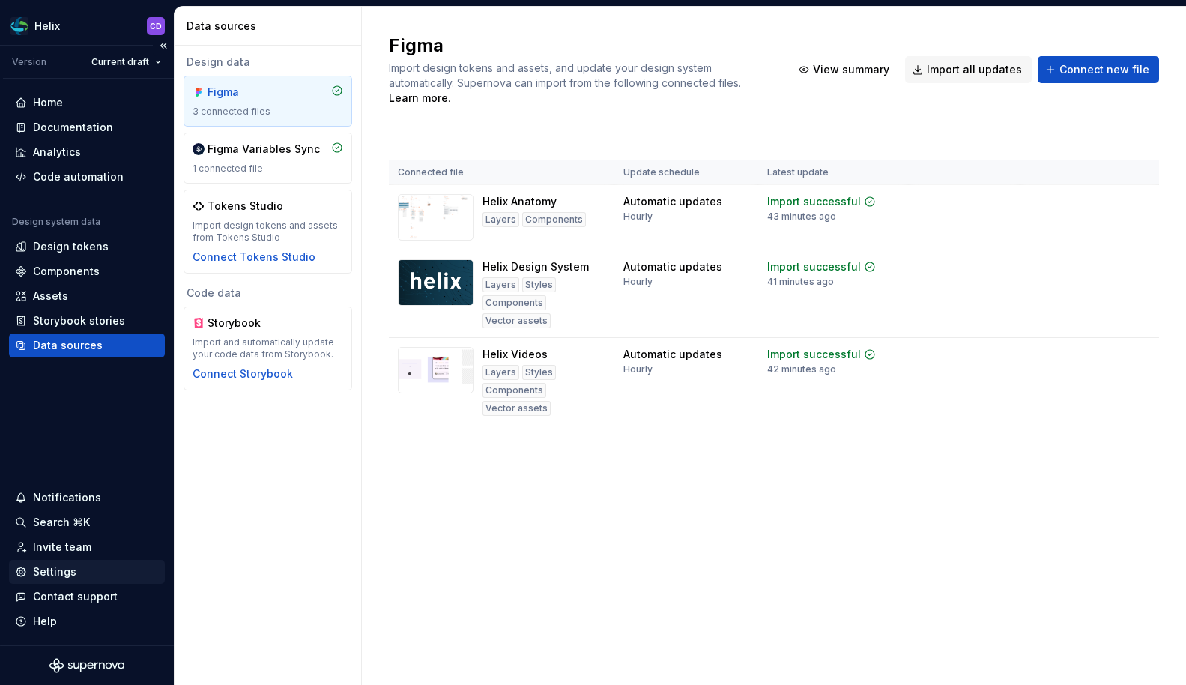
click at [76, 569] on div "Settings" at bounding box center [87, 571] width 144 height 15
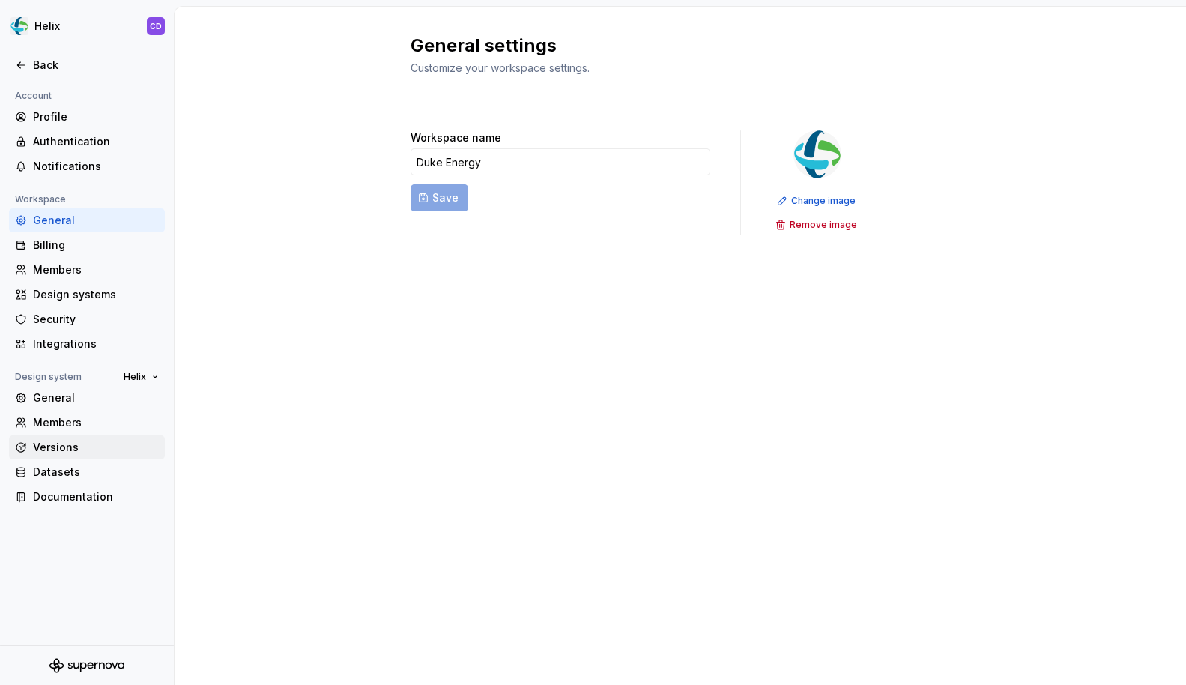
click at [76, 447] on div "Versions" at bounding box center [96, 447] width 126 height 15
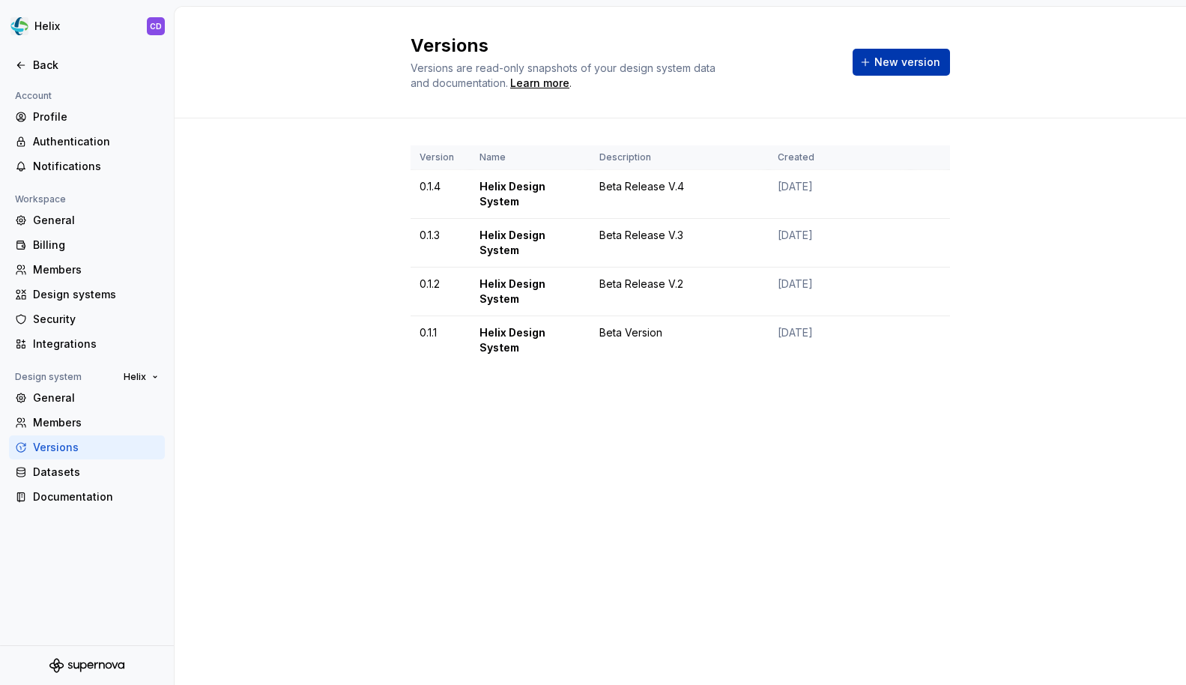
click at [882, 66] on span "New version" at bounding box center [908, 62] width 66 height 15
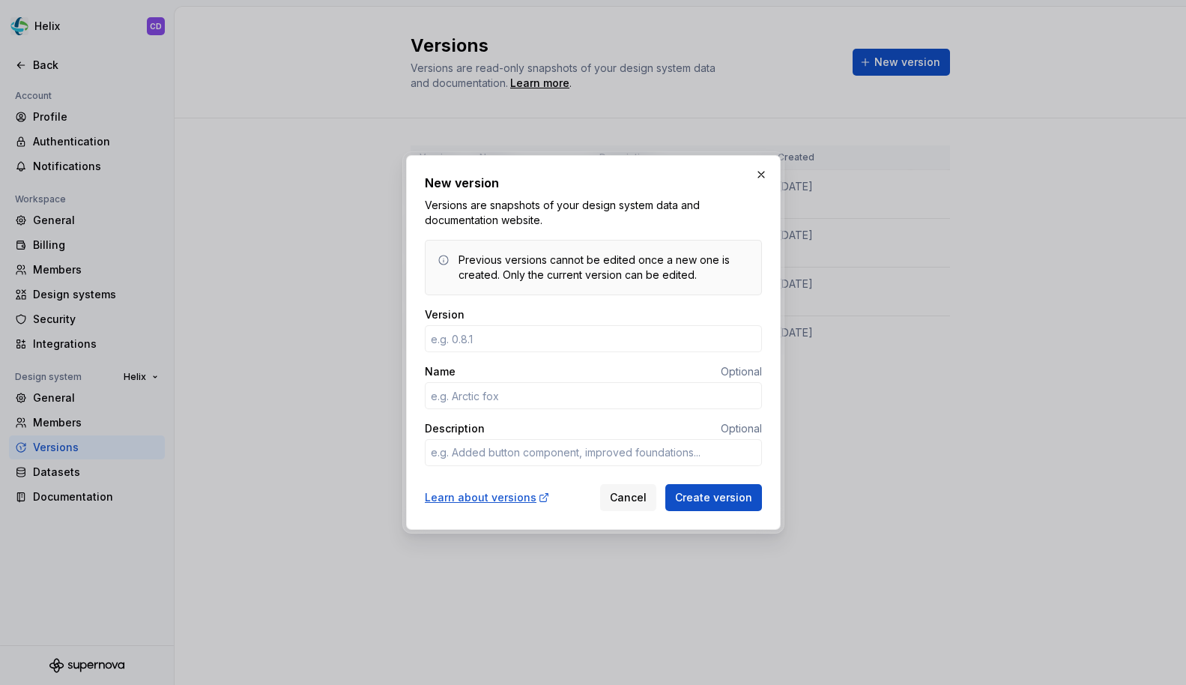
type textarea "*"
type input "0.4.5"
click at [765, 175] on button "button" at bounding box center [761, 174] width 21 height 21
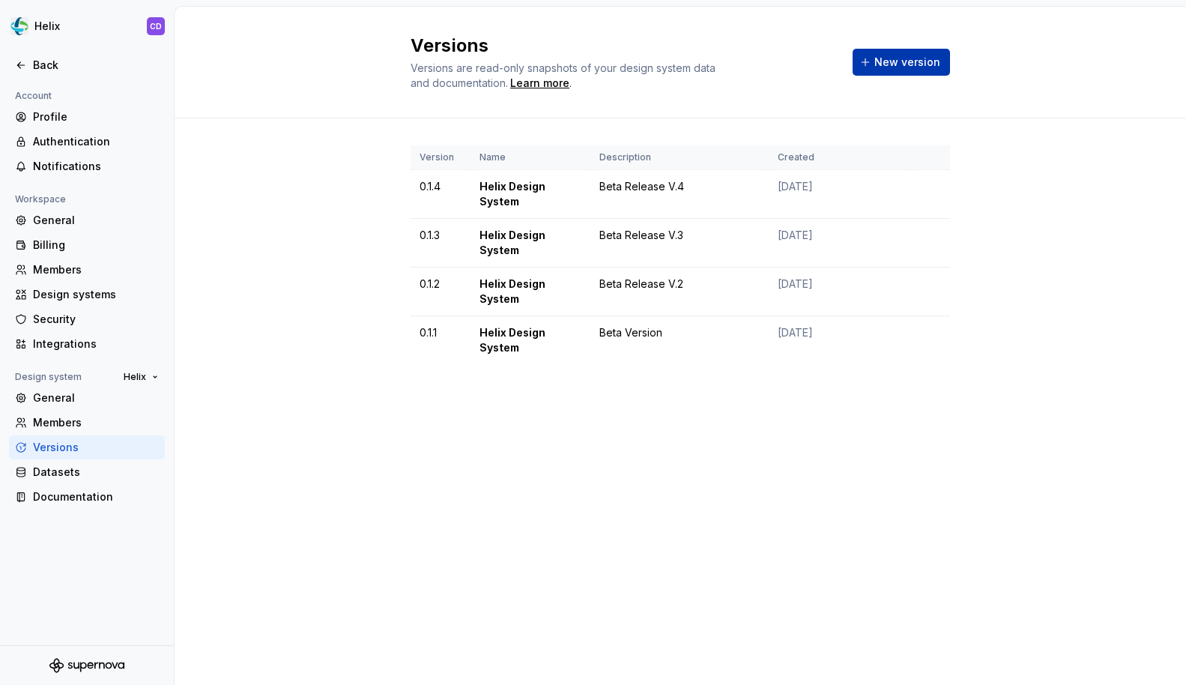
click at [908, 67] on span "New version" at bounding box center [908, 62] width 66 height 15
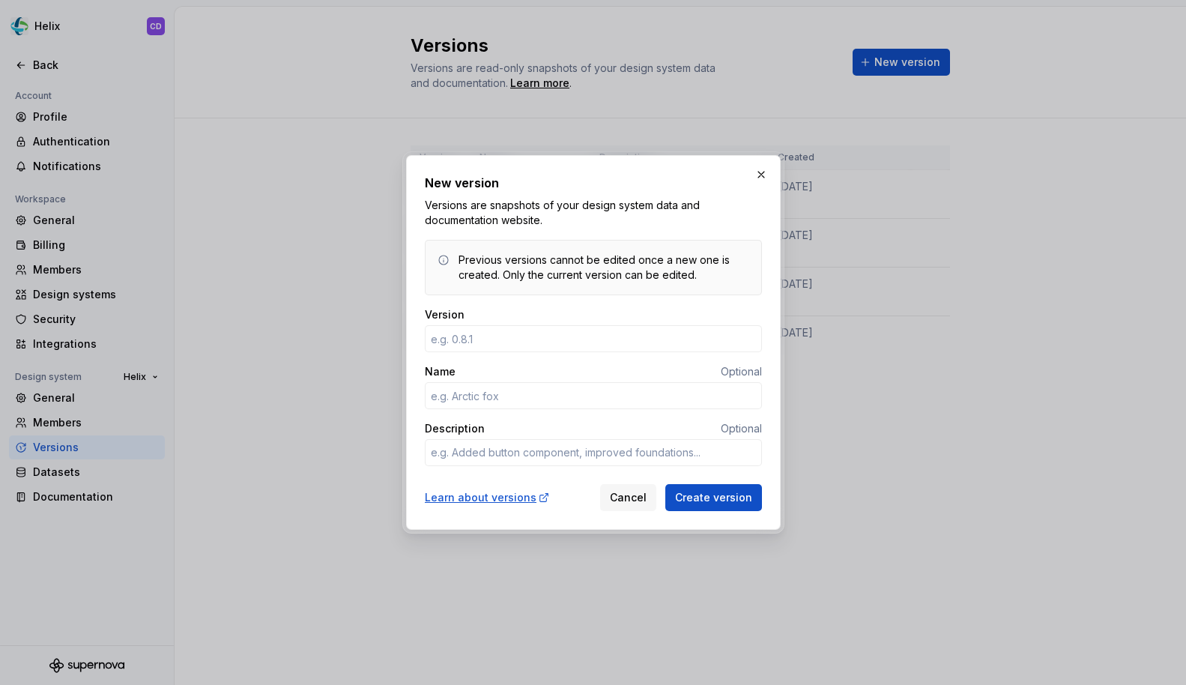
type textarea "*"
type input "0.4.5"
click at [755, 173] on button "button" at bounding box center [761, 174] width 21 height 21
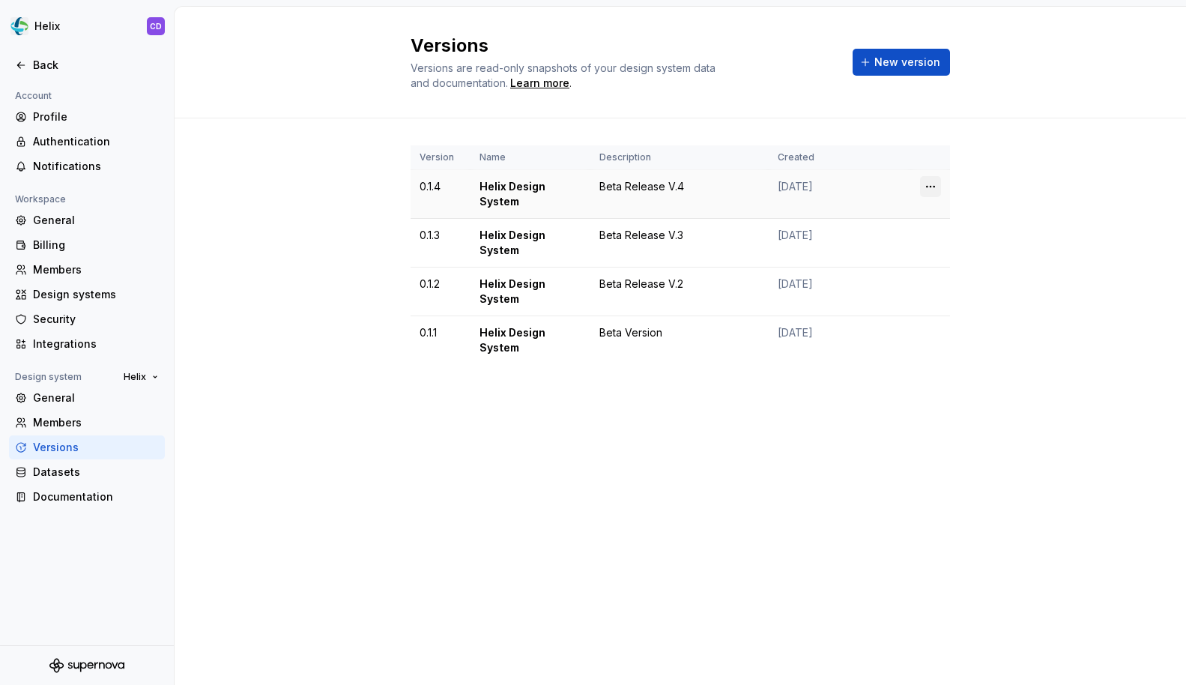
click at [928, 181] on html "Helix CD Back Account Profile Authentication Notifications Workspace General Bi…" at bounding box center [593, 342] width 1186 height 685
click at [1000, 163] on html "Helix CD Back Account Profile Authentication Notifications Workspace General Bi…" at bounding box center [593, 342] width 1186 height 685
click at [886, 65] on span "New version" at bounding box center [908, 62] width 66 height 15
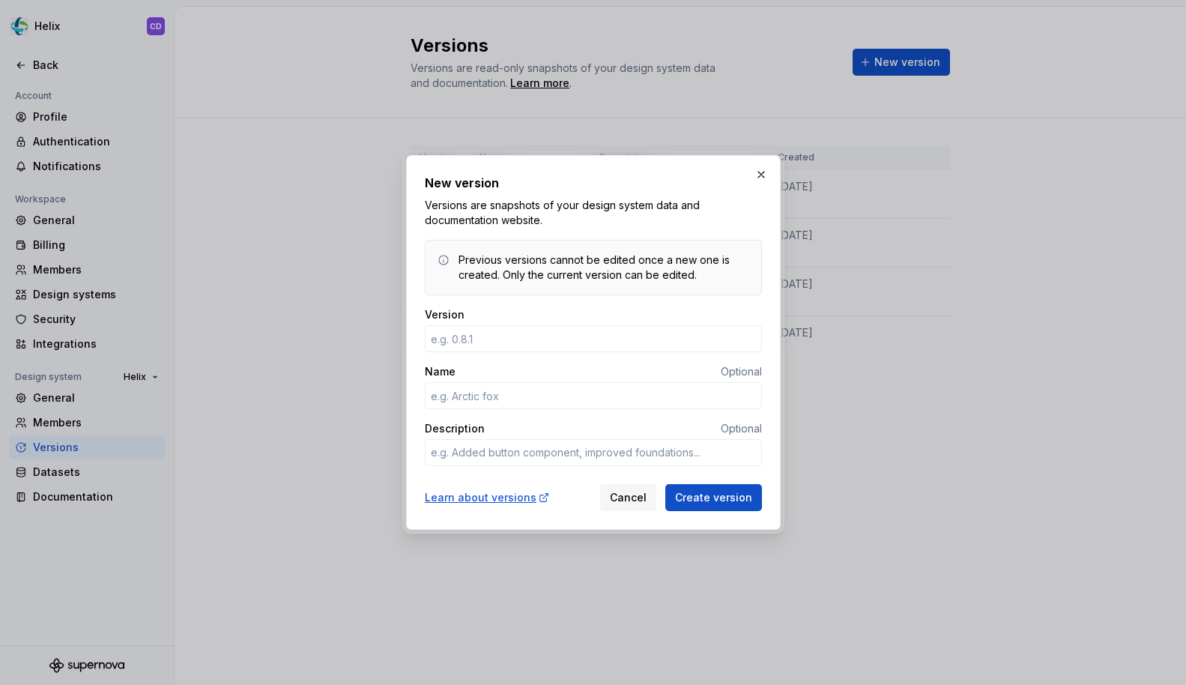
type textarea "*"
type input "0.1.5"
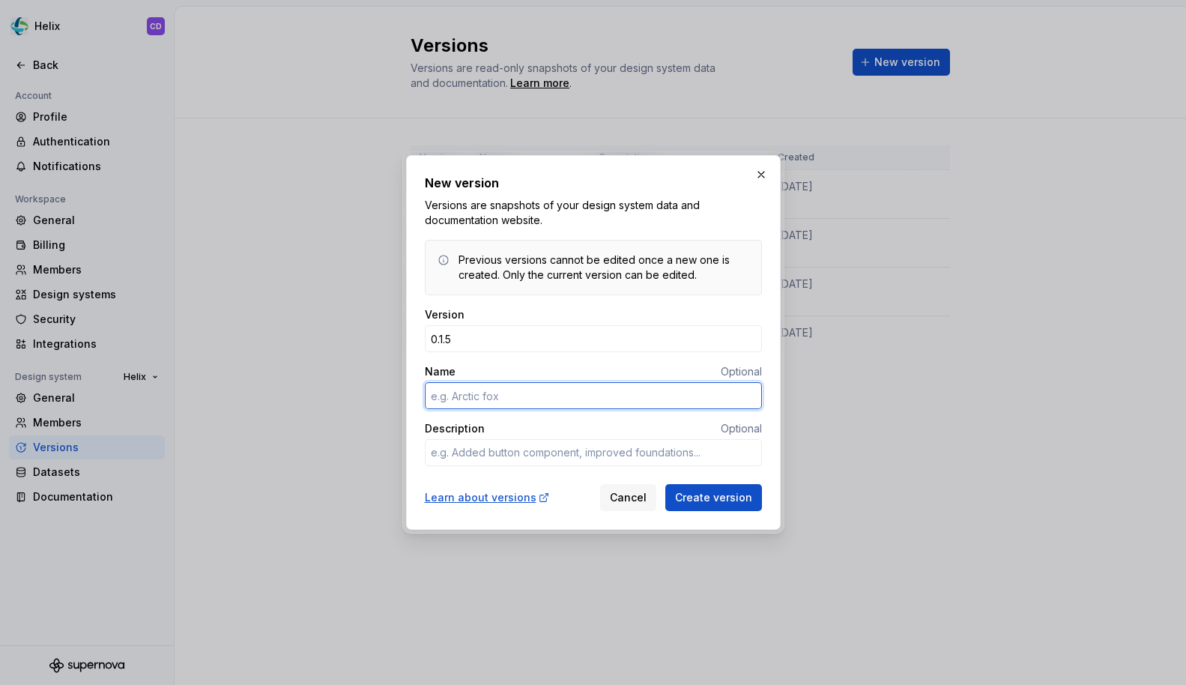
type textarea "*"
type input "Helix Design System"
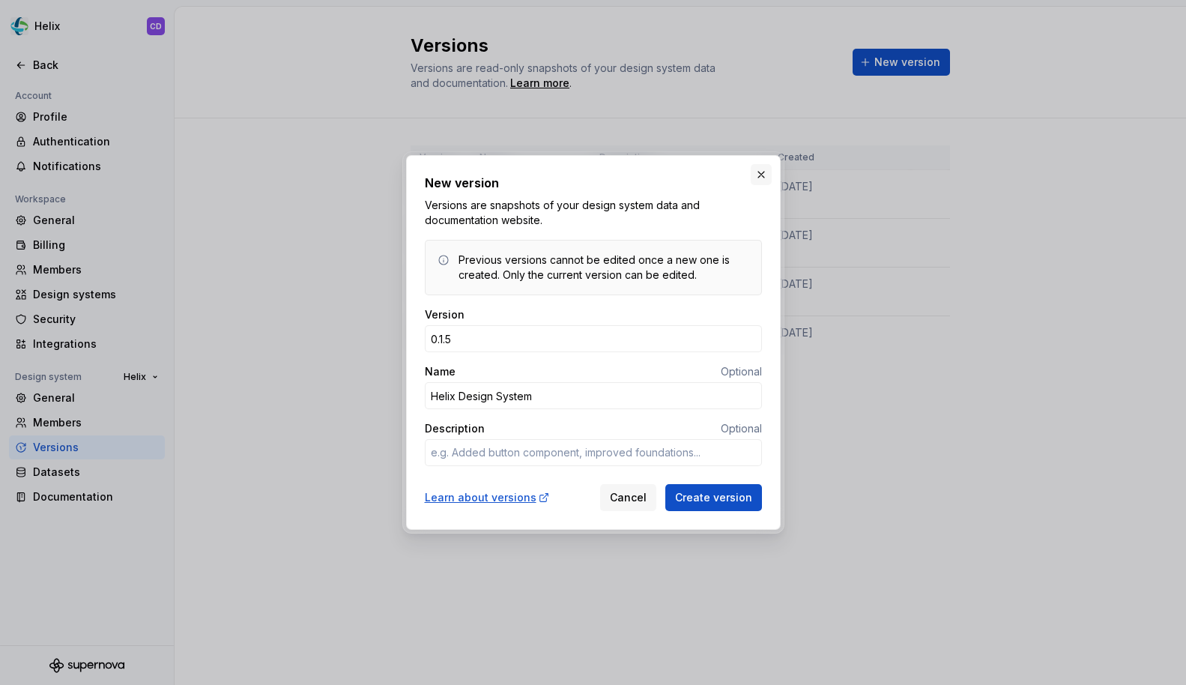
click at [758, 175] on button "button" at bounding box center [761, 174] width 21 height 21
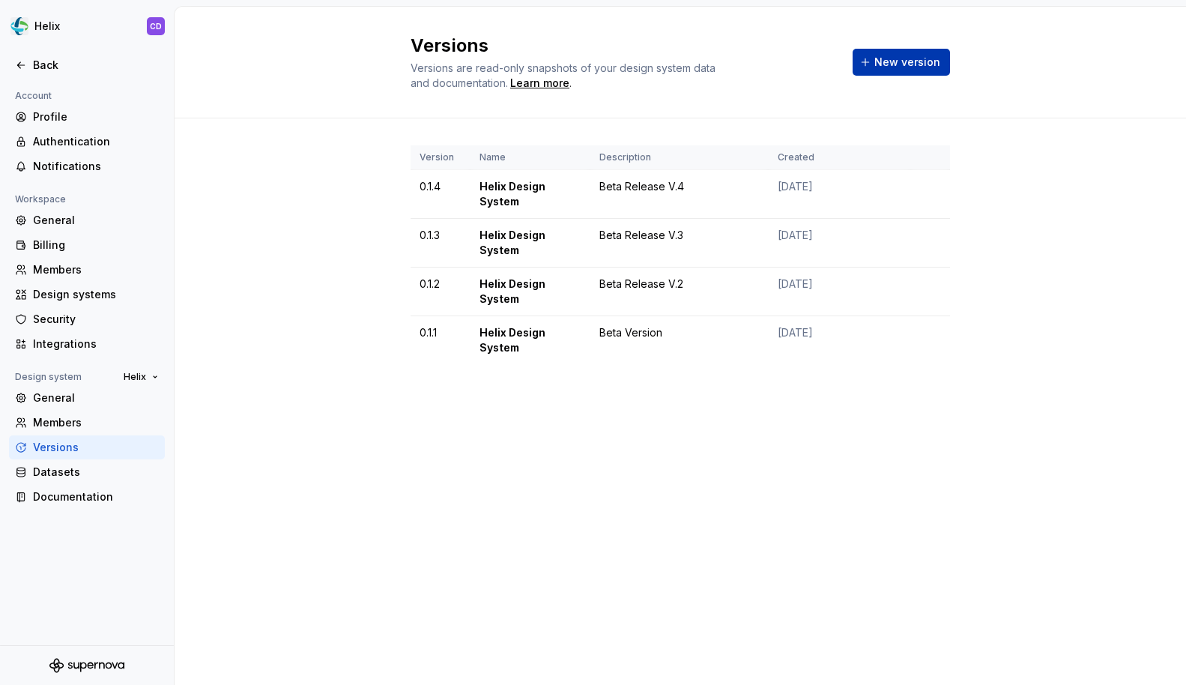
click at [906, 64] on span "New version" at bounding box center [908, 62] width 66 height 15
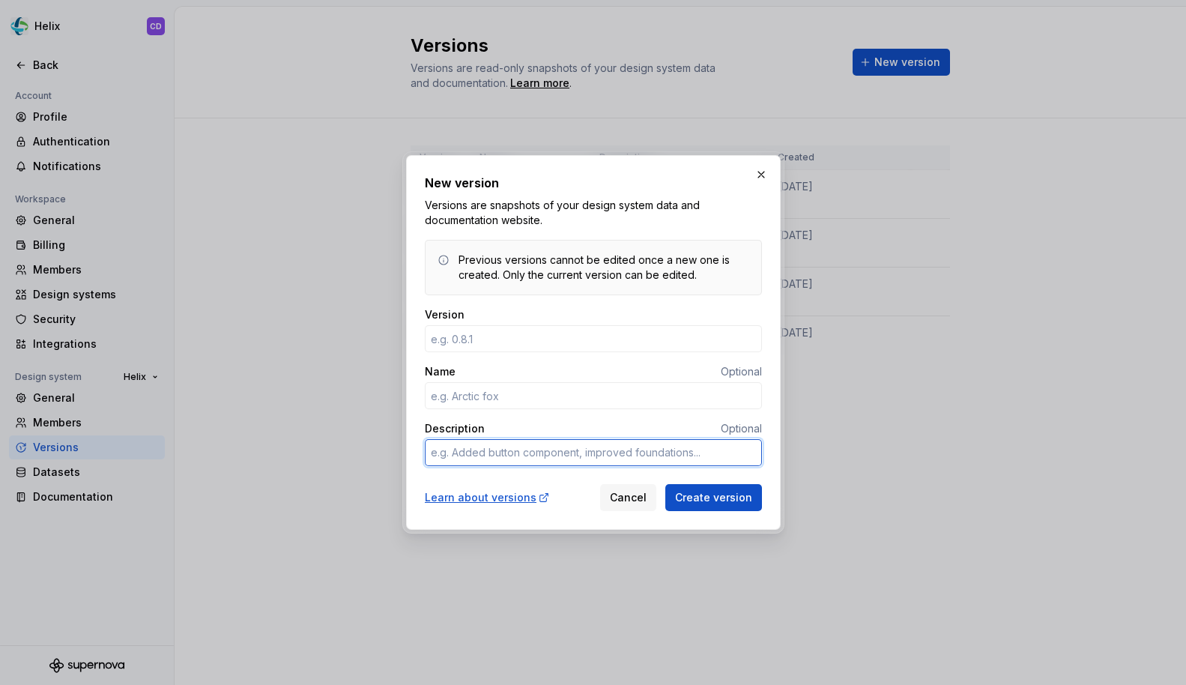
click at [540, 447] on textarea "Description" at bounding box center [593, 452] width 337 height 27
type textarea "*"
type textarea "B"
type textarea "*"
type textarea "Be"
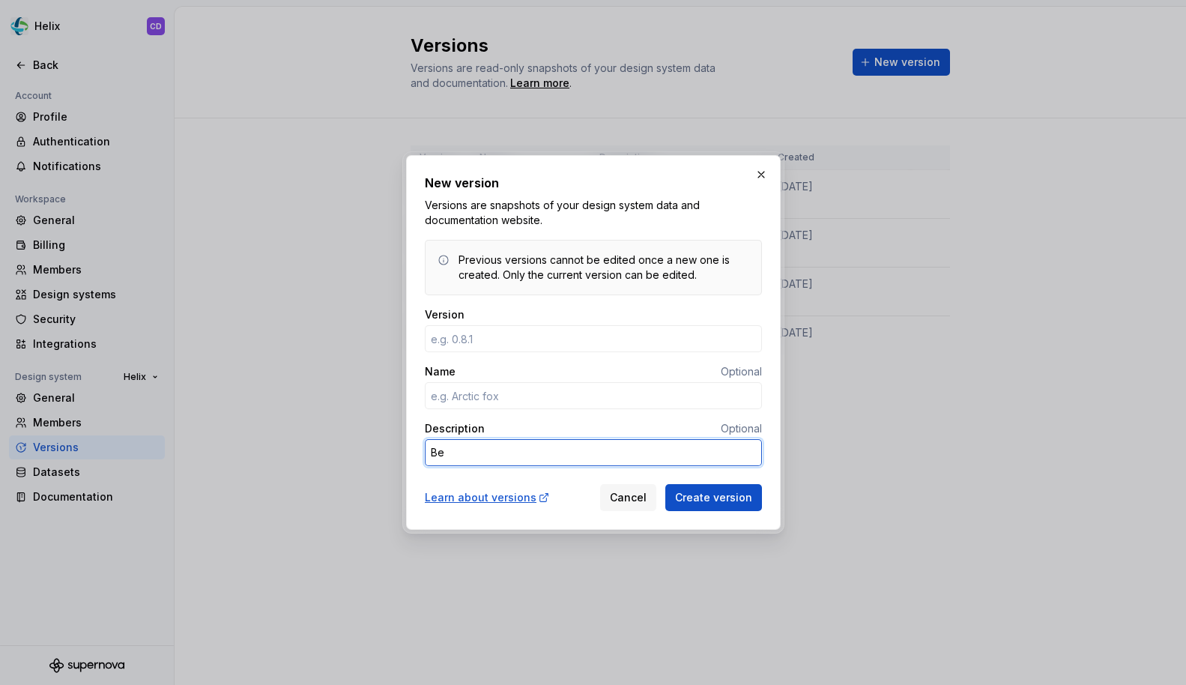
type textarea "*"
type textarea "Bet"
type textarea "*"
type textarea "Beta"
type textarea "*"
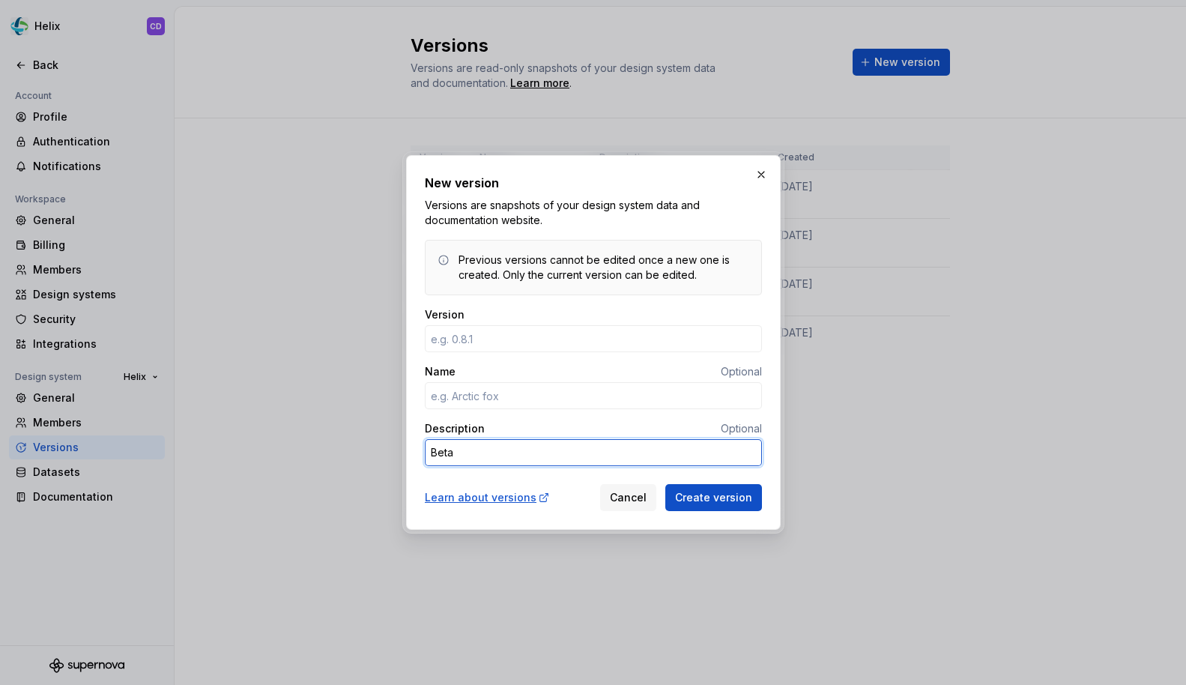
type textarea "Beta"
type textarea "*"
type textarea "Beta r"
type textarea "*"
type textarea "Beta re"
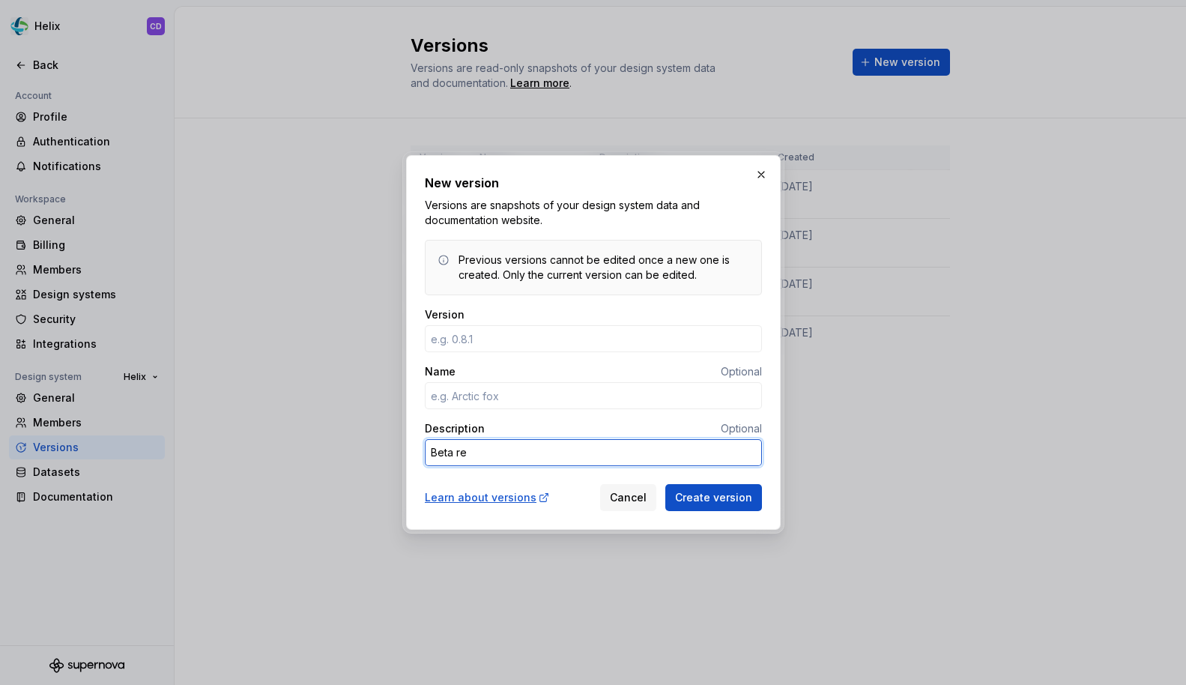
type textarea "*"
type textarea "Beta rel"
type textarea "*"
type textarea "Beta rele"
type textarea "*"
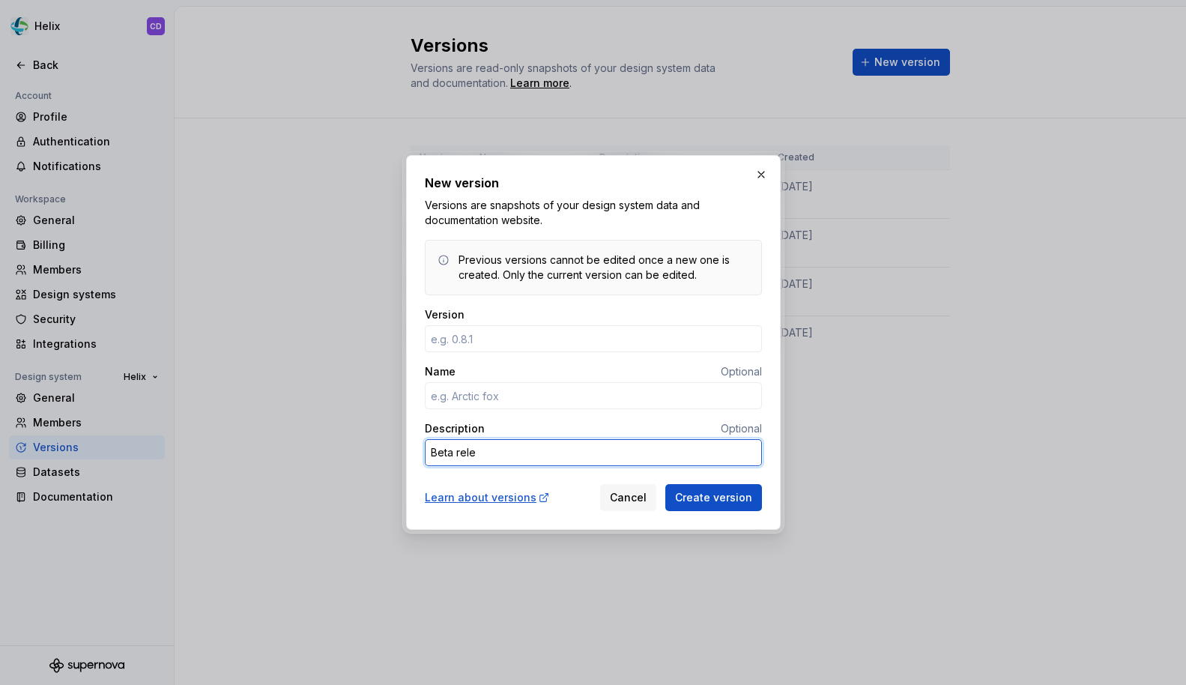
type textarea "Beta relea"
type textarea "*"
type textarea "Beta releas"
type textarea "*"
type textarea "Beta relea"
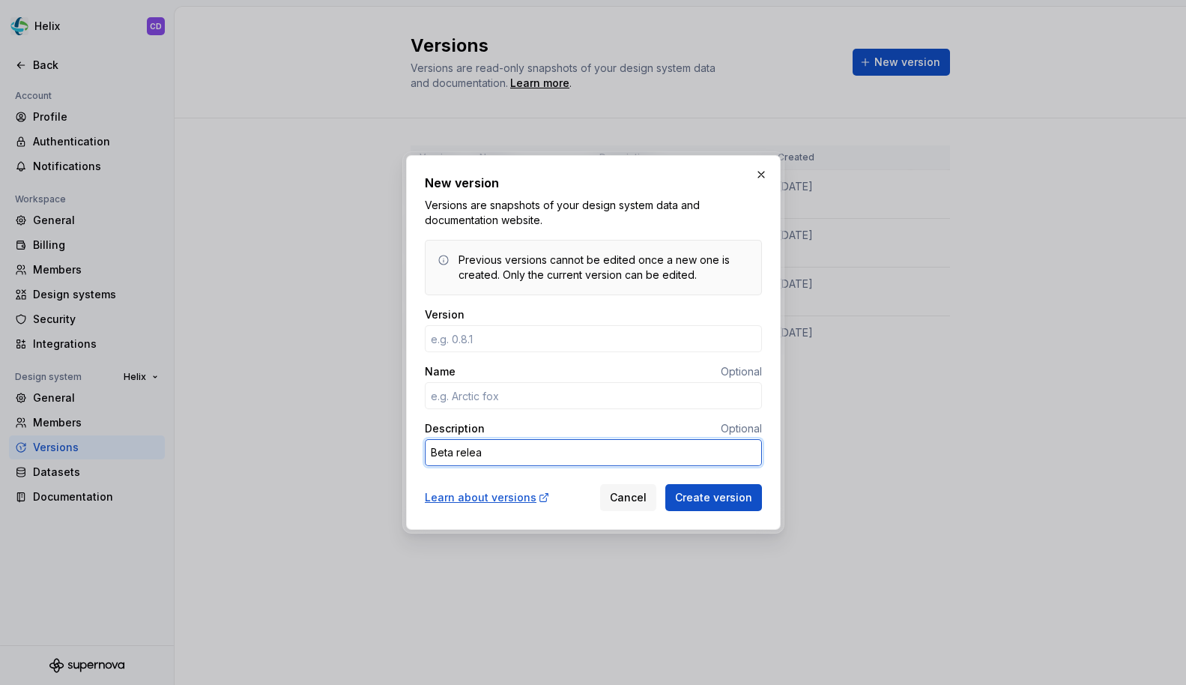
type textarea "*"
type textarea "Beta rele"
type textarea "*"
type textarea "Beta rel"
type textarea "*"
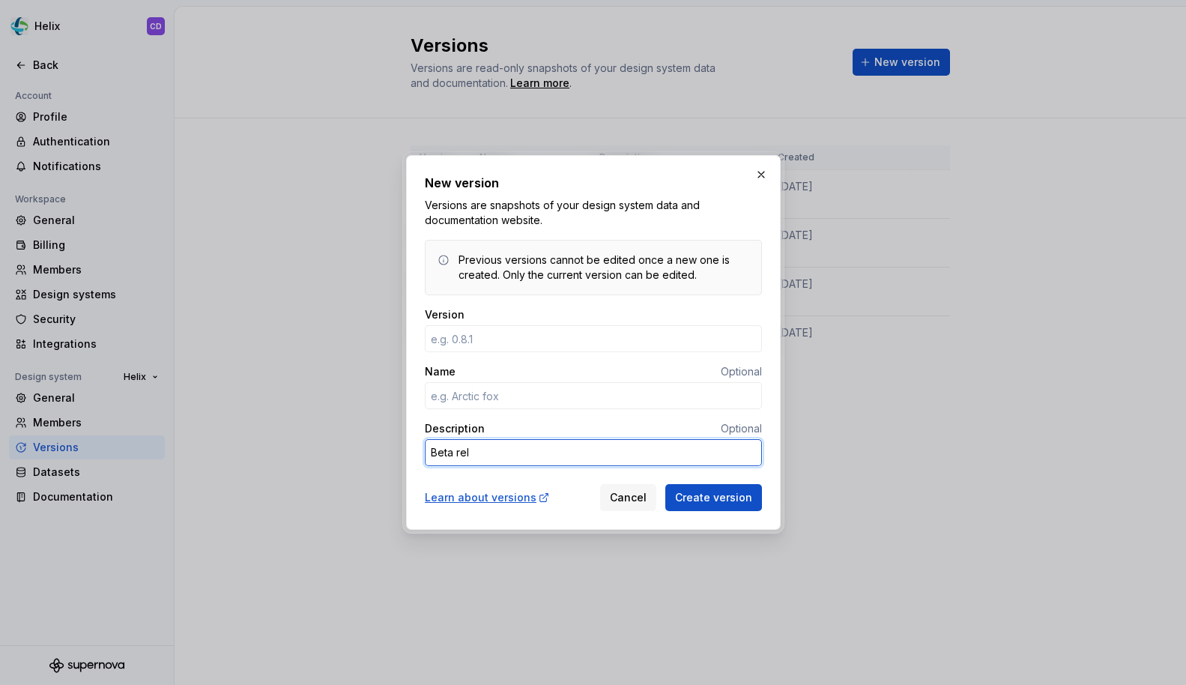
type textarea "Beta re"
type textarea "*"
type textarea "Beta r"
click at [761, 185] on h2 "New version" at bounding box center [593, 183] width 337 height 18
click at [761, 181] on button "button" at bounding box center [761, 174] width 21 height 21
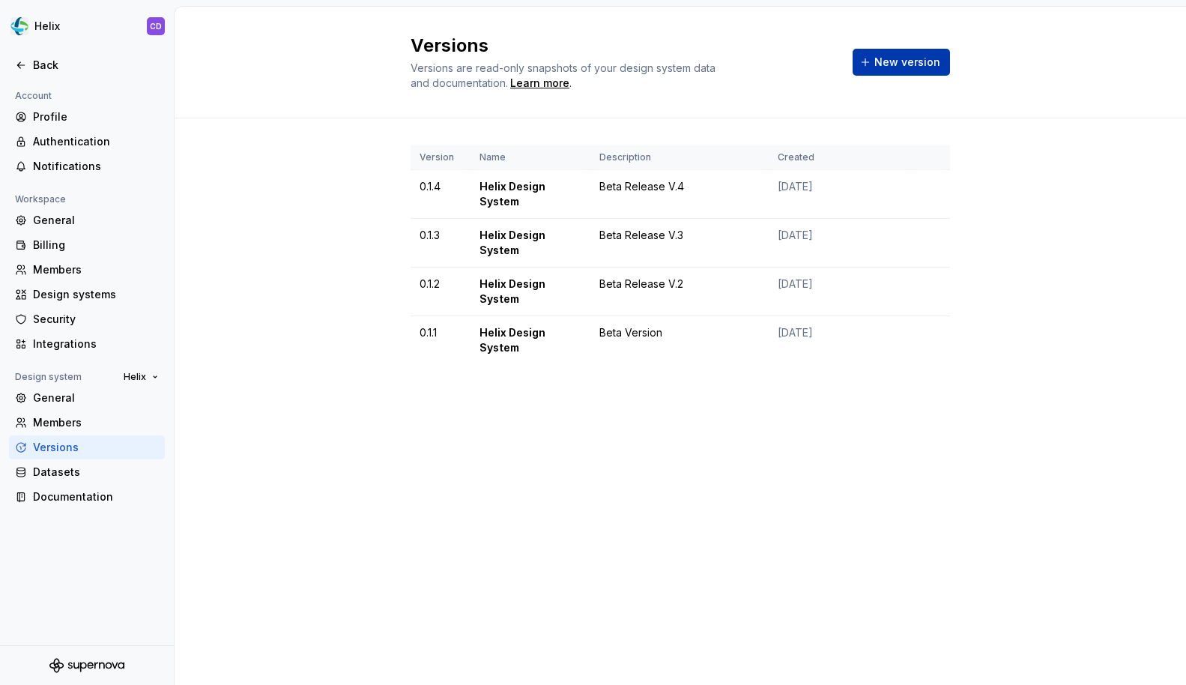
click at [905, 69] on span "New version" at bounding box center [908, 62] width 66 height 15
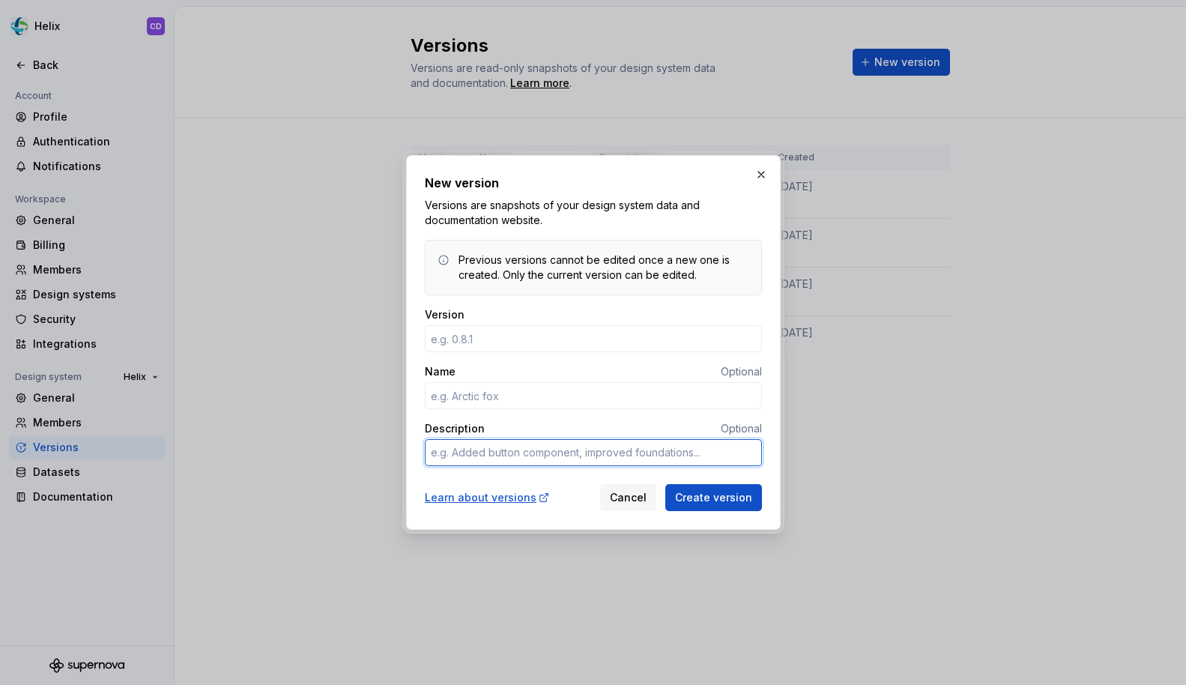
click at [506, 457] on textarea "Description" at bounding box center [593, 452] width 337 height 27
type textarea "*"
type textarea "B"
type textarea "*"
type textarea "Be"
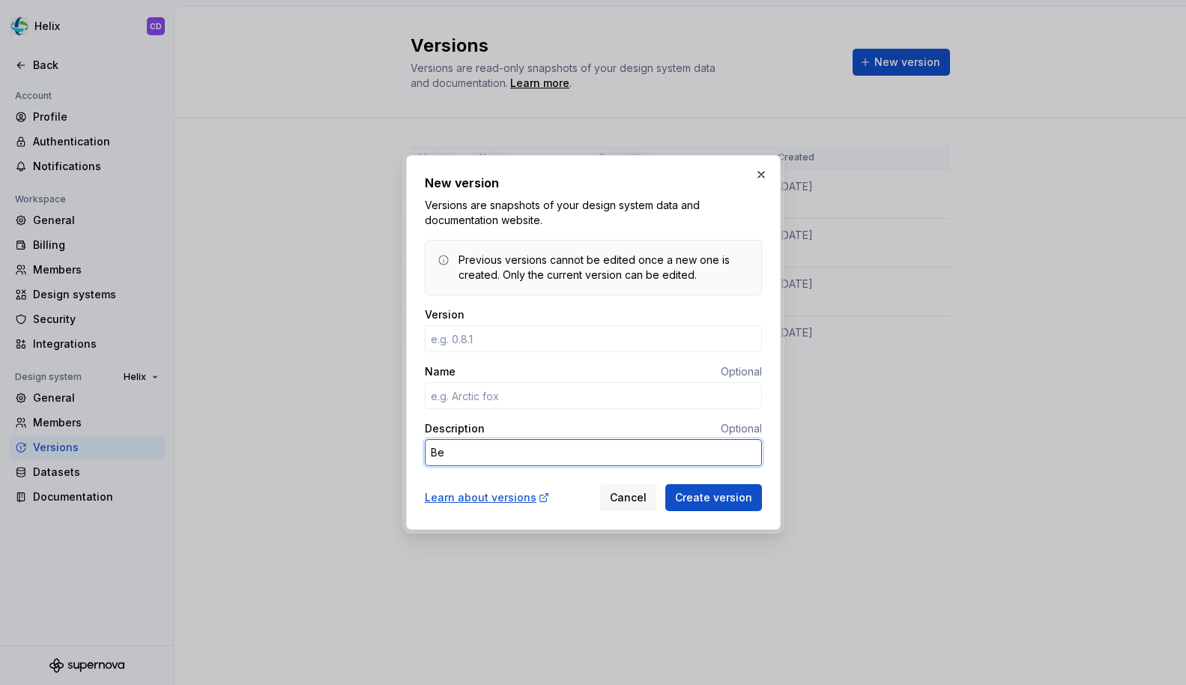
type textarea "*"
type textarea "Bet"
type textarea "*"
type textarea "Beta"
type textarea "*"
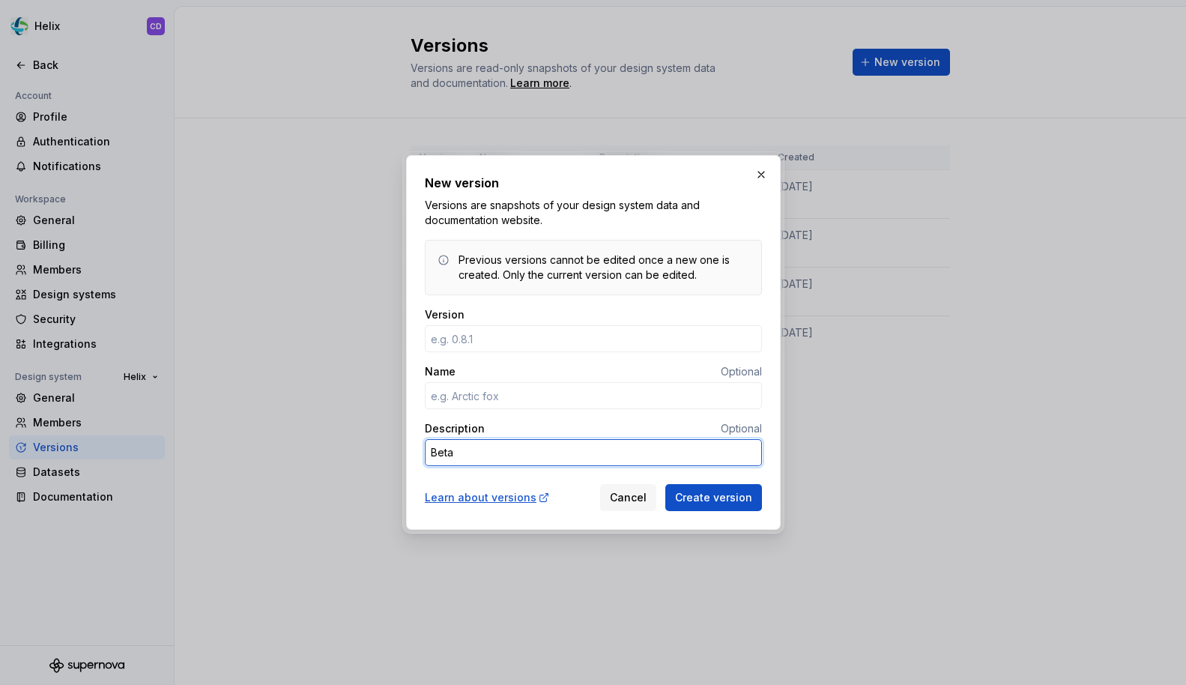
type textarea "Beta"
type textarea "*"
type textarea "Beta R"
type textarea "*"
type textarea "Beta Re"
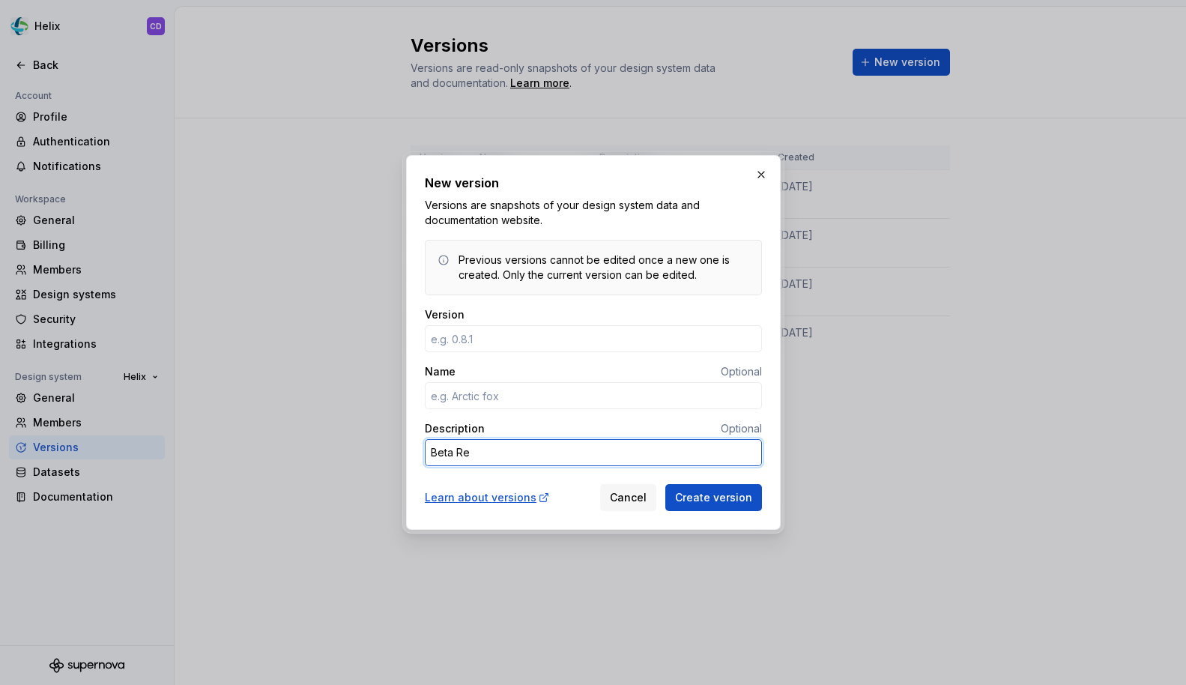
type textarea "*"
type textarea "Beta Rel"
type textarea "*"
type textarea "Beta Rele"
type textarea "*"
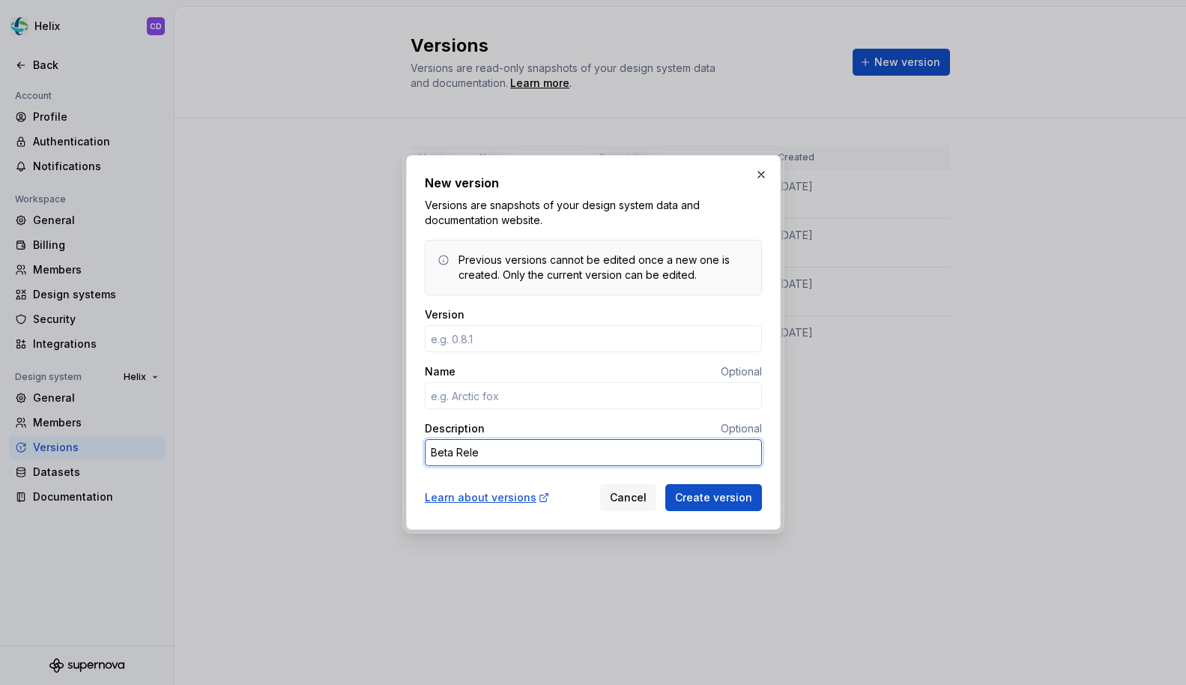
type textarea "Beta Relea"
type textarea "*"
type textarea "Beta Releas"
type textarea "*"
type textarea "Beta Release"
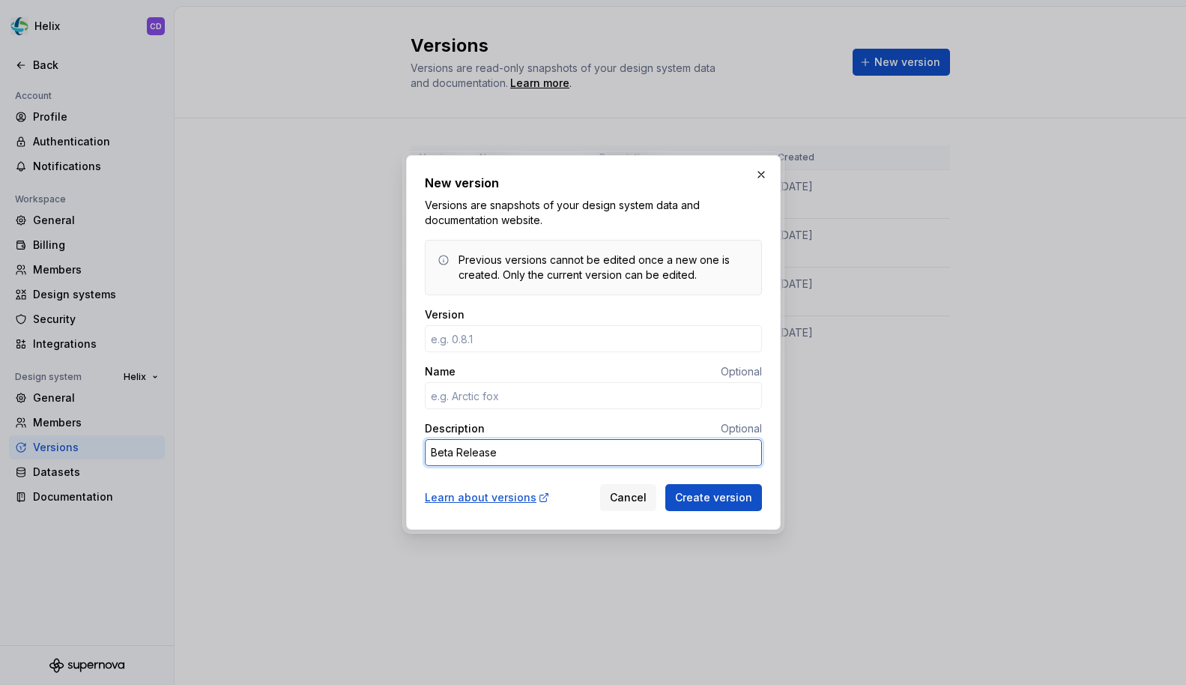
type textarea "*"
type textarea "Beta Release"
type textarea "*"
type textarea "Beta Release V"
type textarea "*"
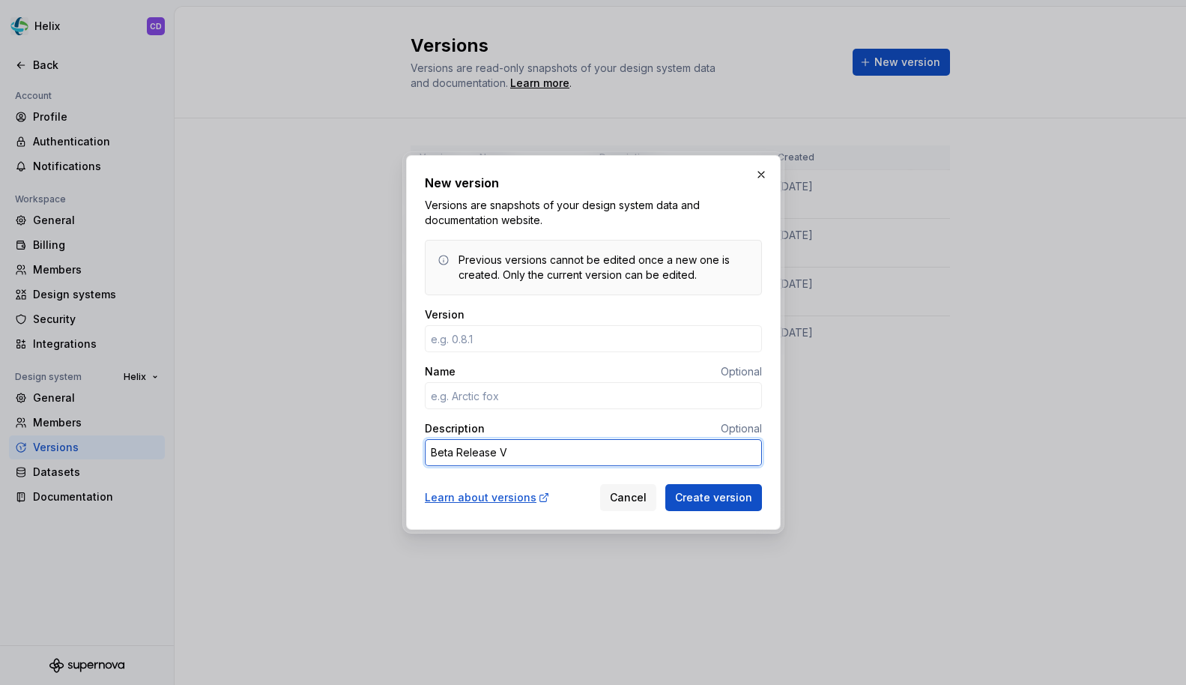
type textarea "Beta Release V."
type textarea "*"
type textarea "Beta Release V.5"
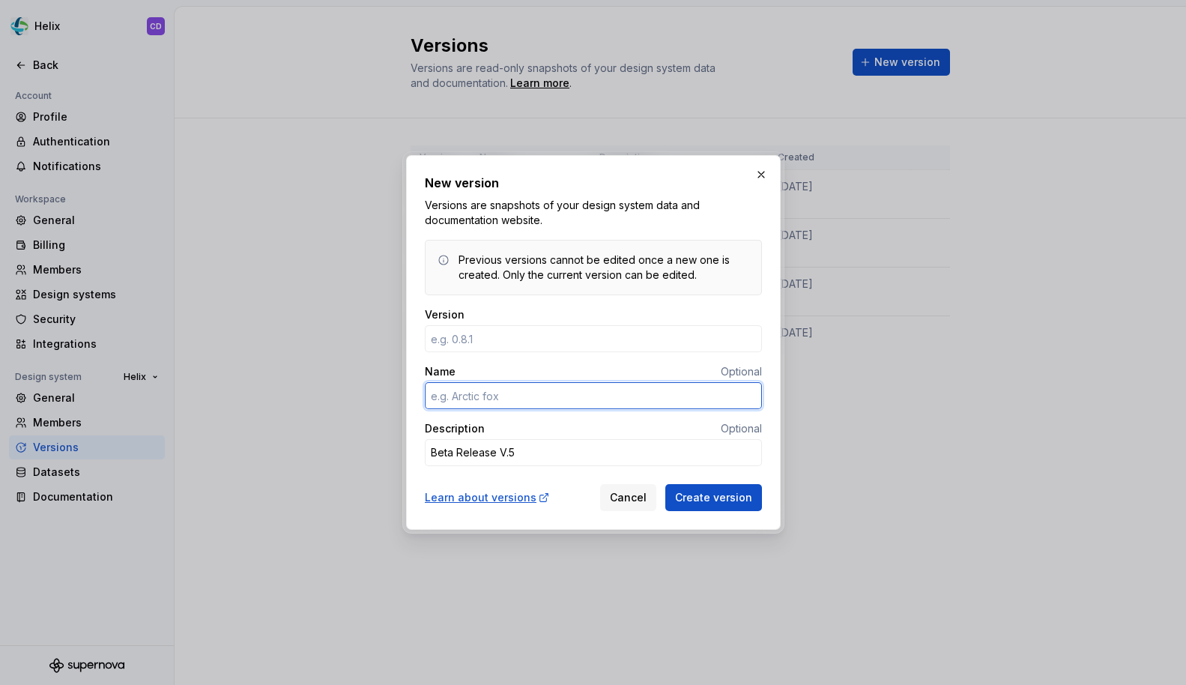
click at [540, 396] on input "Name" at bounding box center [593, 395] width 337 height 27
type textarea "*"
type input "Helix Design System"
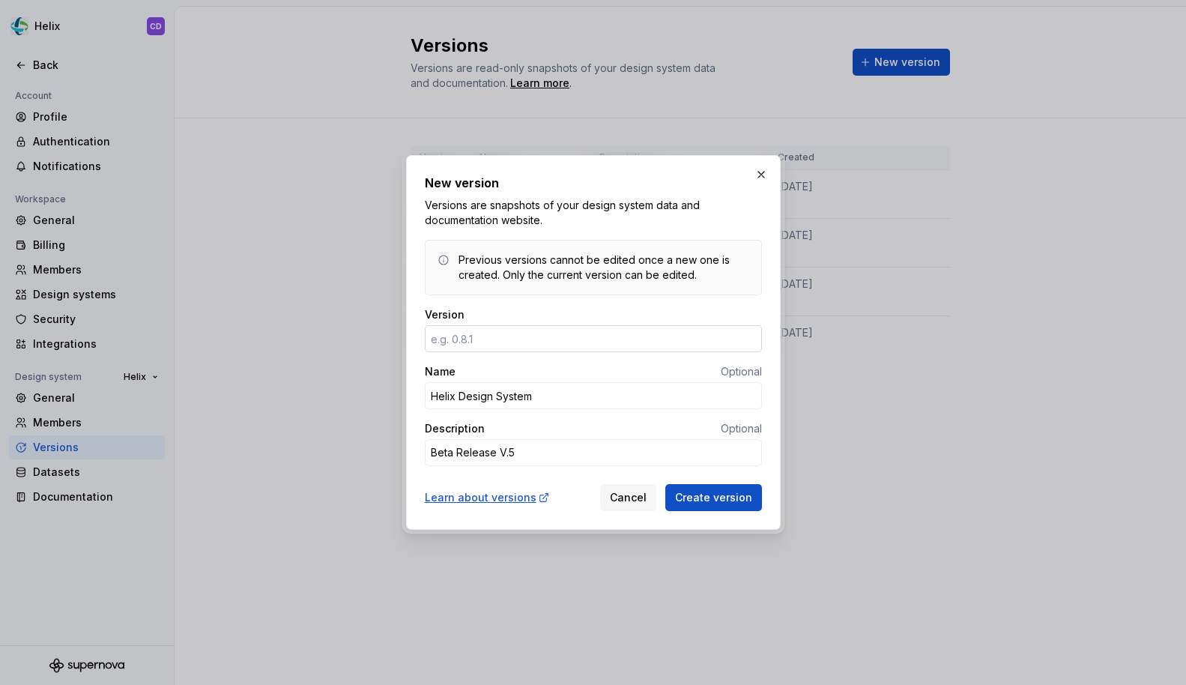
click at [582, 345] on input "Version" at bounding box center [593, 338] width 337 height 27
type textarea "*"
type input "0.1.5"
type textarea "*"
type input "0.1.5"
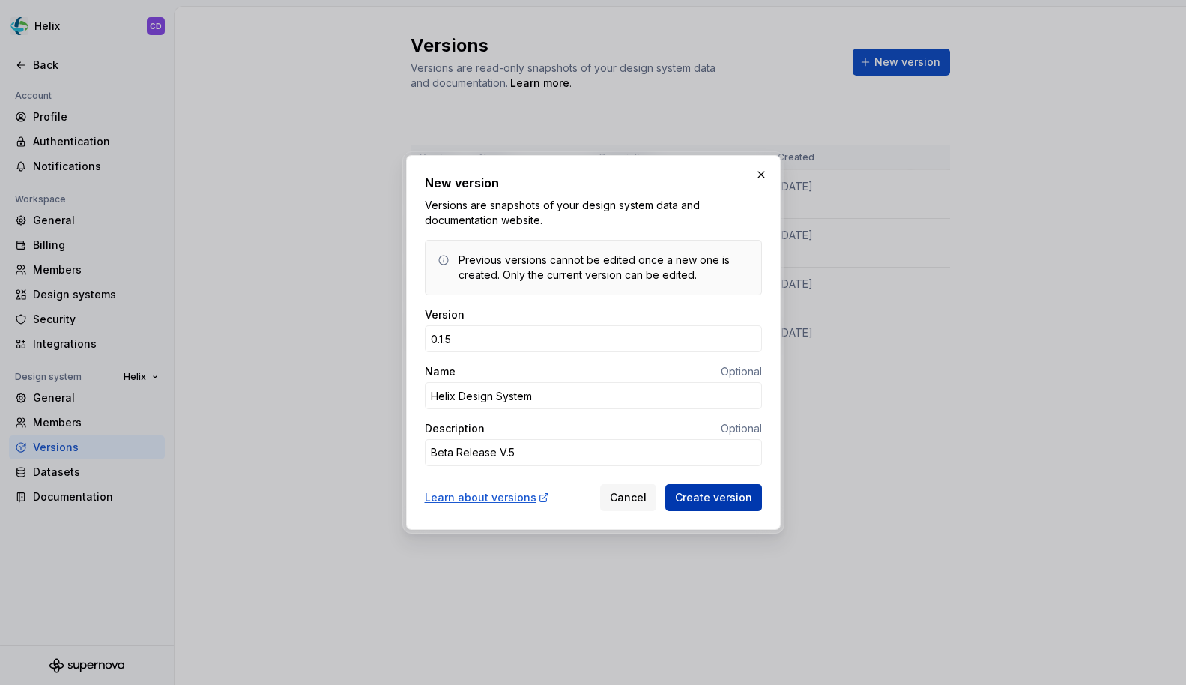
click at [720, 501] on span "Create version" at bounding box center [713, 497] width 77 height 15
type textarea "*"
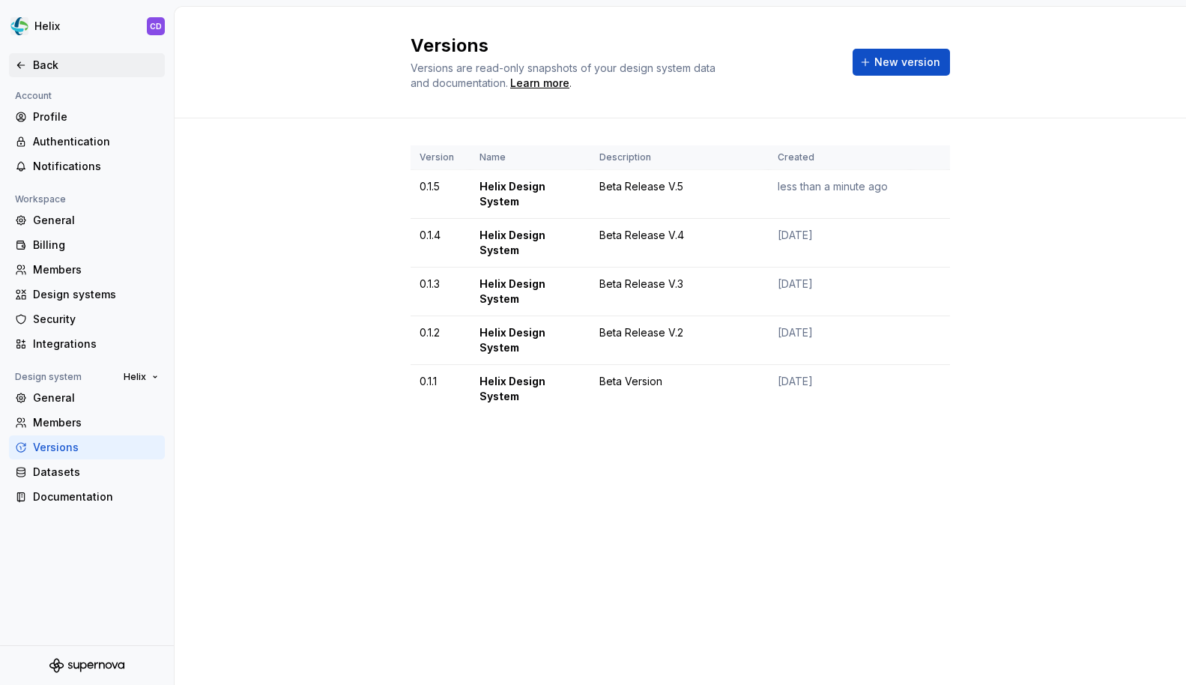
click at [61, 67] on div "Back" at bounding box center [96, 65] width 126 height 15
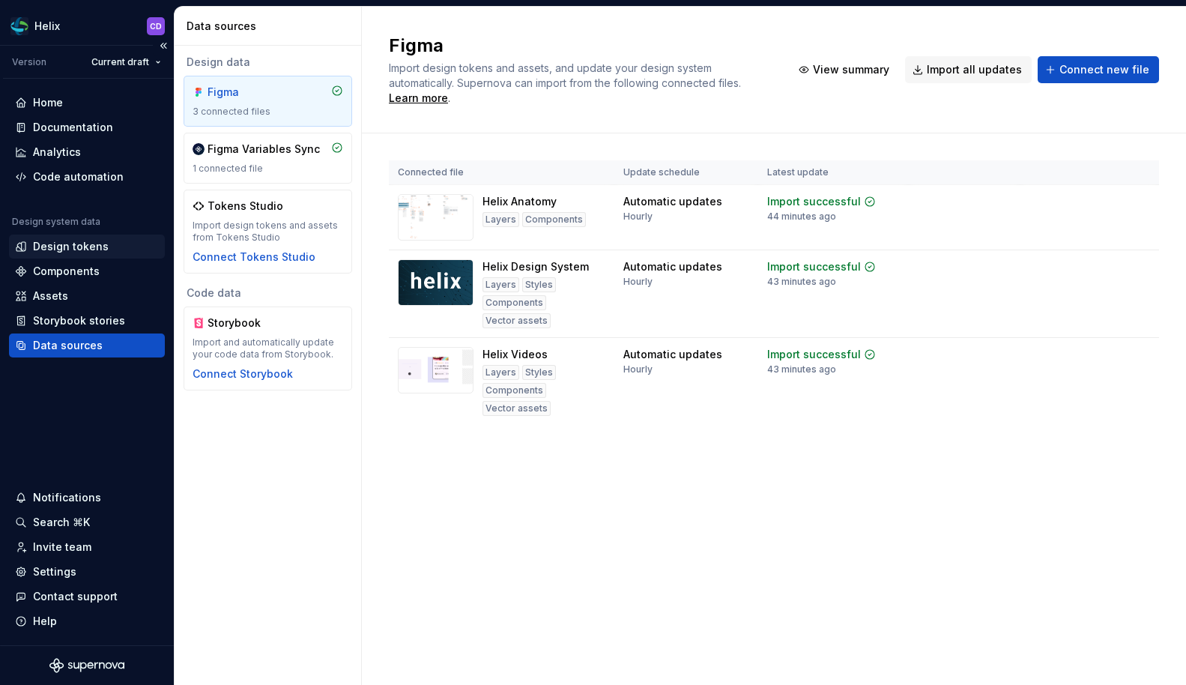
click at [62, 253] on div "Design tokens" at bounding box center [71, 246] width 76 height 15
